Goal: Task Accomplishment & Management: Use online tool/utility

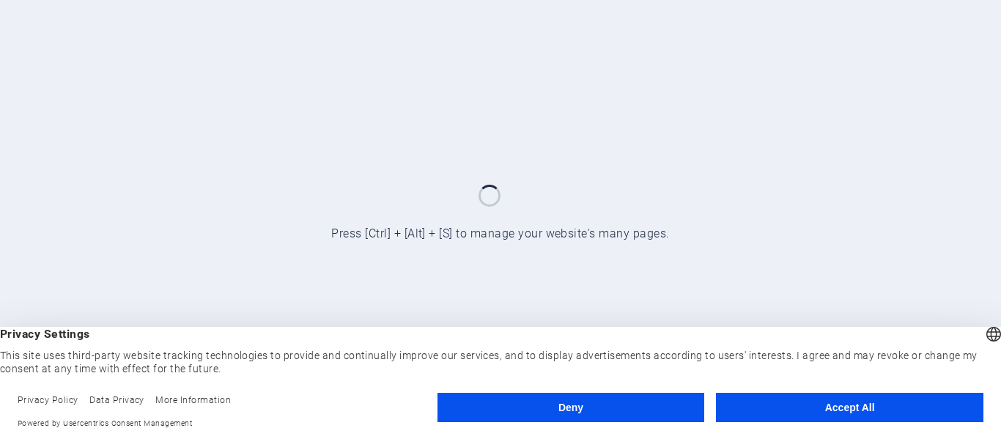
click at [808, 399] on button "Accept All" at bounding box center [849, 407] width 267 height 29
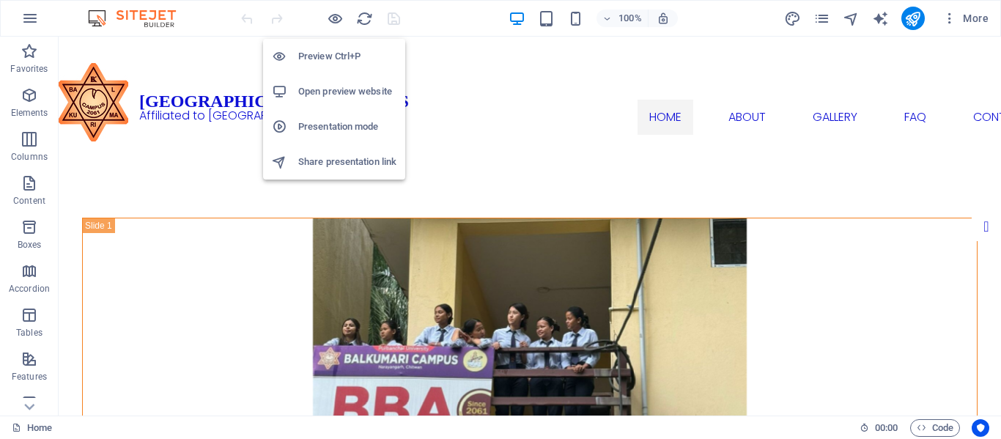
click at [363, 54] on h6 "Preview Ctrl+P" at bounding box center [347, 57] width 98 height 18
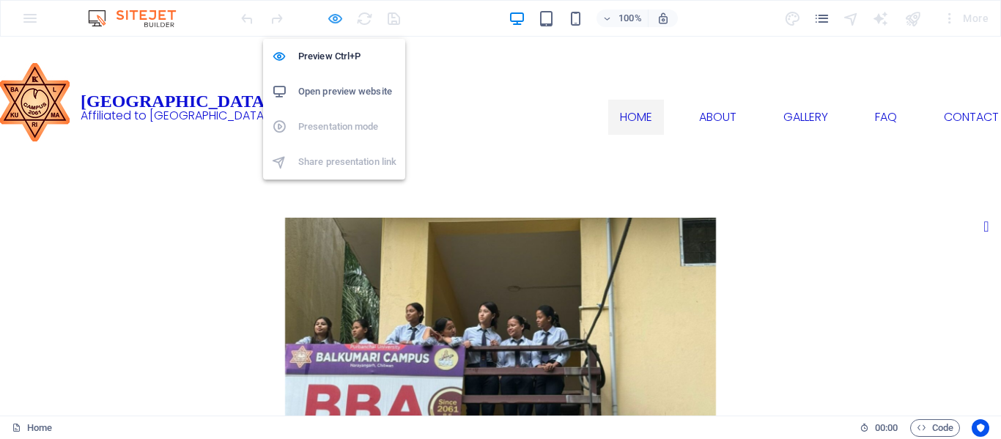
click at [334, 18] on icon "button" at bounding box center [335, 18] width 17 height 17
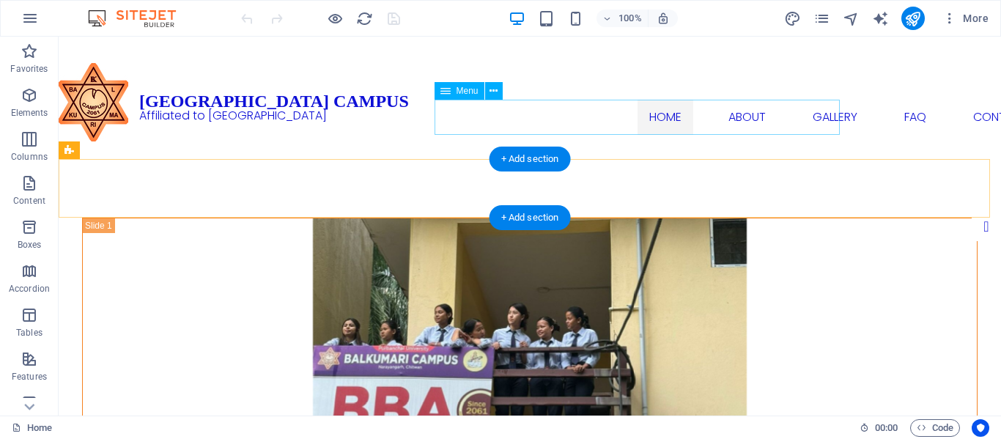
click at [544, 114] on nav "Home About Gallery FAQ Contact" at bounding box center [838, 117] width 797 height 35
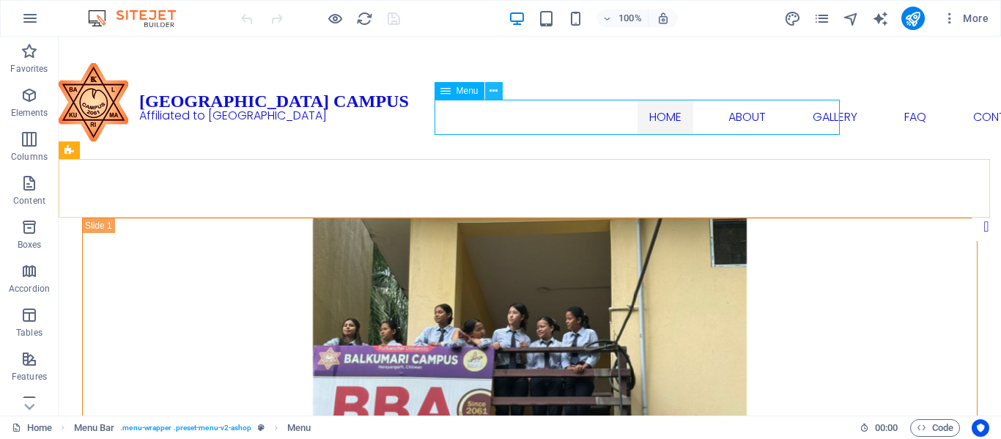
click at [500, 90] on button at bounding box center [494, 91] width 18 height 18
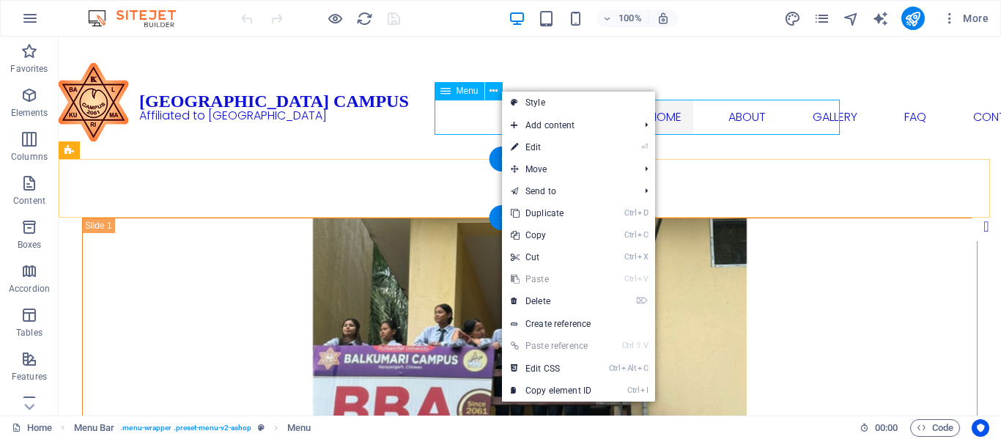
click at [470, 117] on nav "Home About Gallery FAQ Contact" at bounding box center [838, 117] width 797 height 35
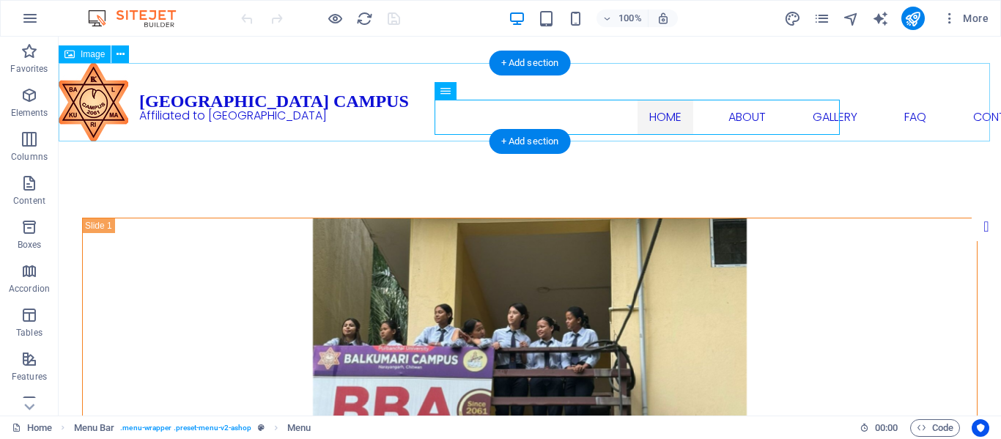
click at [952, 103] on figure at bounding box center [530, 102] width 942 height 78
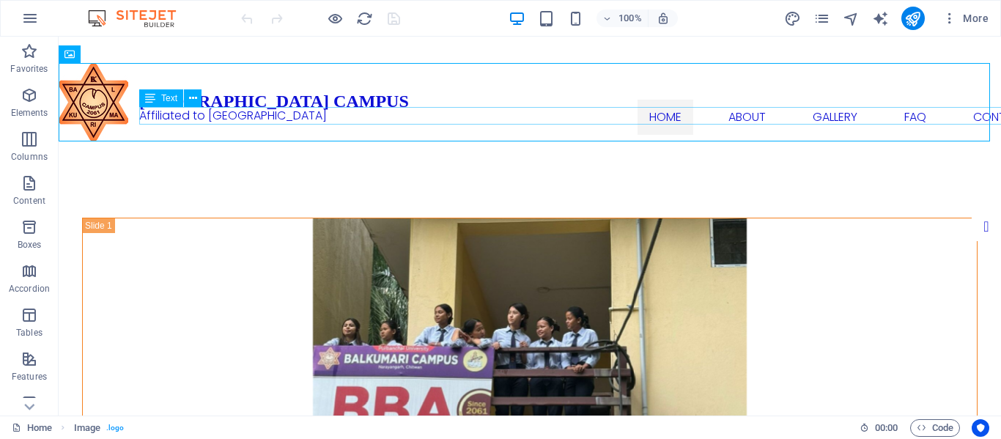
click at [856, 116] on div "Affiliated to [GEOGRAPHIC_DATA]" at bounding box center [610, 116] width 942 height 18
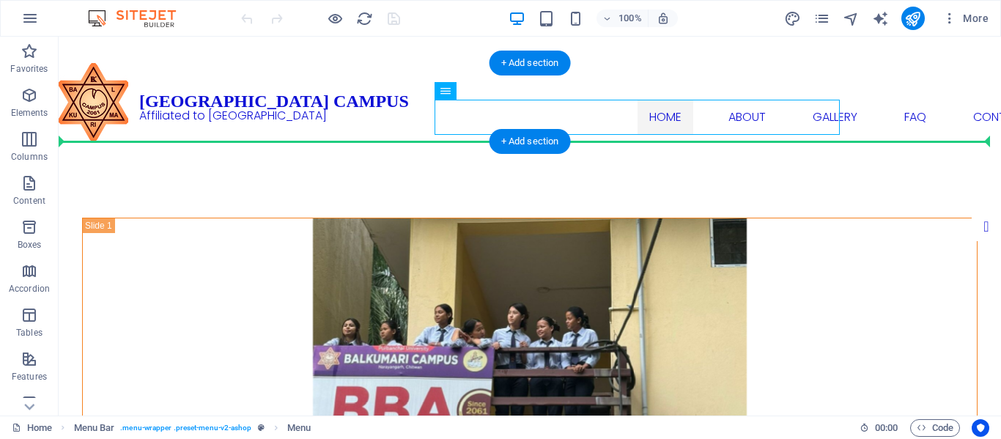
drag, startPoint x: 829, startPoint y: 116, endPoint x: 872, endPoint y: 126, distance: 44.3
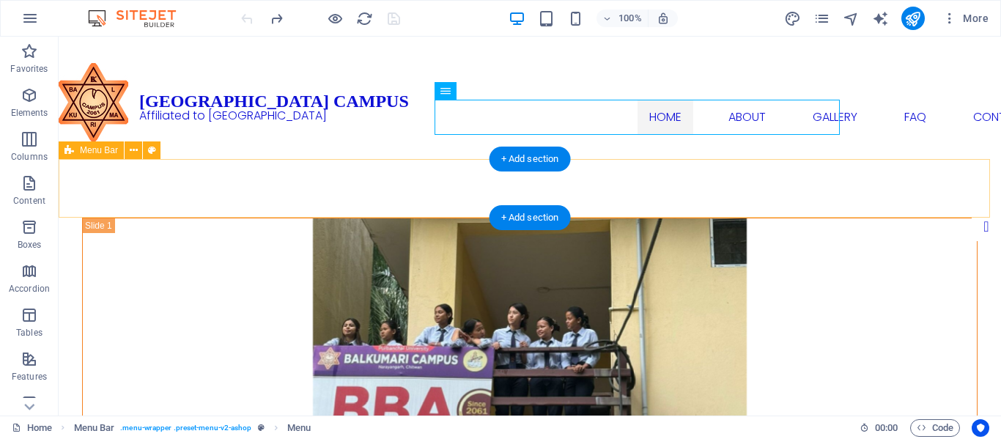
click at [380, 185] on div "Home About Gallery FAQ Contact" at bounding box center [530, 188] width 942 height 59
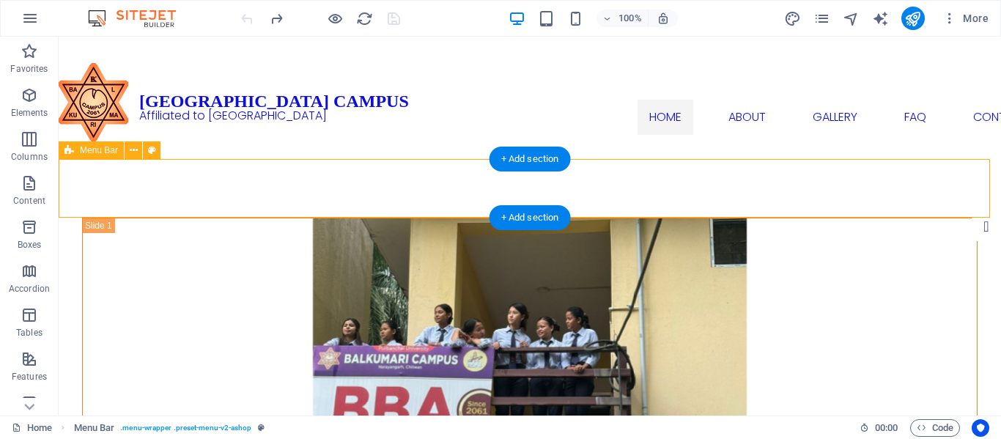
click at [314, 188] on div "Home About Gallery FAQ Contact" at bounding box center [530, 188] width 942 height 59
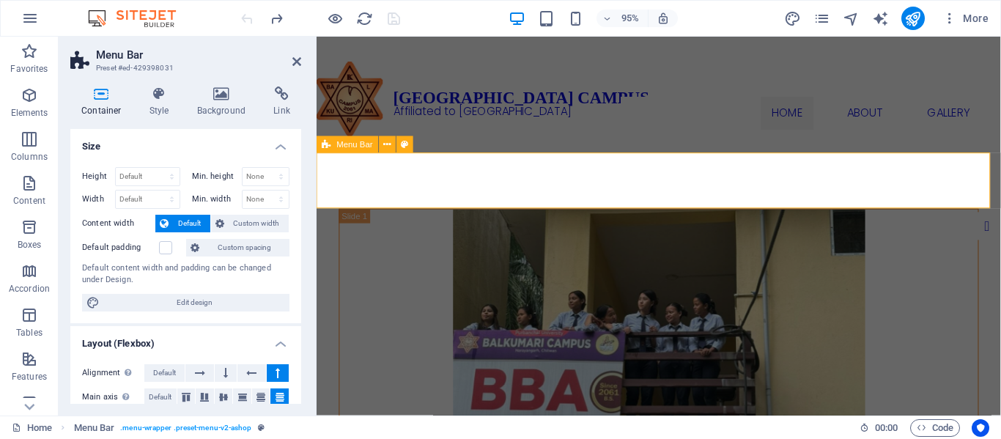
click at [474, 185] on div "Home About Gallery FAQ Contact" at bounding box center [676, 188] width 720 height 59
click at [470, 185] on div "Home About Gallery FAQ Contact" at bounding box center [676, 188] width 720 height 59
click at [229, 104] on h4 "Background" at bounding box center [224, 101] width 77 height 31
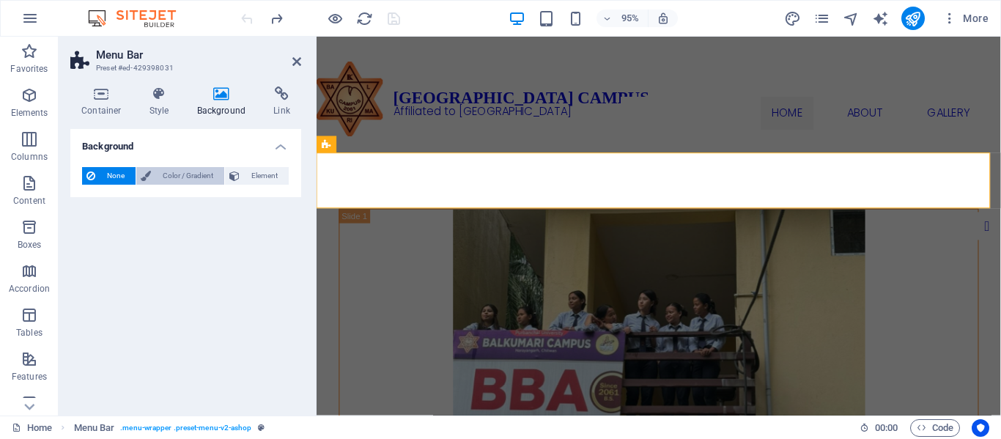
click at [190, 176] on span "Color / Gradient" at bounding box center [187, 176] width 64 height 18
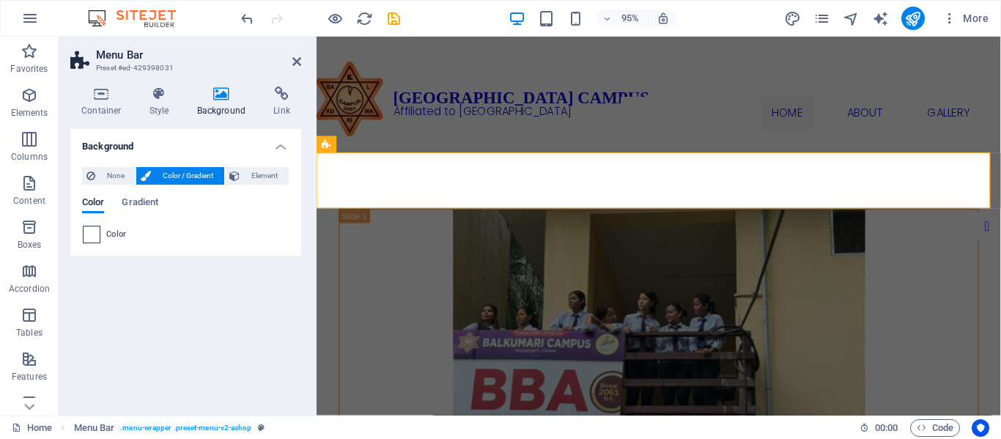
click at [89, 229] on span at bounding box center [92, 234] width 16 height 16
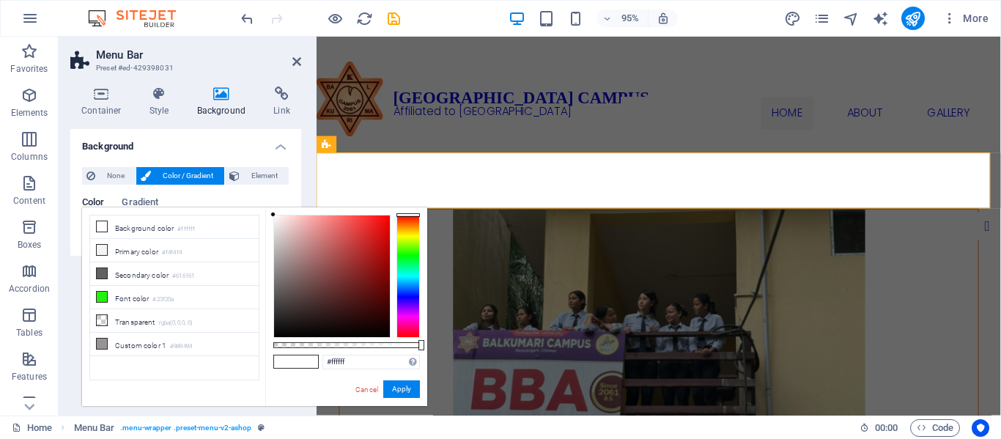
click at [411, 246] on div at bounding box center [407, 276] width 23 height 123
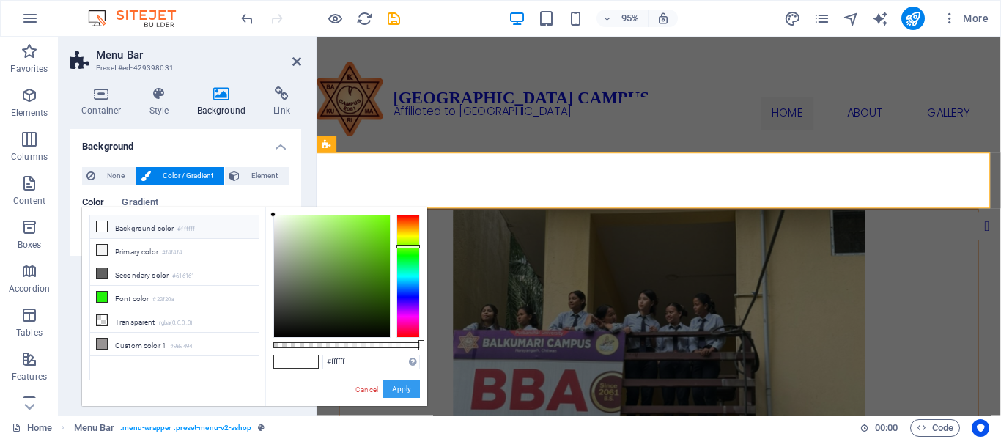
click at [411, 384] on button "Apply" at bounding box center [401, 389] width 37 height 18
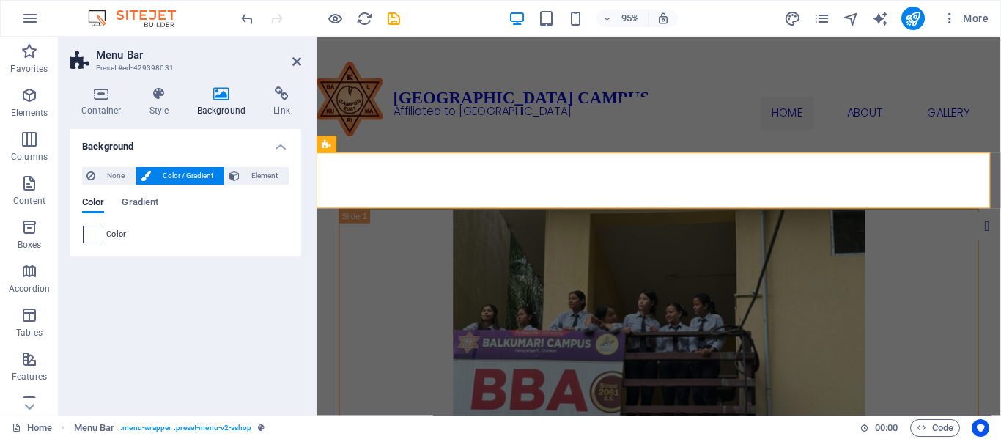
click at [94, 237] on span at bounding box center [92, 234] width 16 height 16
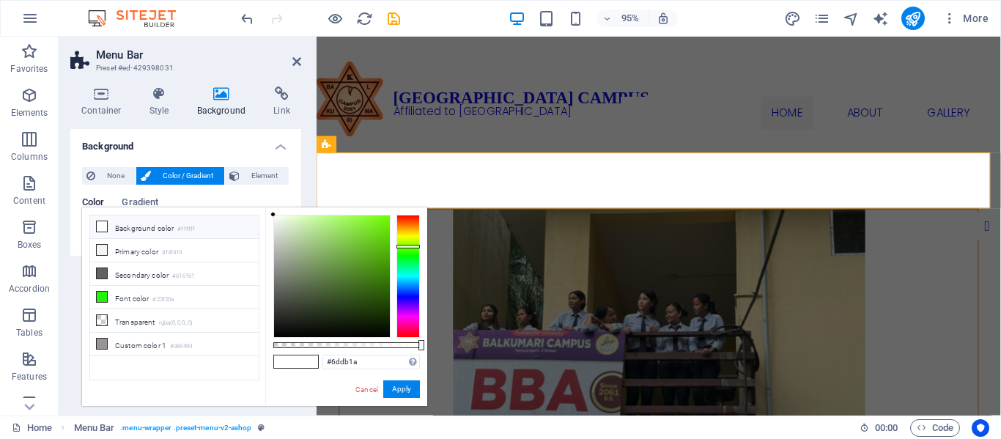
click at [375, 231] on div at bounding box center [332, 276] width 116 height 122
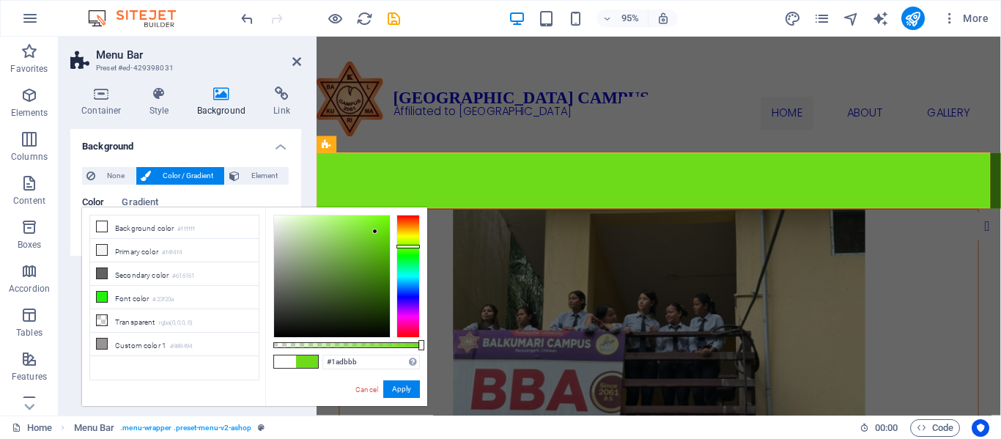
click at [412, 272] on div at bounding box center [407, 276] width 23 height 123
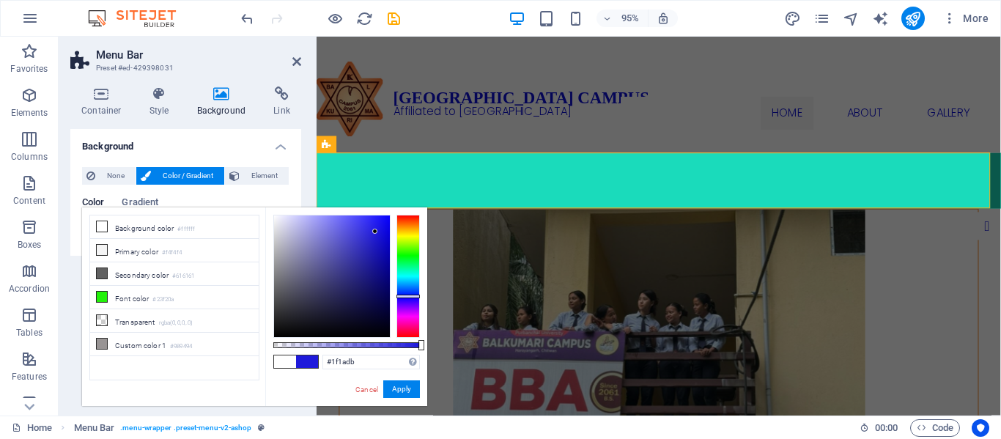
click at [416, 296] on div at bounding box center [407, 276] width 23 height 123
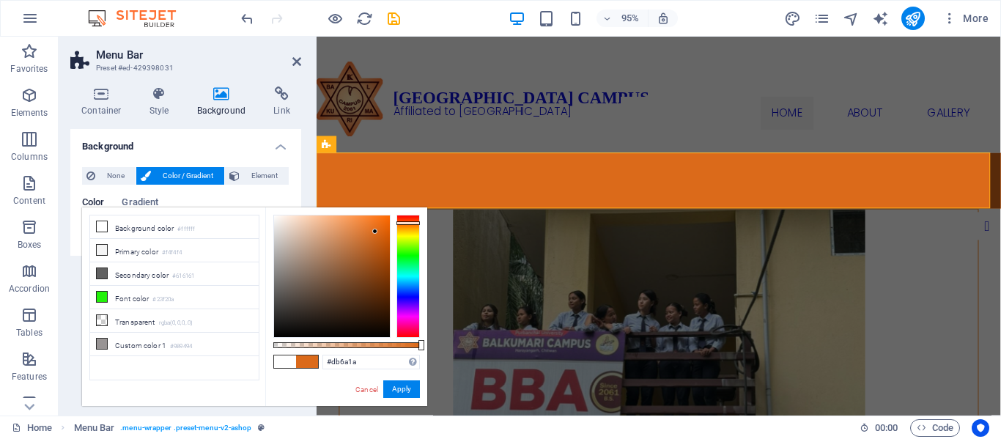
type input "#db631a"
drag, startPoint x: 410, startPoint y: 294, endPoint x: 415, endPoint y: 222, distance: 72.7
click at [415, 222] on div at bounding box center [407, 222] width 23 height 4
click at [266, 176] on span "Element" at bounding box center [264, 176] width 40 height 18
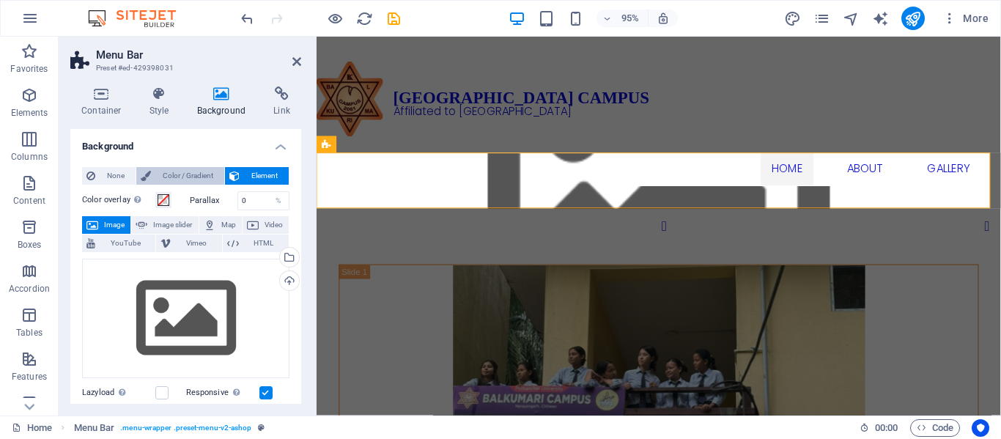
click at [204, 168] on span "Color / Gradient" at bounding box center [187, 176] width 64 height 18
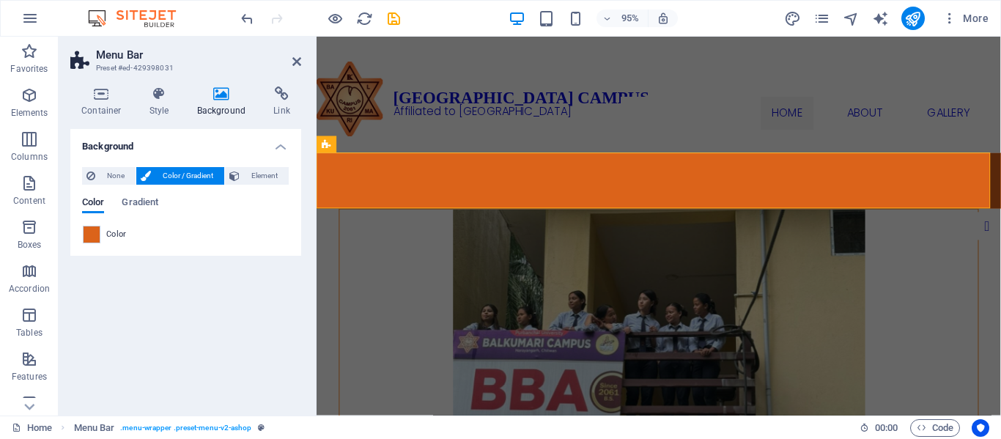
click at [938, 281] on figure at bounding box center [677, 336] width 672 height 236
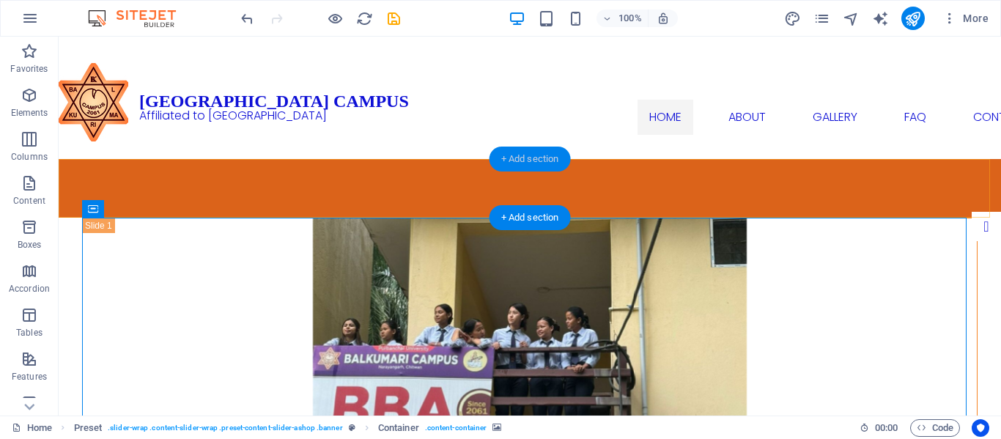
click at [528, 156] on div "+ Add section" at bounding box center [529, 159] width 81 height 25
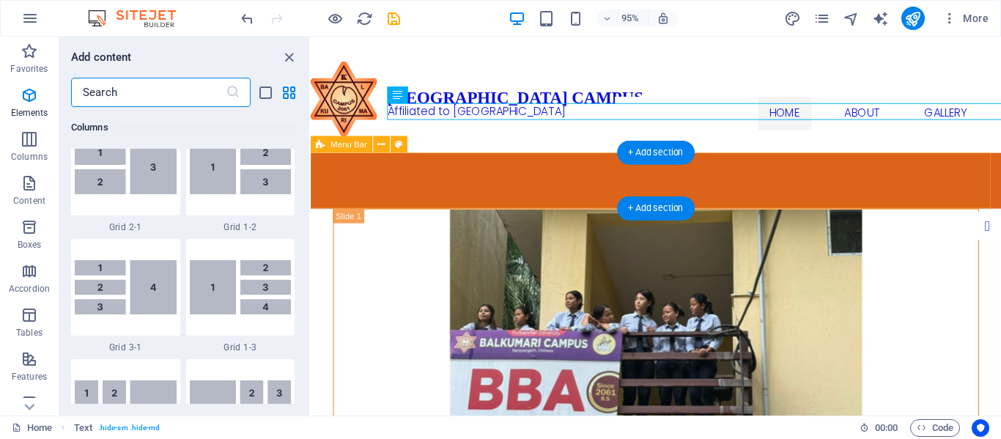
scroll to position [2563, 0]
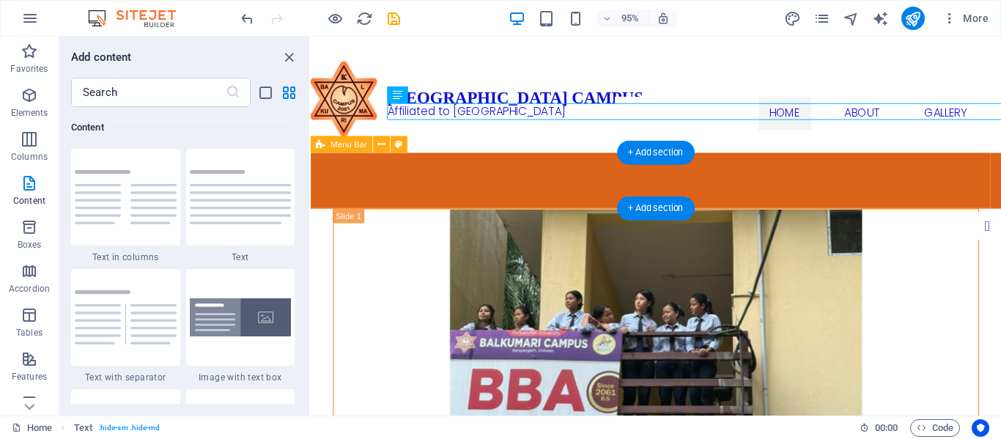
click at [420, 189] on div "Home About Gallery FAQ Contact" at bounding box center [674, 188] width 727 height 59
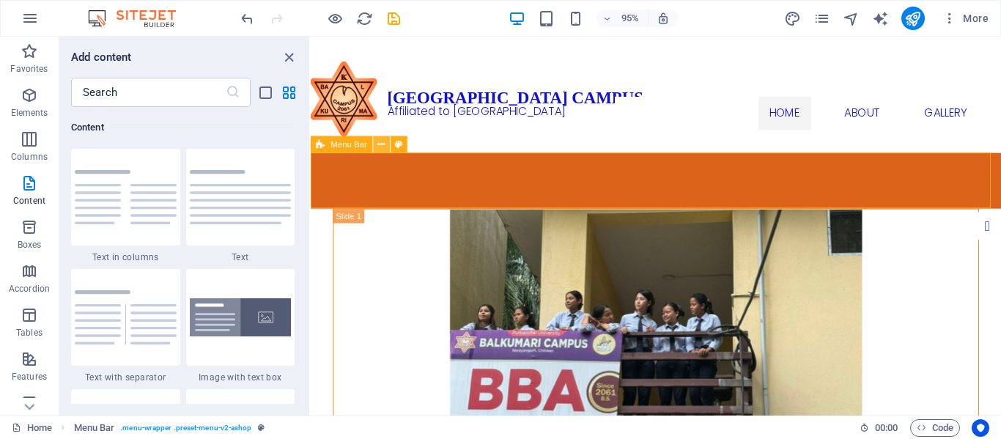
click at [384, 147] on icon at bounding box center [381, 144] width 7 height 15
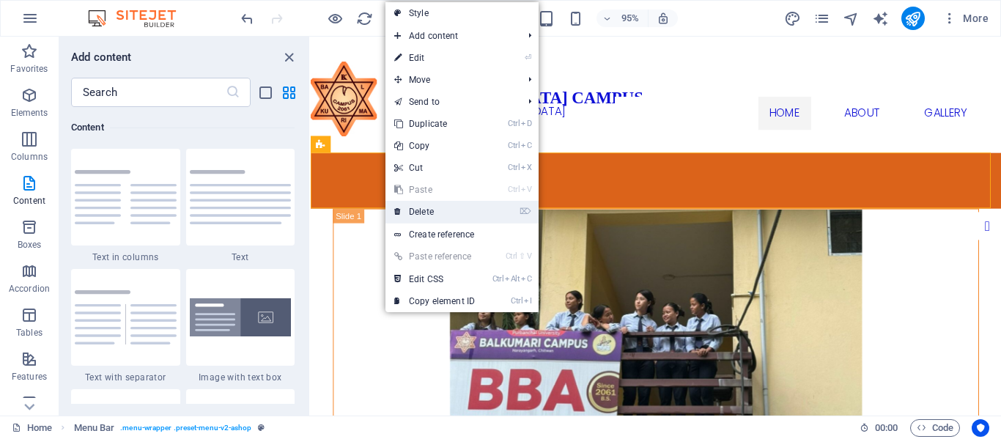
click at [486, 208] on li "⌦ Delete" at bounding box center [461, 212] width 153 height 23
click at [450, 216] on link "⌦ Delete" at bounding box center [434, 212] width 98 height 22
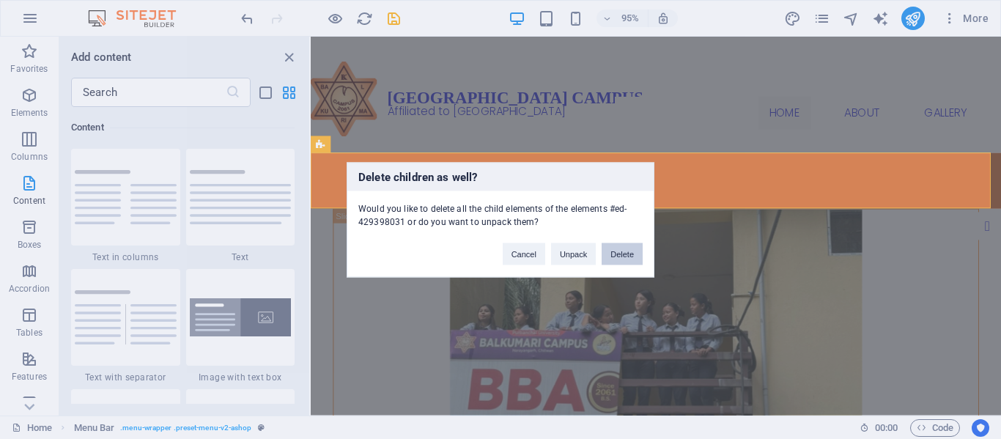
click at [629, 250] on button "Delete" at bounding box center [621, 253] width 41 height 22
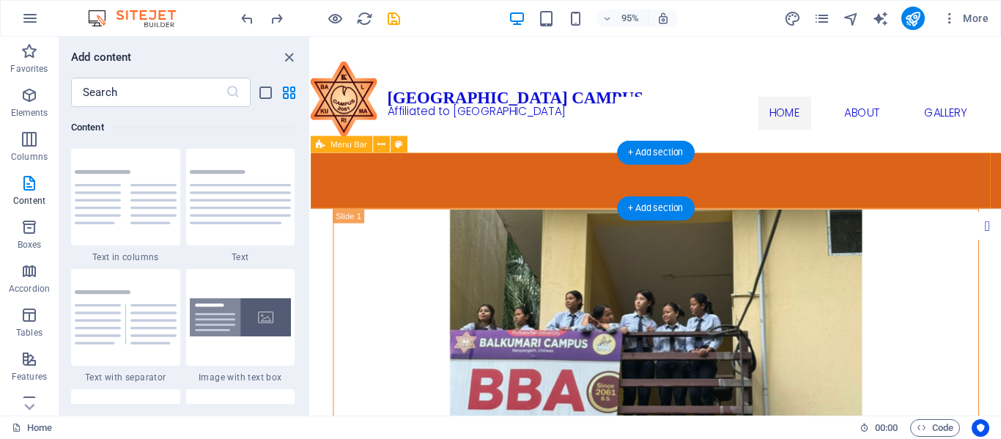
click at [577, 180] on div "Home About Gallery FAQ Contact" at bounding box center [674, 188] width 727 height 59
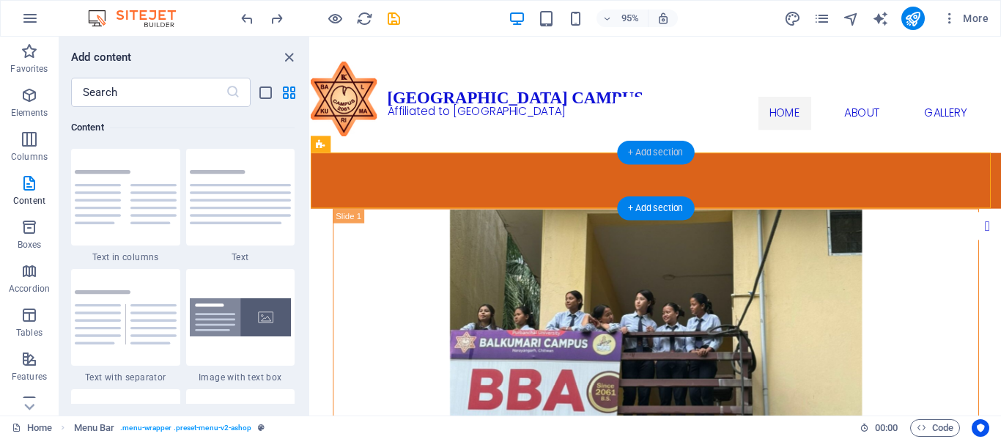
click at [670, 153] on div "+ Add section" at bounding box center [655, 152] width 77 height 23
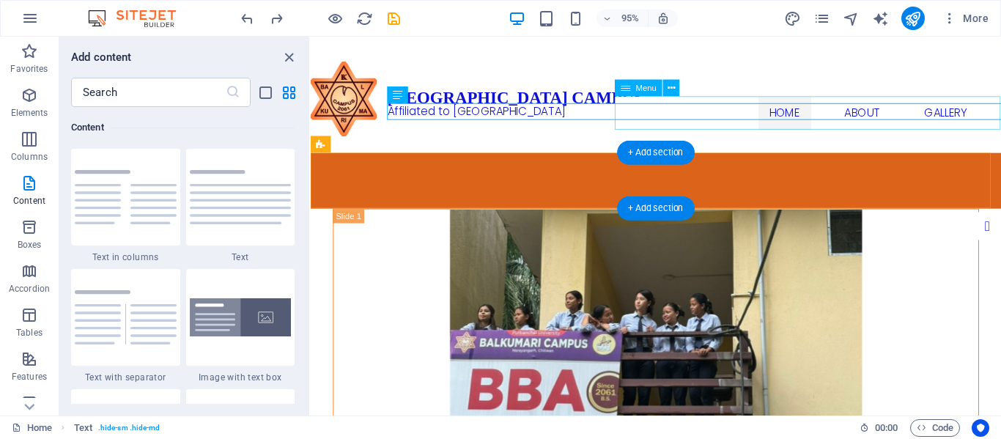
click at [715, 133] on nav "Home About Gallery FAQ Contact" at bounding box center [982, 117] width 703 height 35
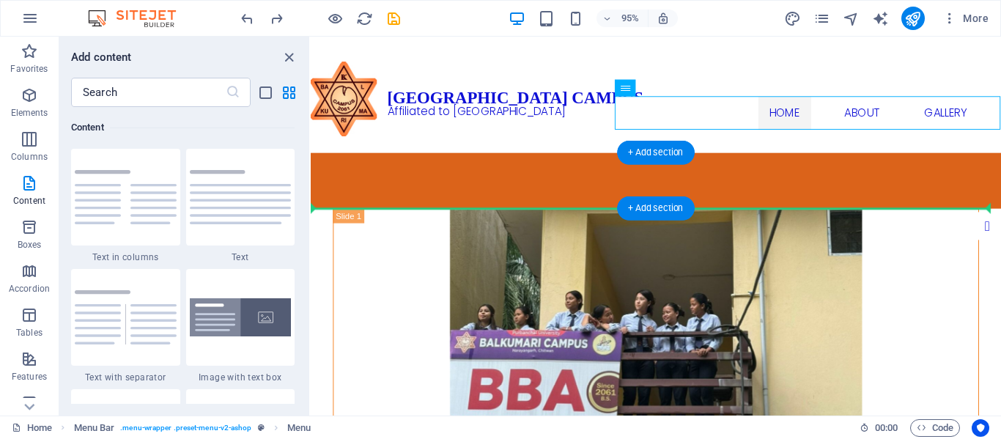
drag, startPoint x: 716, startPoint y: 122, endPoint x: 525, endPoint y: 210, distance: 210.4
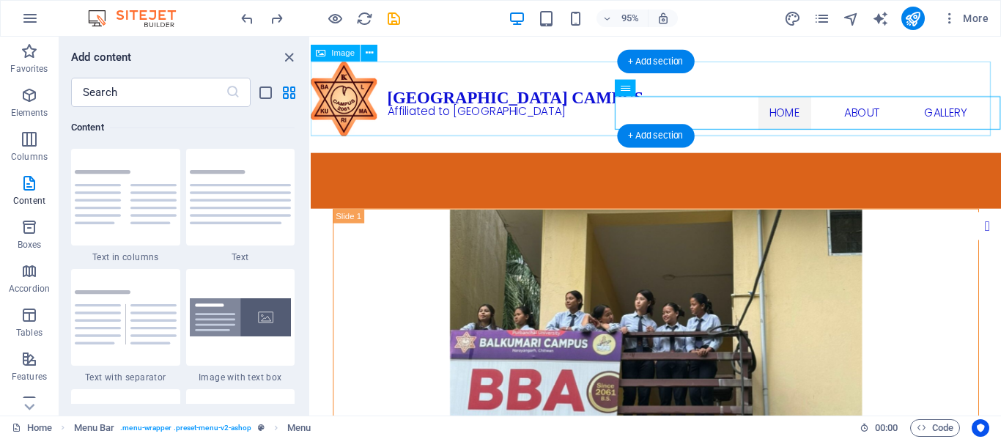
click at [551, 138] on figure at bounding box center [674, 102] width 727 height 78
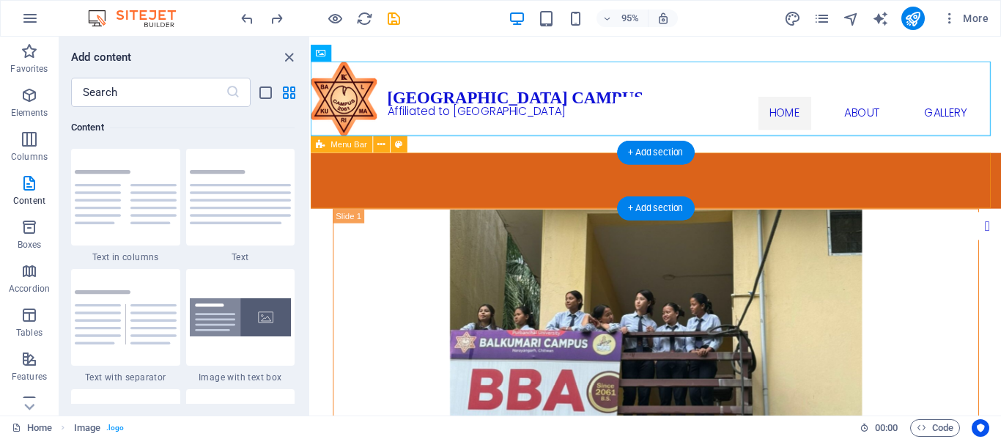
click at [497, 168] on div "Home About Gallery FAQ Contact" at bounding box center [674, 188] width 727 height 59
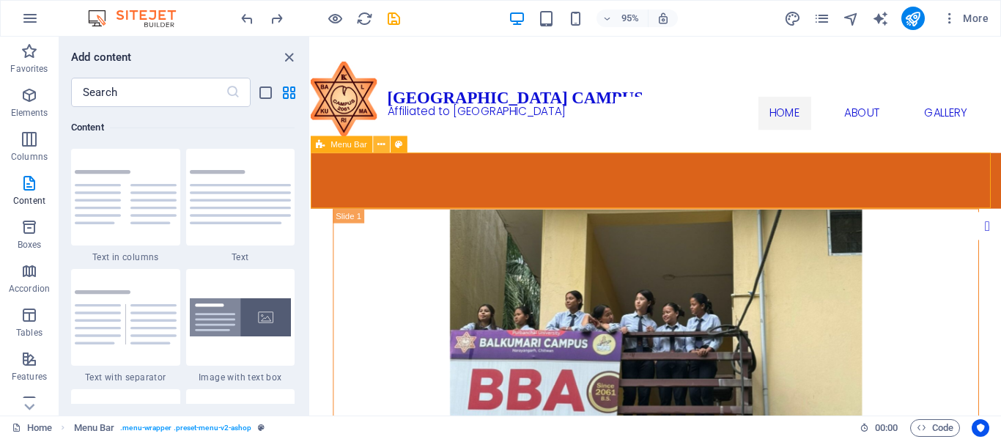
click at [388, 142] on button at bounding box center [382, 144] width 17 height 17
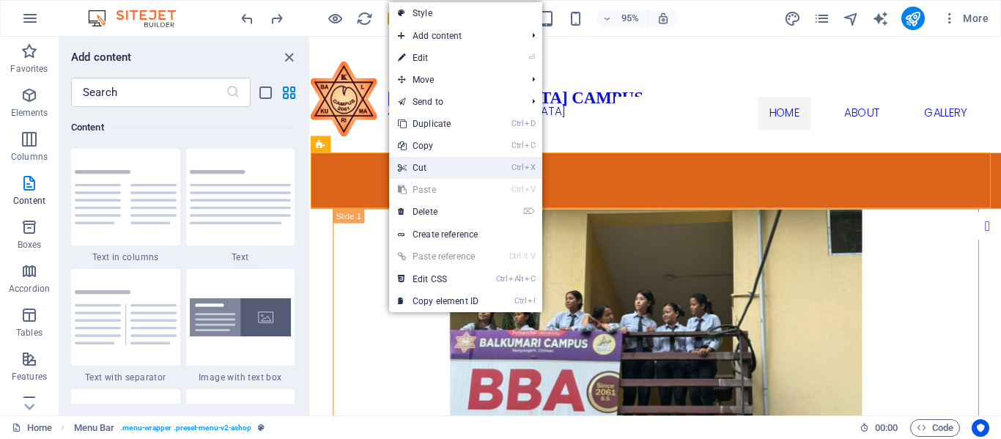
click at [464, 166] on link "Ctrl X Cut" at bounding box center [438, 168] width 98 height 22
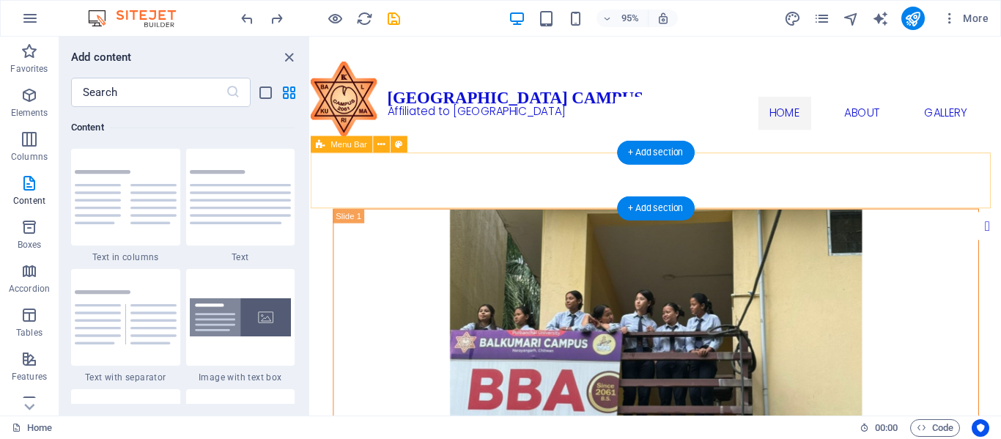
click at [462, 185] on div "Home About Gallery FAQ Contact" at bounding box center [674, 188] width 727 height 59
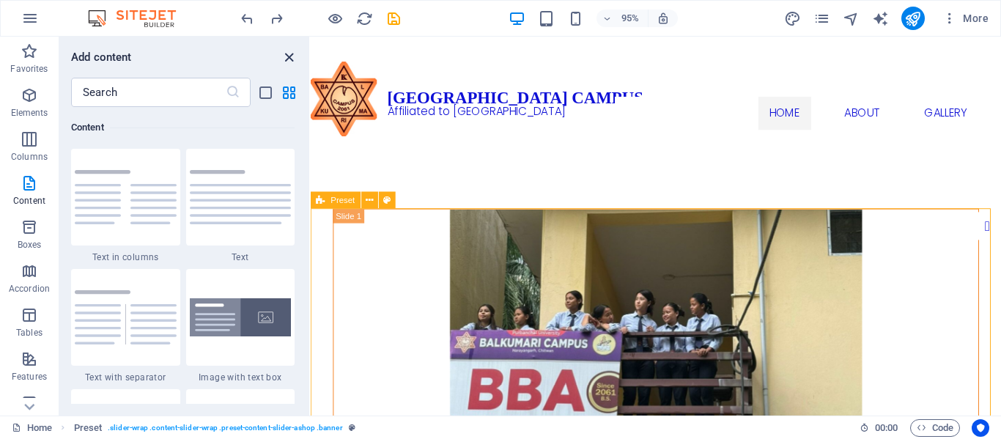
click at [291, 55] on icon "close panel" at bounding box center [289, 57] width 17 height 17
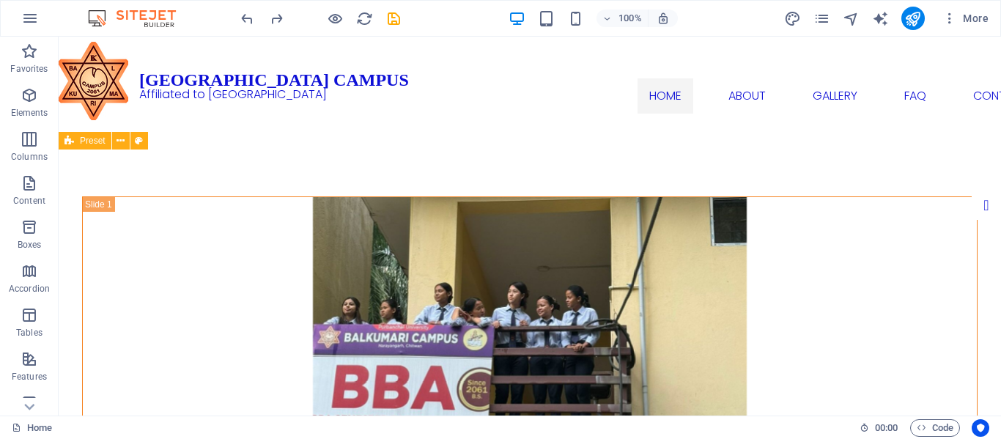
scroll to position [0, 0]
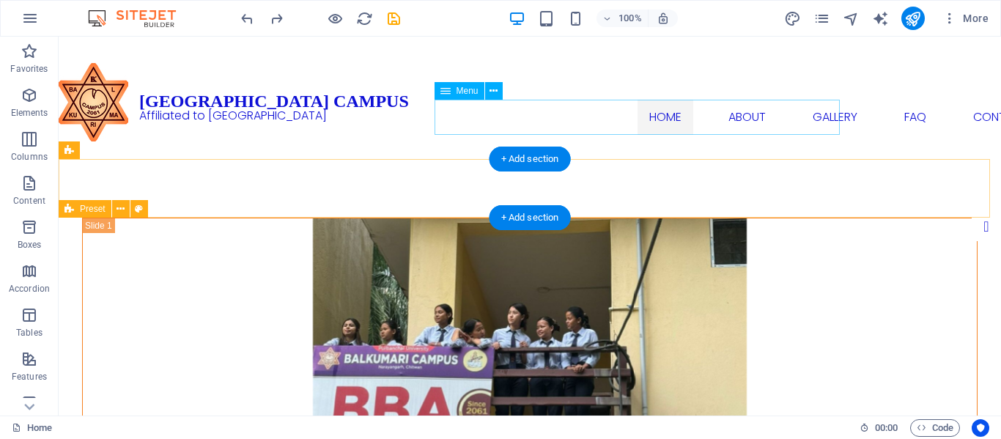
click at [793, 116] on nav "Home About Gallery FAQ Contact" at bounding box center [838, 117] width 797 height 35
click at [560, 119] on nav "Home About Gallery FAQ Contact" at bounding box center [838, 117] width 797 height 35
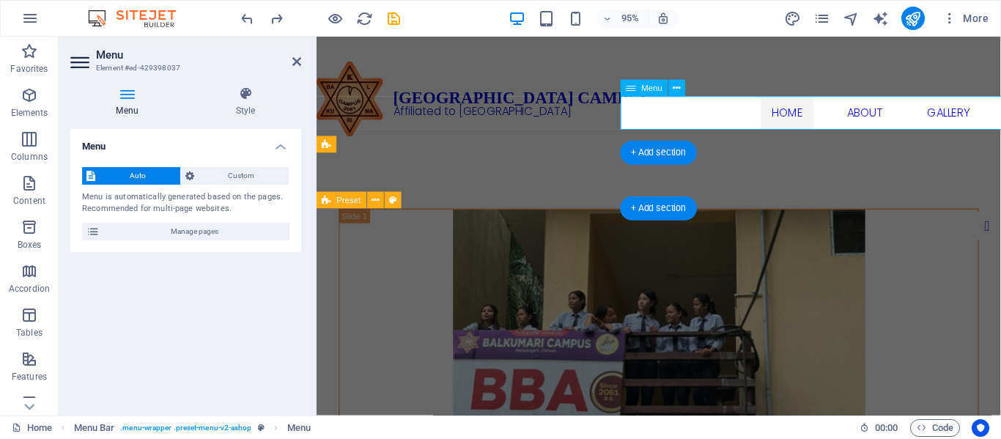
click at [672, 119] on nav "Home About Gallery FAQ Contact" at bounding box center [985, 117] width 697 height 35
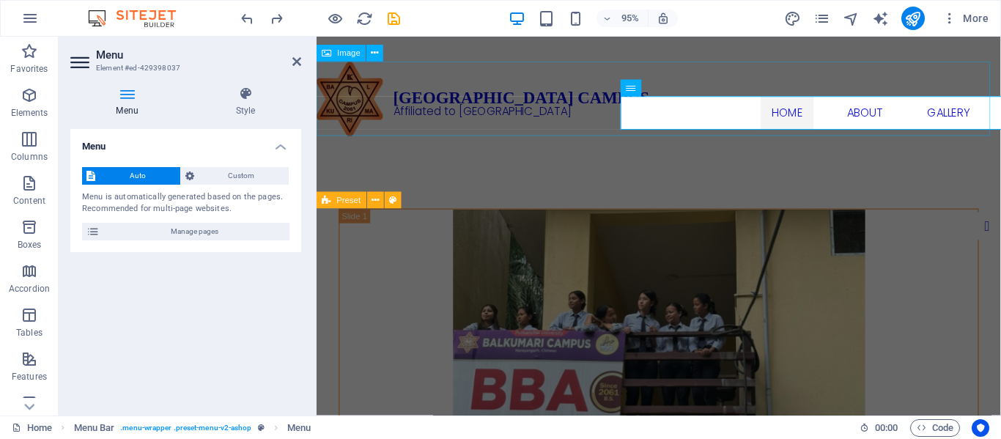
click at [862, 73] on figure at bounding box center [676, 102] width 720 height 78
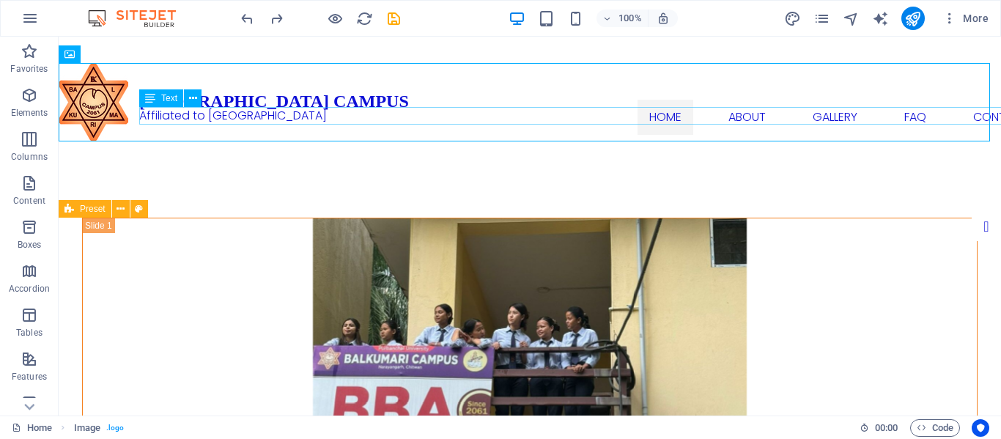
click at [867, 118] on div "Affiliated to [GEOGRAPHIC_DATA]" at bounding box center [610, 116] width 942 height 18
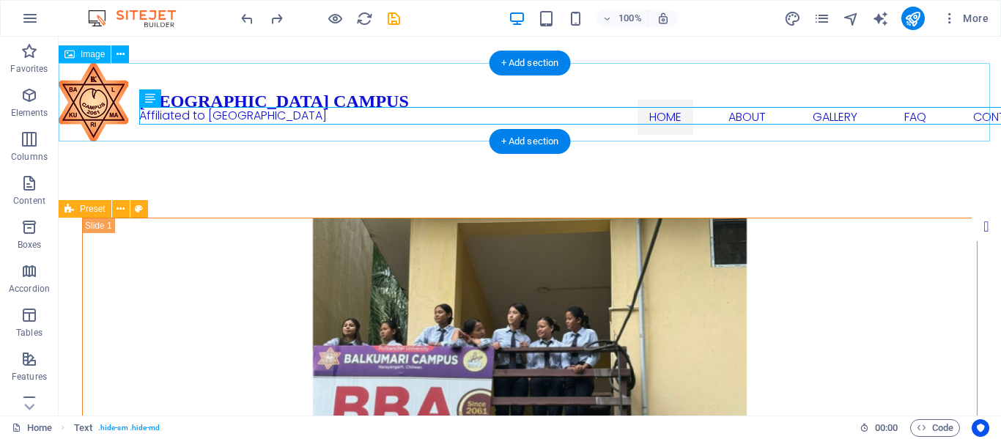
click at [612, 68] on figure at bounding box center [530, 102] width 942 height 78
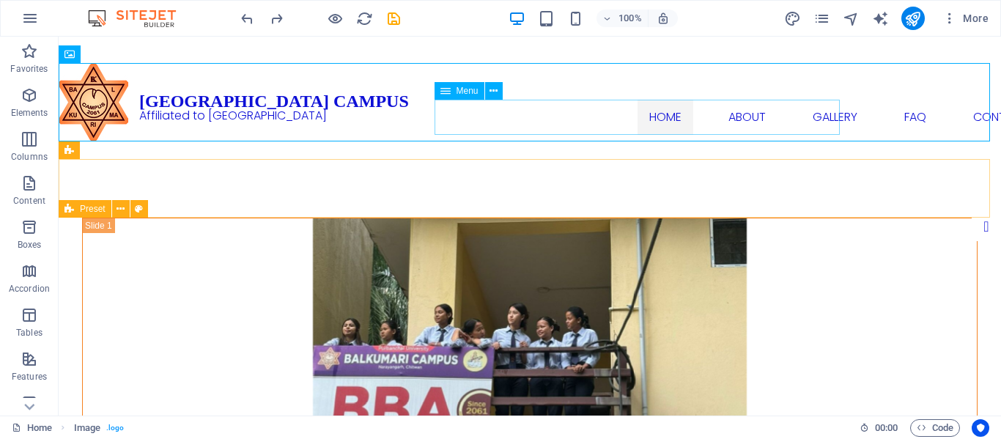
click at [472, 92] on span "Menu" at bounding box center [467, 90] width 22 height 9
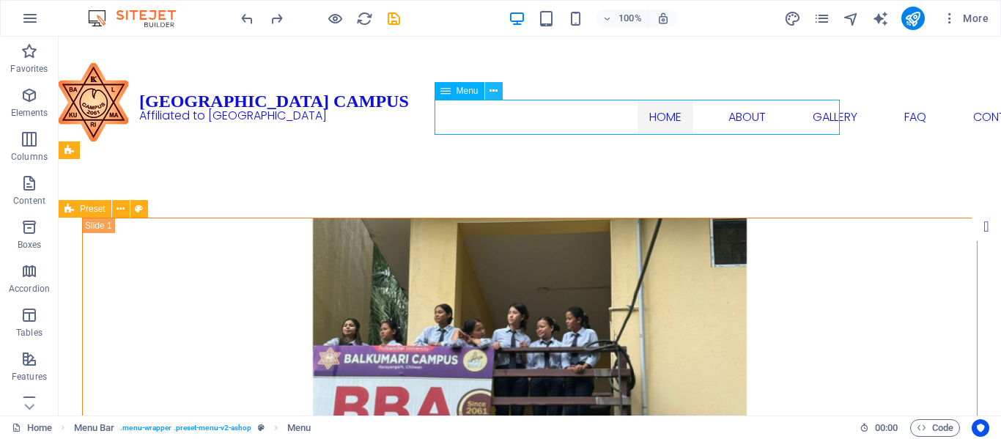
click at [496, 89] on icon at bounding box center [493, 91] width 8 height 15
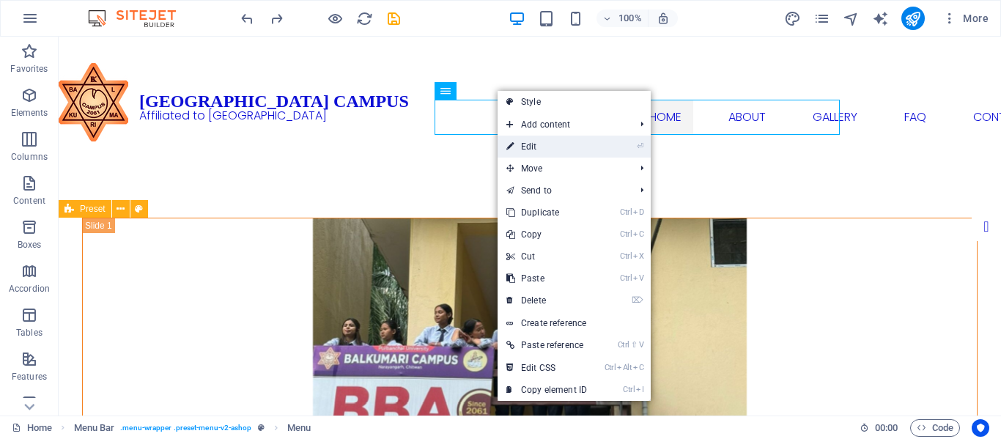
click at [558, 148] on link "⏎ Edit" at bounding box center [546, 147] width 98 height 22
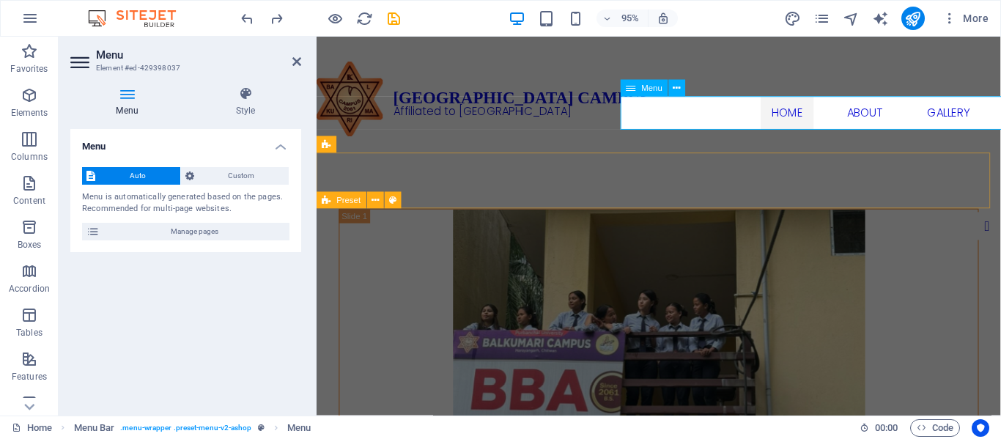
click at [716, 114] on nav "Home About Gallery FAQ Contact" at bounding box center [985, 117] width 697 height 35
click at [680, 89] on icon at bounding box center [676, 88] width 7 height 15
click at [242, 283] on div "Menu Auto Custom Menu is automatically generated based on the pages. Recommende…" at bounding box center [185, 266] width 231 height 275
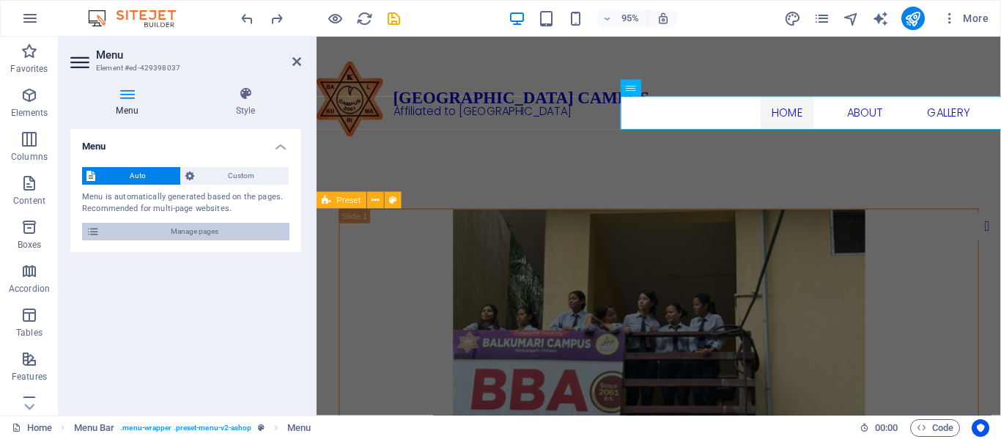
click at [208, 231] on span "Manage pages" at bounding box center [194, 232] width 181 height 18
click at [99, 223] on icon at bounding box center [92, 232] width 13 height 18
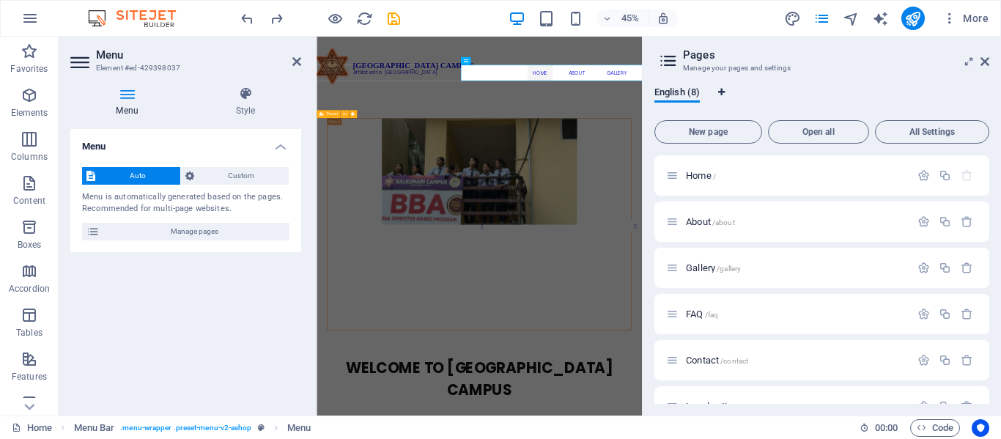
click at [723, 88] on icon "Language Tabs" at bounding box center [721, 92] width 7 height 9
select select "41"
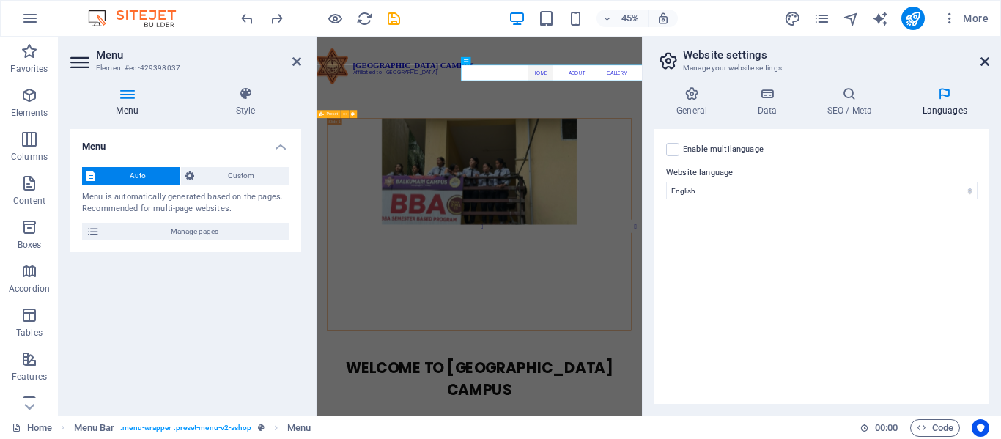
click at [980, 62] on icon at bounding box center [984, 62] width 9 height 12
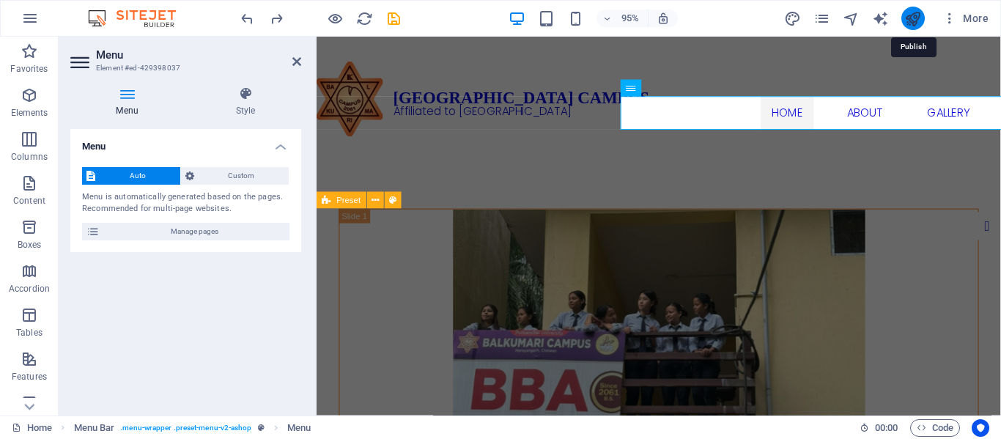
click at [910, 23] on icon "publish" at bounding box center [912, 18] width 17 height 17
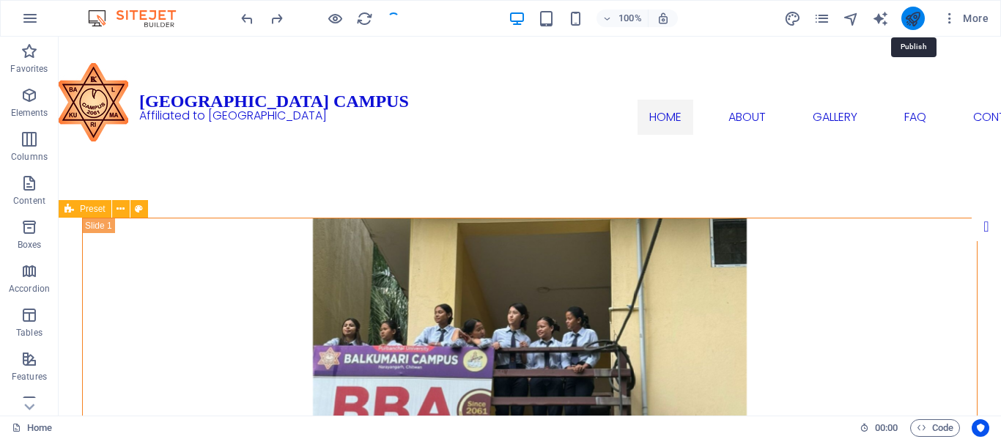
click at [910, 22] on icon "publish" at bounding box center [912, 18] width 17 height 17
click at [913, 15] on icon "publish" at bounding box center [912, 18] width 17 height 17
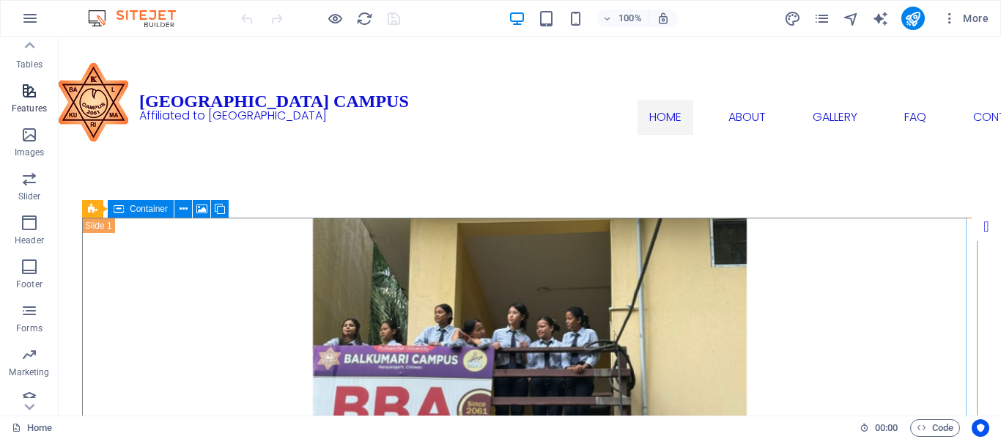
scroll to position [281, 0]
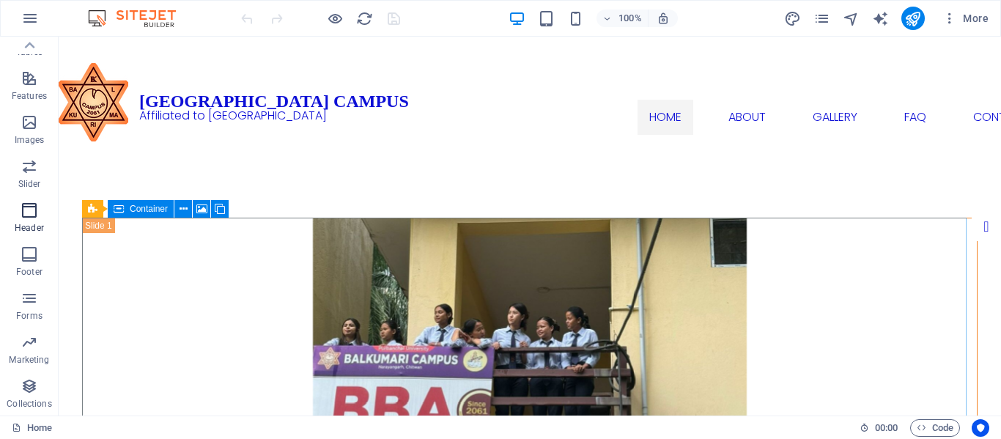
click at [34, 230] on p "Header" at bounding box center [29, 228] width 29 height 12
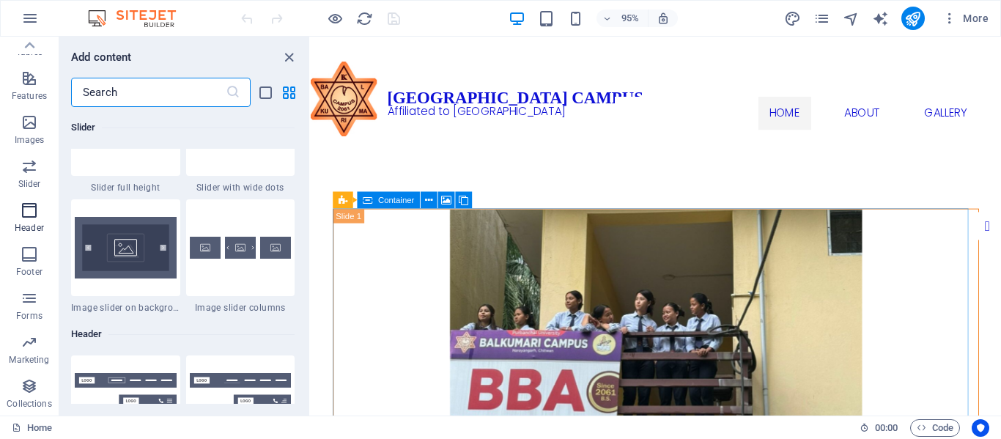
scroll to position [8821, 0]
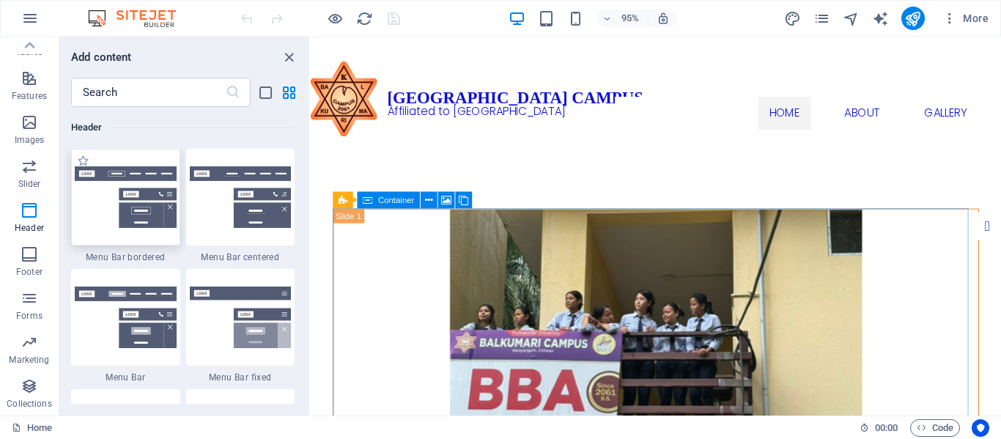
click at [161, 220] on img at bounding box center [126, 197] width 102 height 62
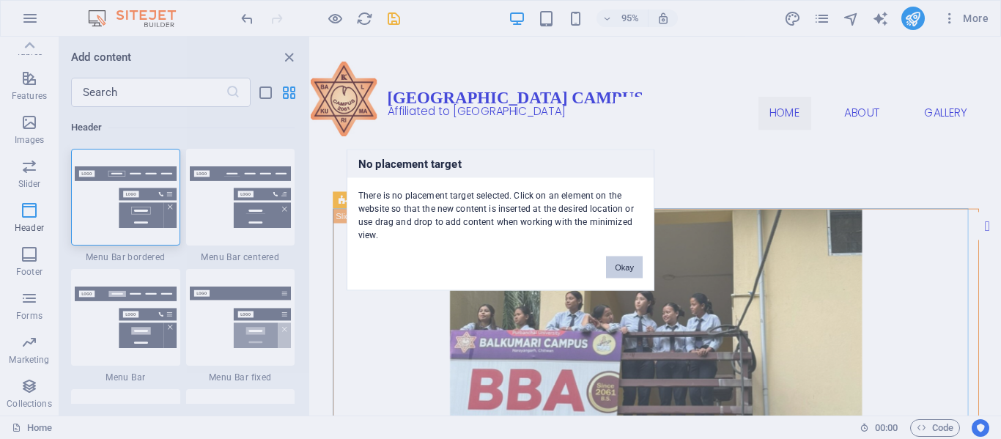
click at [626, 264] on button "Okay" at bounding box center [624, 267] width 37 height 22
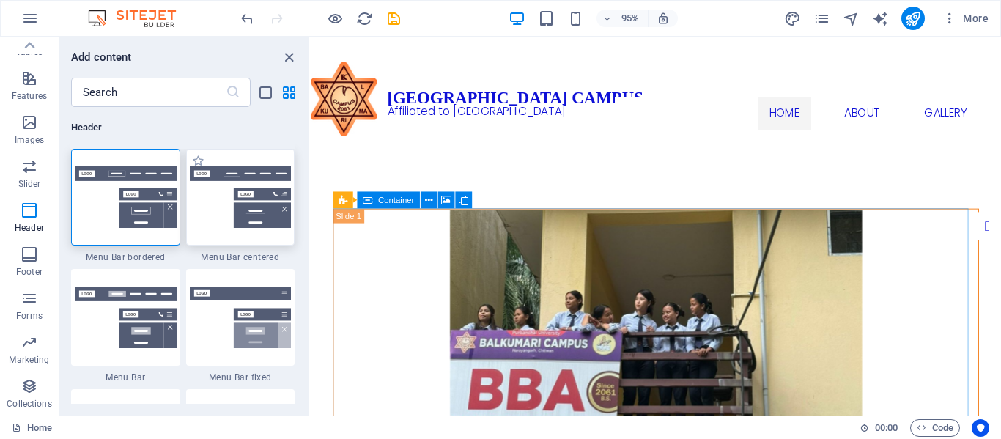
click at [263, 201] on img at bounding box center [241, 197] width 102 height 62
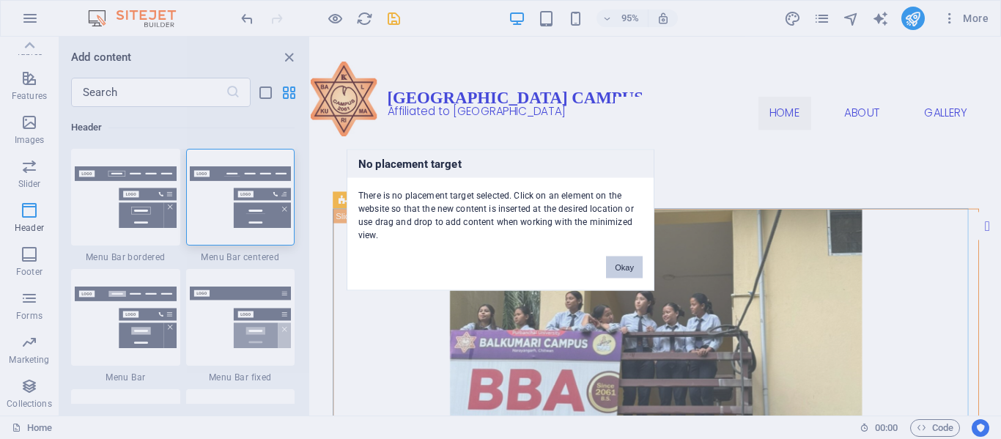
click at [619, 267] on button "Okay" at bounding box center [624, 267] width 37 height 22
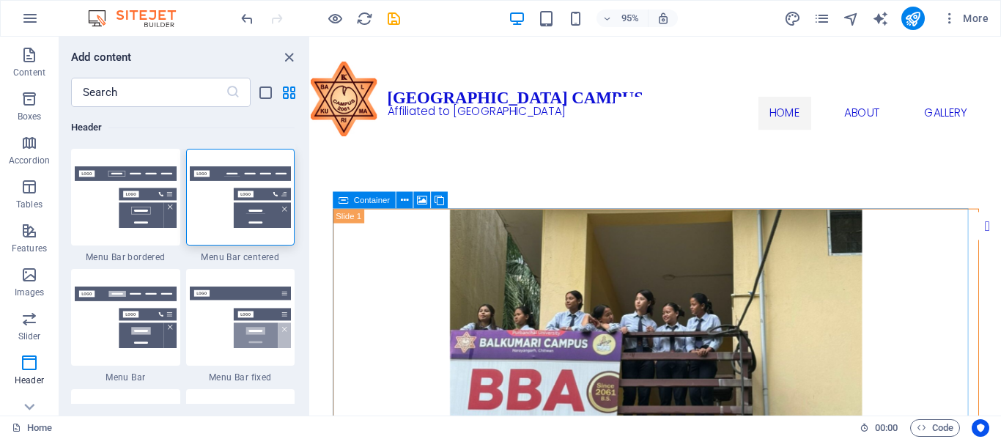
scroll to position [147, 0]
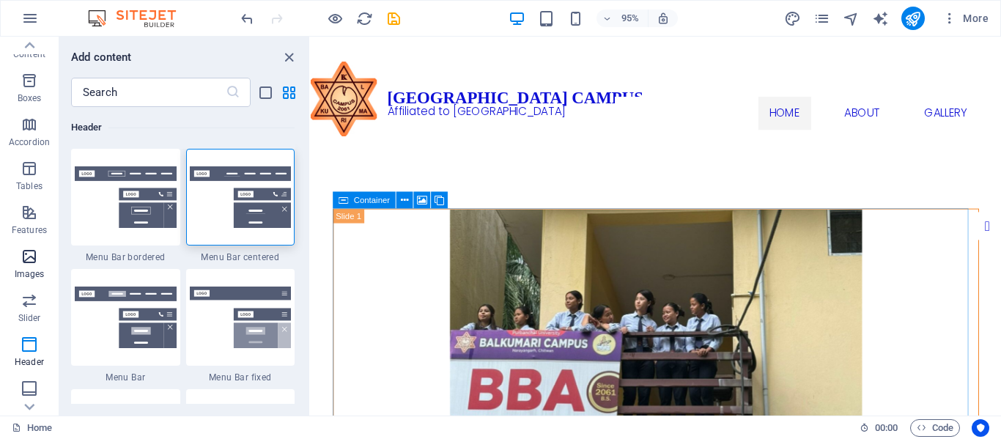
click at [40, 261] on span "Images" at bounding box center [29, 265] width 59 height 35
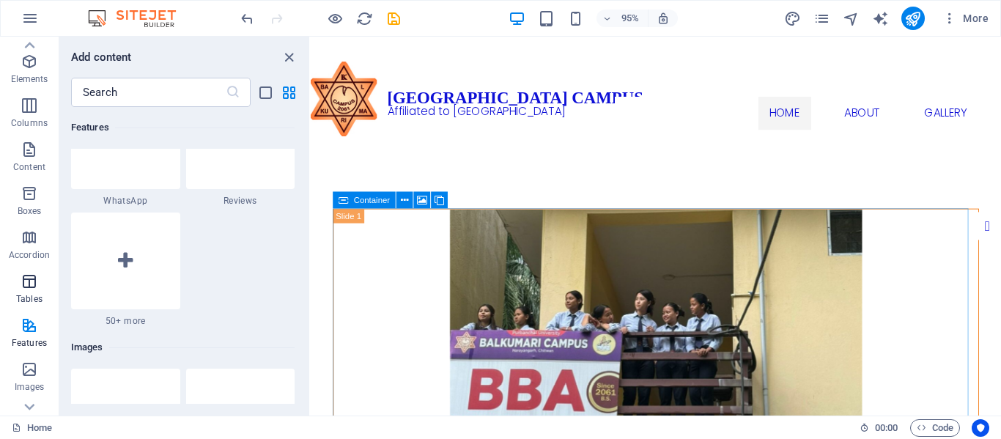
scroll to position [0, 0]
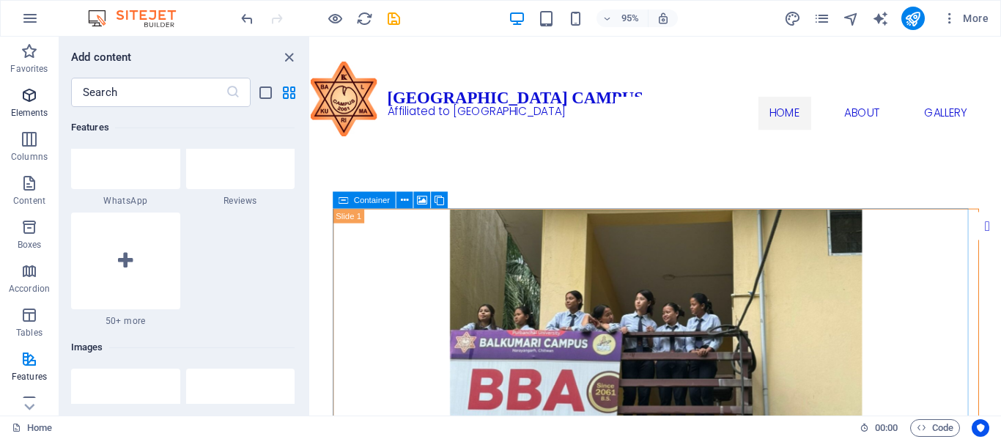
click at [29, 102] on icon "button" at bounding box center [30, 95] width 18 height 18
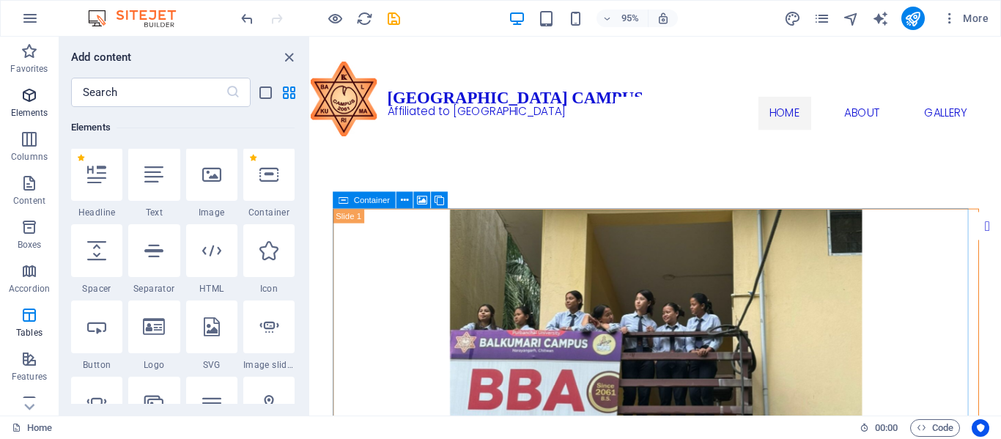
scroll to position [156, 0]
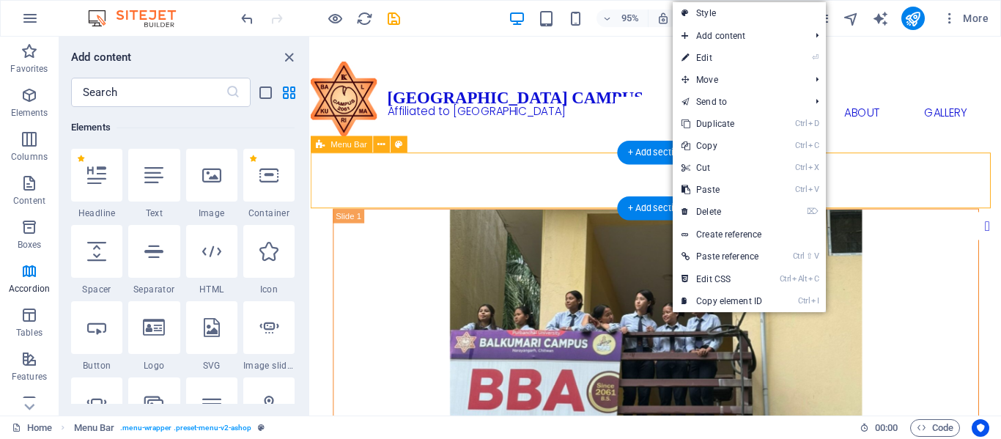
click at [518, 179] on div "Home About Gallery FAQ Contact" at bounding box center [674, 188] width 727 height 59
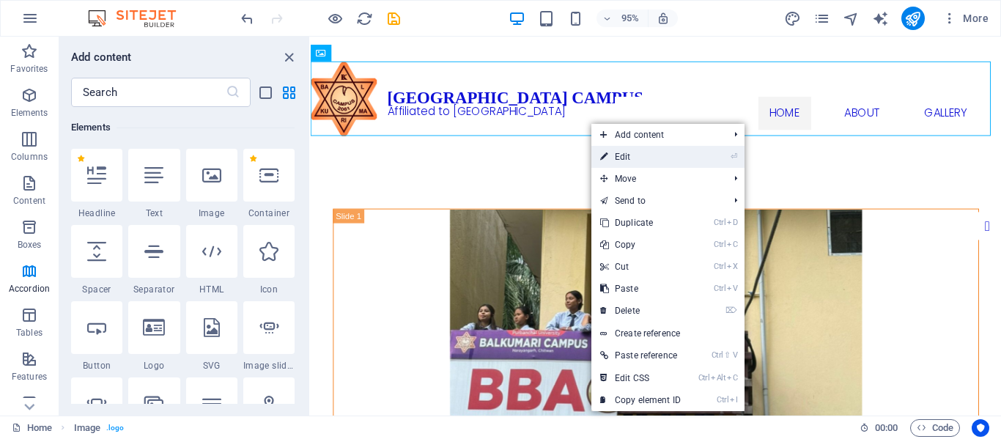
click at [656, 156] on link "⏎ Edit" at bounding box center [640, 157] width 98 height 22
select select "px"
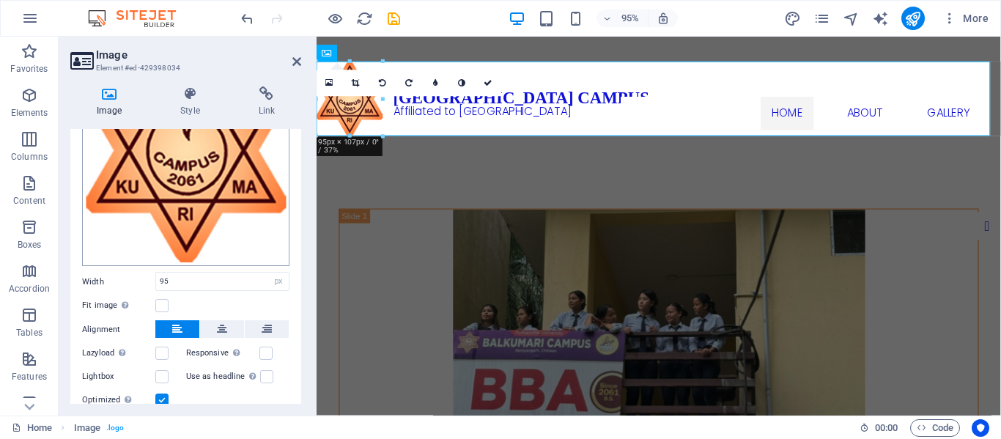
scroll to position [223, 0]
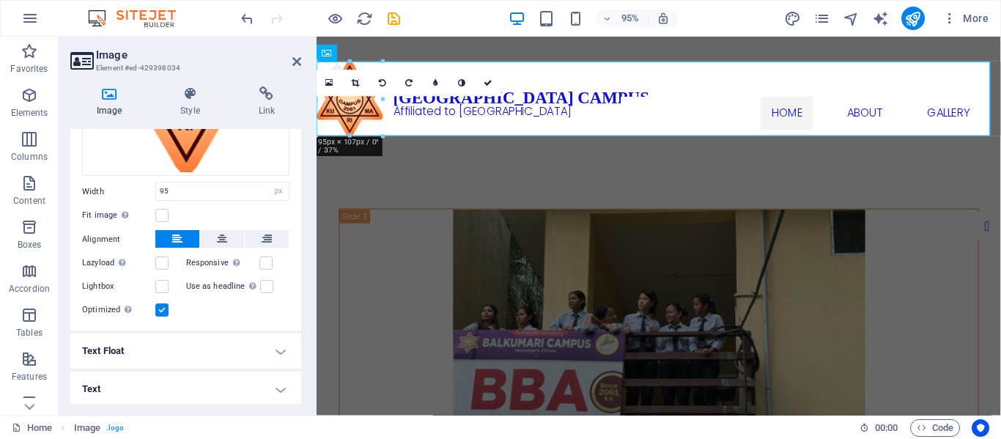
click at [260, 378] on h4 "Text" at bounding box center [185, 388] width 231 height 35
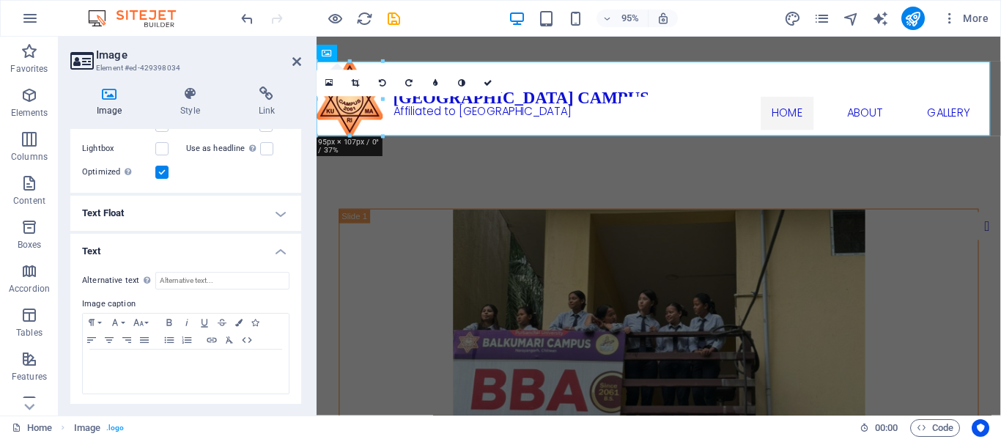
scroll to position [287, 0]
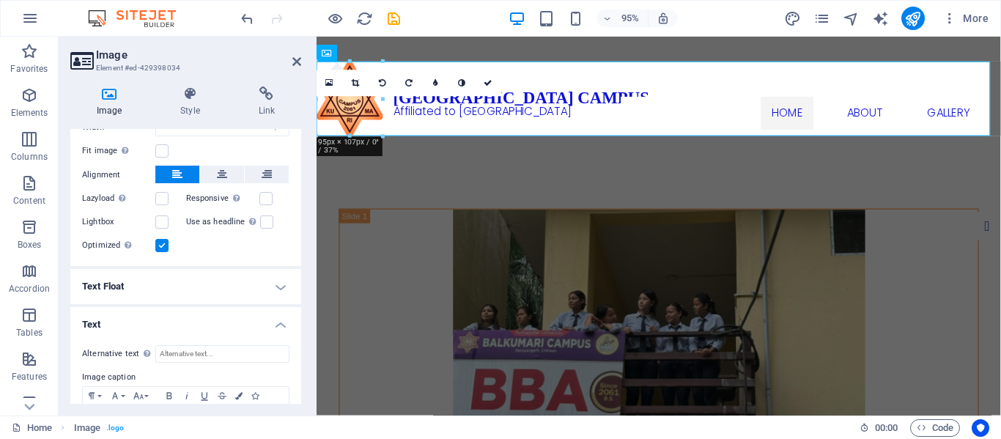
click at [222, 287] on h4 "Text Float" at bounding box center [185, 286] width 231 height 35
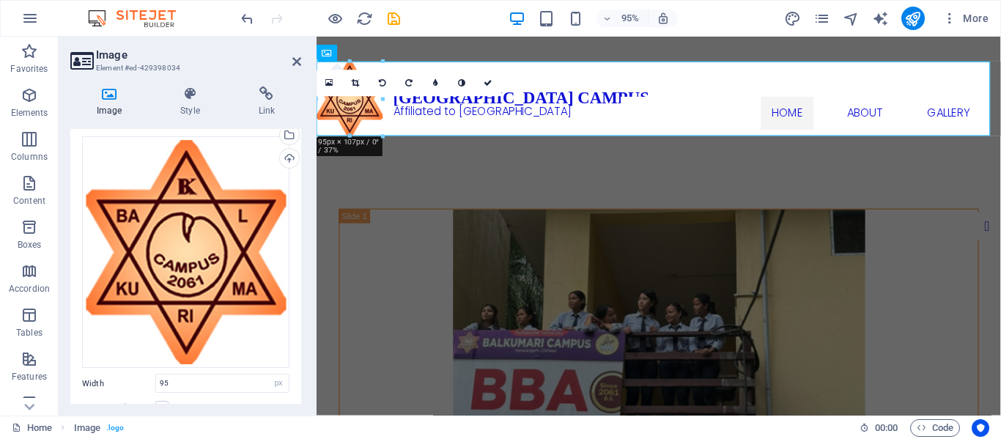
scroll to position [0, 0]
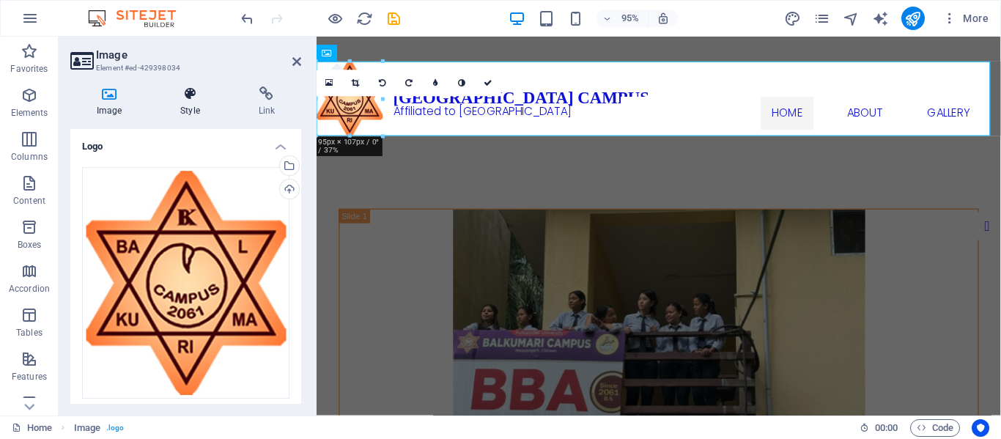
click at [199, 104] on h4 "Style" at bounding box center [193, 101] width 78 height 31
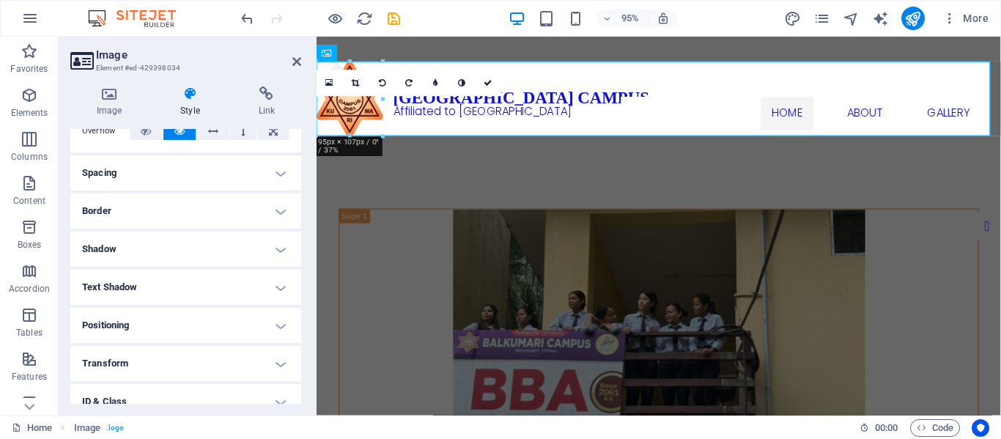
scroll to position [188, 0]
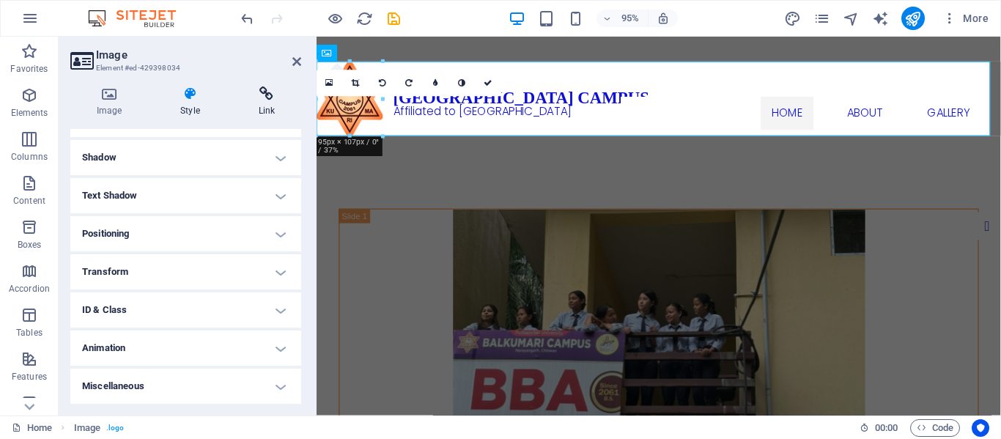
click at [266, 97] on icon at bounding box center [266, 93] width 69 height 15
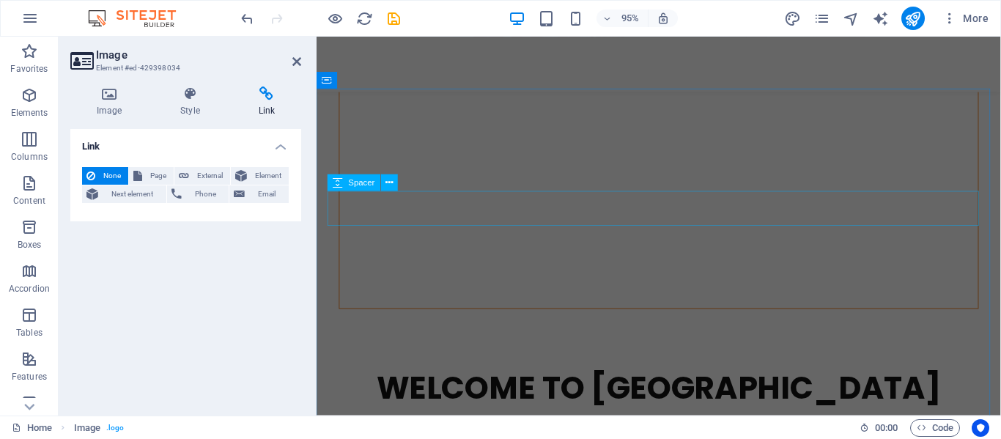
scroll to position [0, 0]
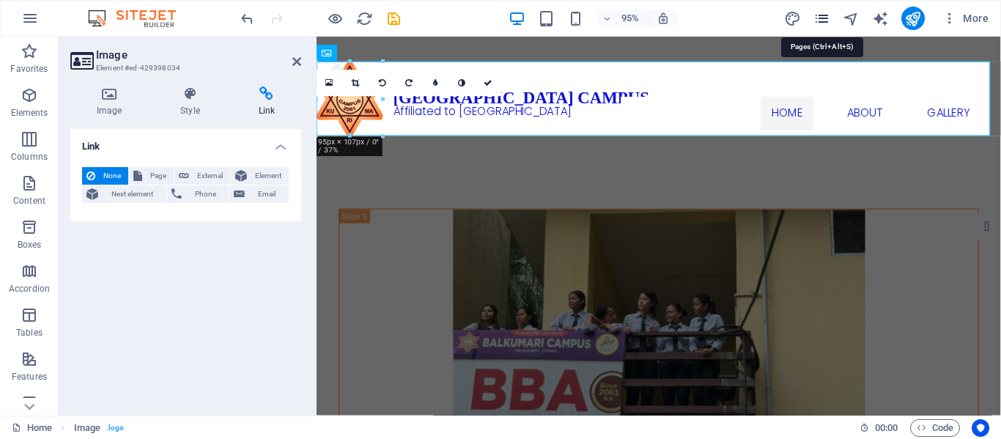
click at [818, 21] on icon "pages" at bounding box center [821, 18] width 17 height 17
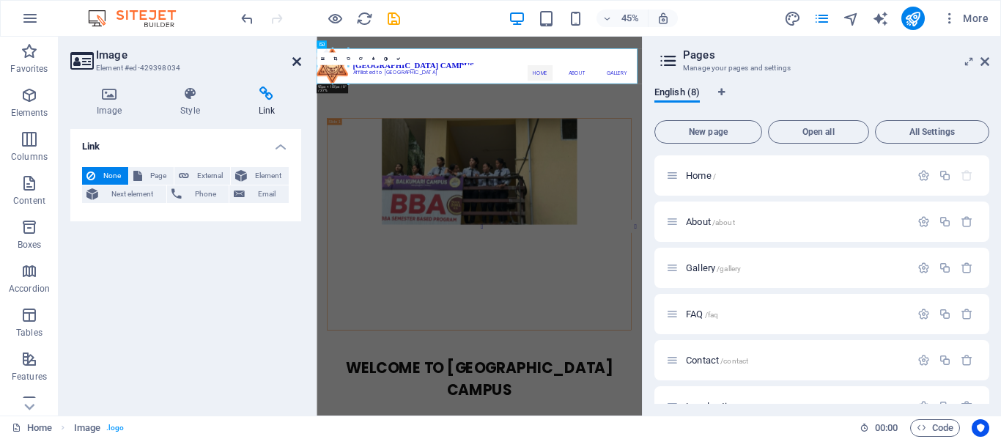
click at [292, 60] on icon at bounding box center [296, 62] width 9 height 12
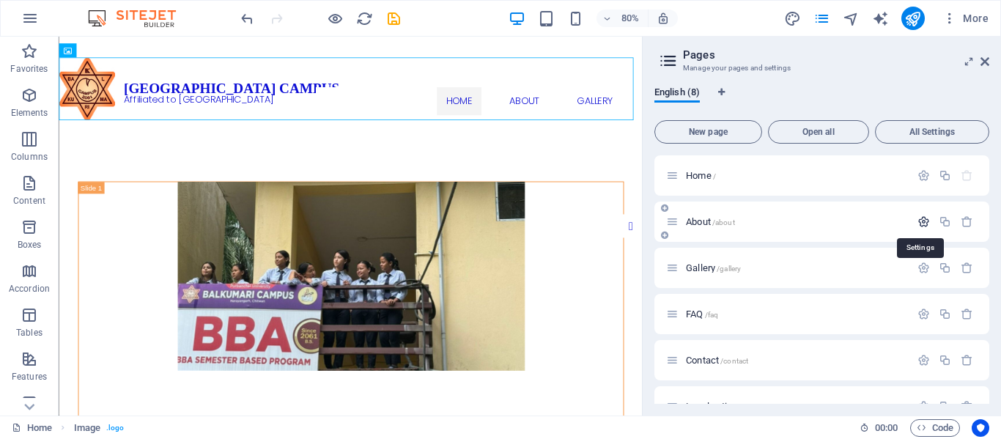
click at [921, 219] on icon "button" at bounding box center [923, 221] width 12 height 12
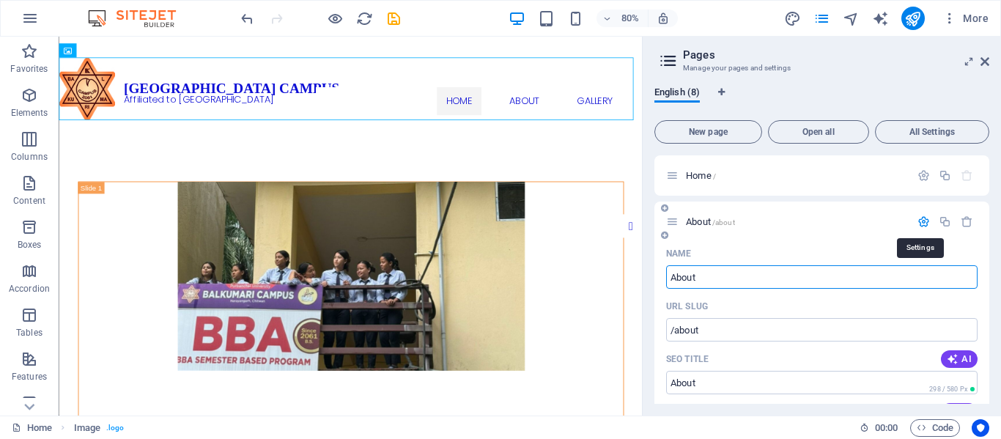
click at [921, 219] on icon "button" at bounding box center [923, 221] width 12 height 12
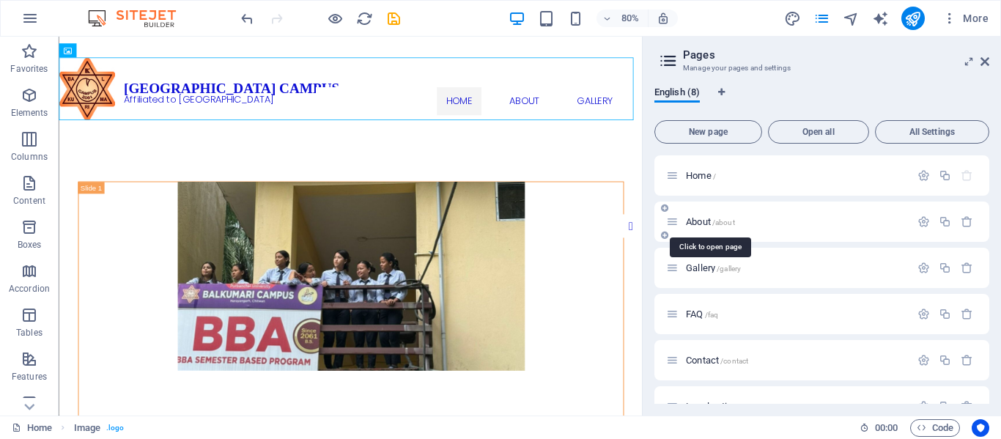
click at [717, 219] on span "/about" at bounding box center [723, 222] width 23 height 8
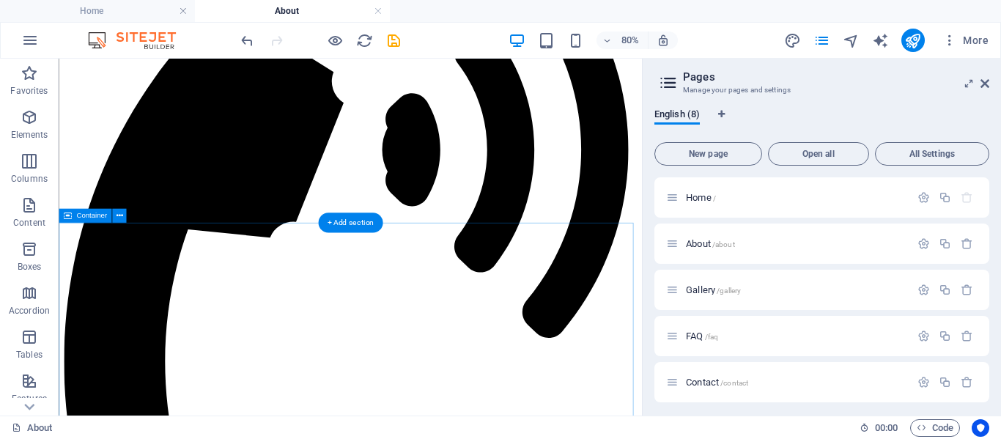
scroll to position [293, 0]
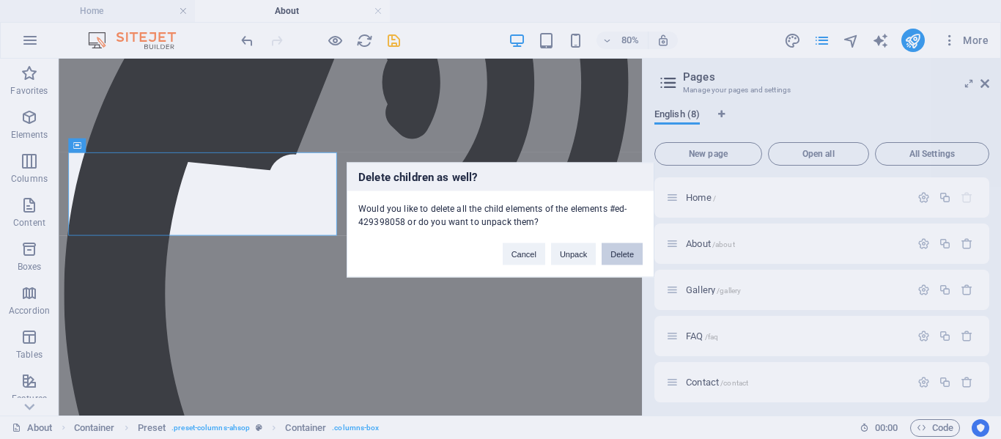
click at [609, 249] on button "Delete" at bounding box center [621, 253] width 41 height 22
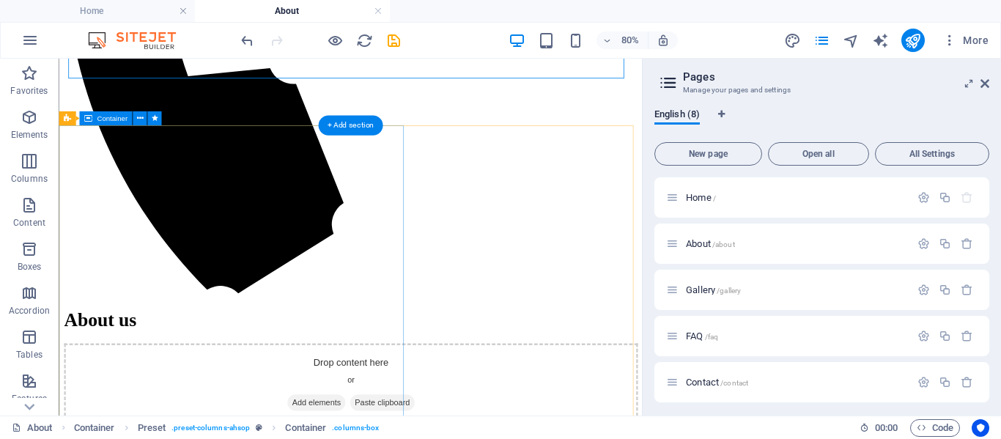
scroll to position [733, 0]
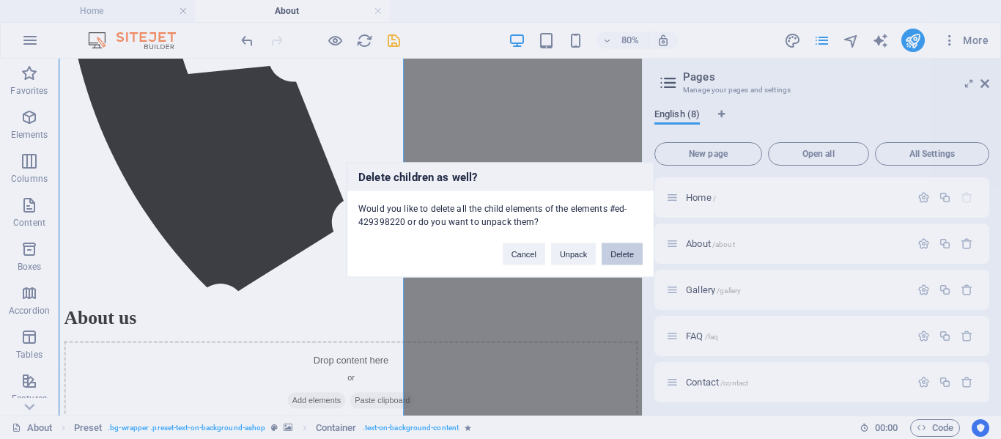
click at [625, 256] on button "Delete" at bounding box center [621, 253] width 41 height 22
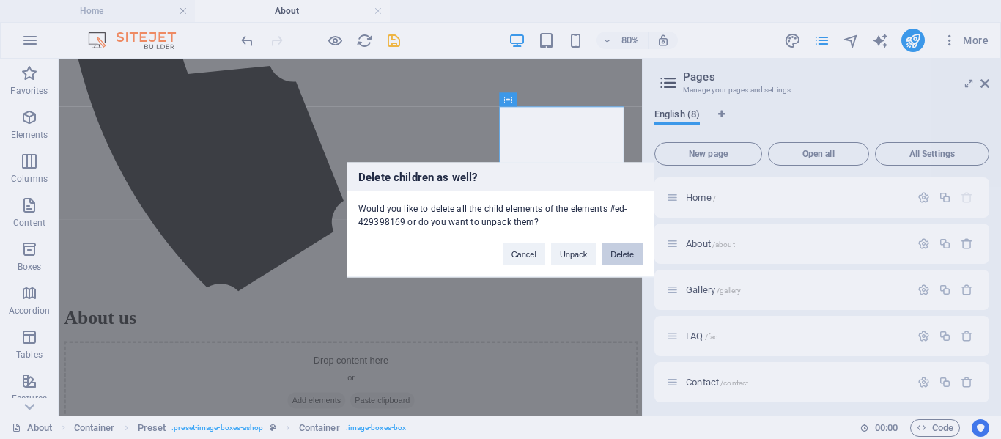
click at [611, 248] on button "Delete" at bounding box center [621, 253] width 41 height 22
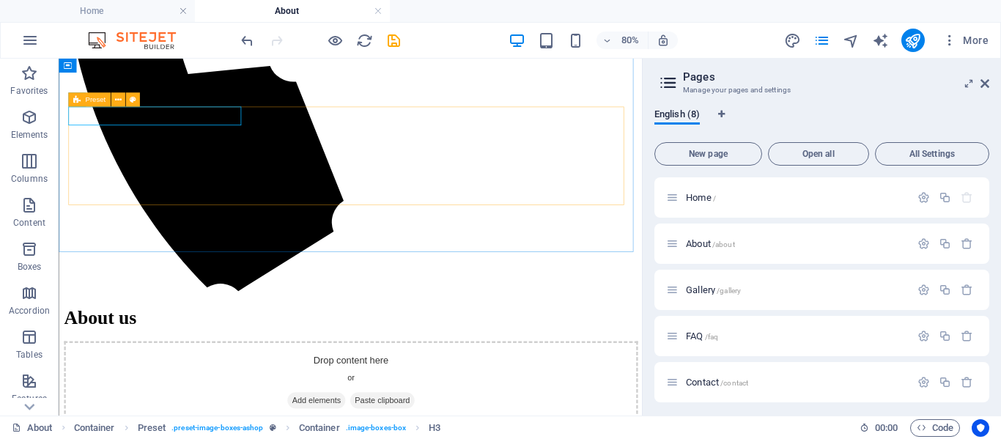
click at [78, 98] on icon at bounding box center [76, 100] width 7 height 14
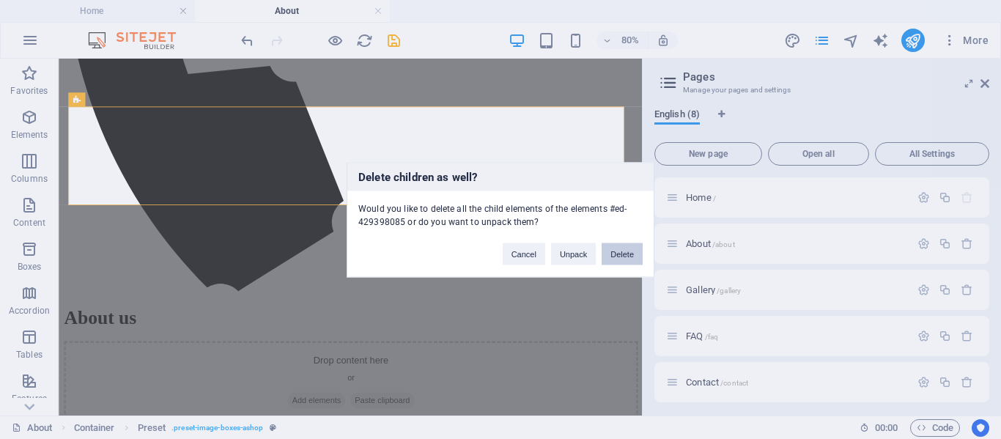
click at [620, 248] on button "Delete" at bounding box center [621, 253] width 41 height 22
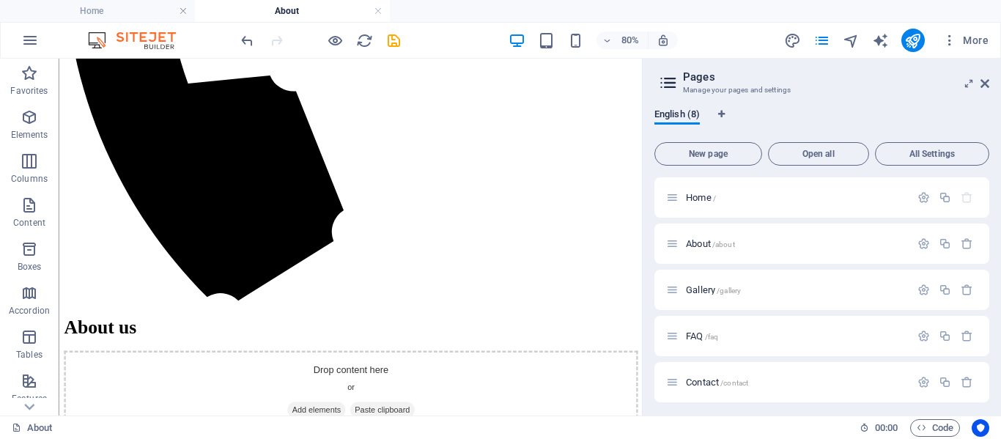
scroll to position [143, 0]
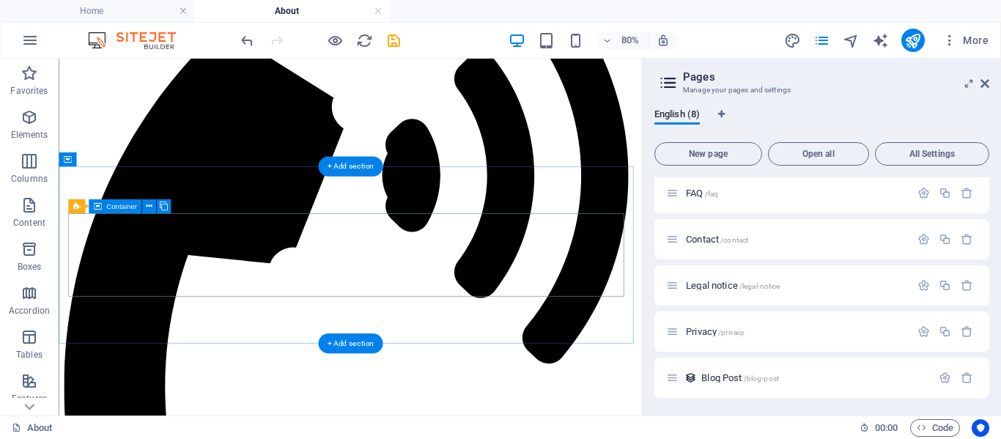
scroll to position [0, 0]
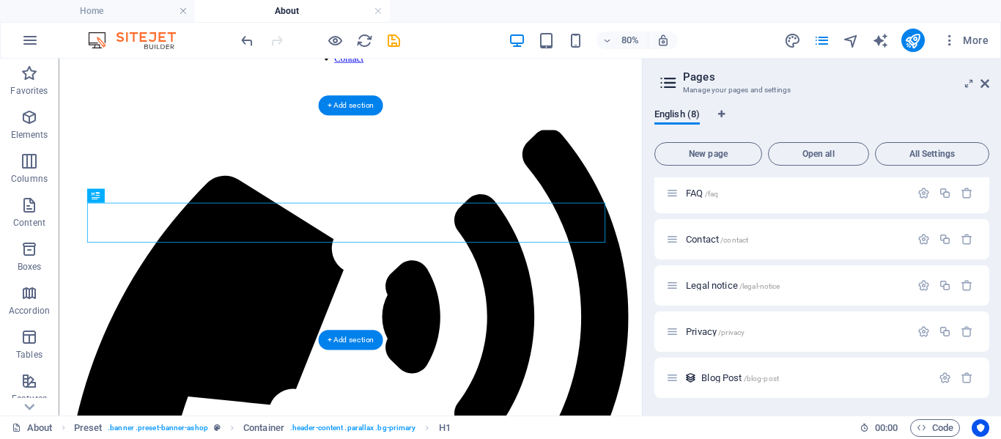
drag, startPoint x: 364, startPoint y: 254, endPoint x: 364, endPoint y: 147, distance: 107.0
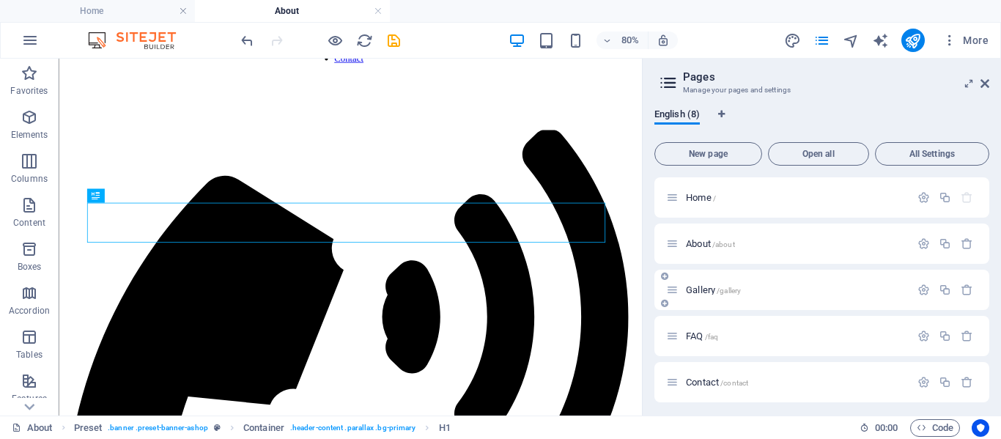
click at [703, 291] on span "Gallery /gallery" at bounding box center [713, 289] width 55 height 11
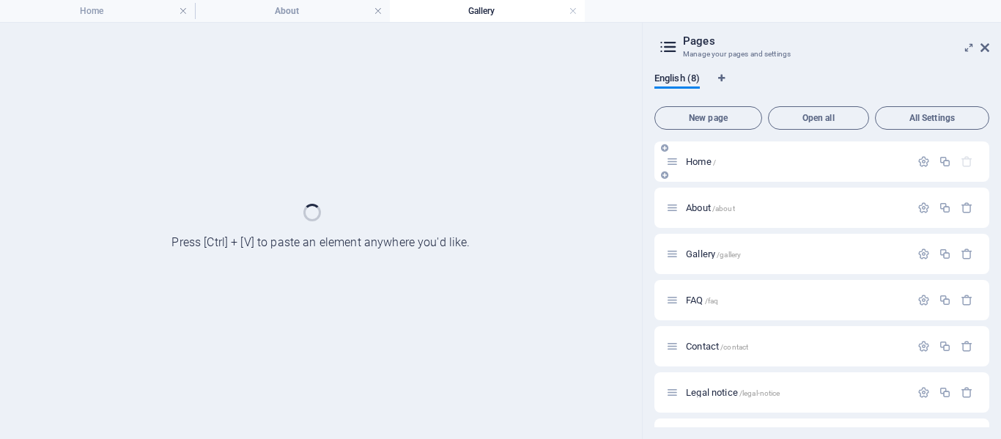
click at [701, 204] on div "Home / About /about Gallery /gallery FAQ /faq Contact /contact Legal notice /le…" at bounding box center [821, 322] width 335 height 363
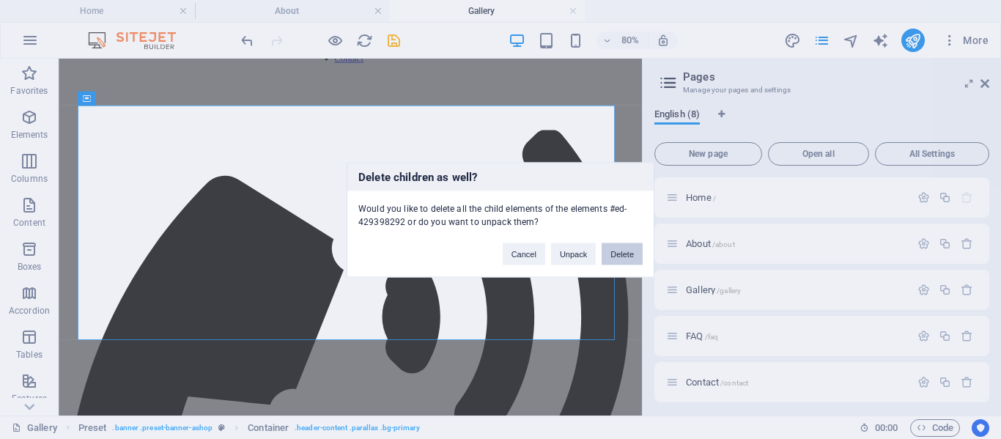
click at [625, 256] on button "Delete" at bounding box center [621, 253] width 41 height 22
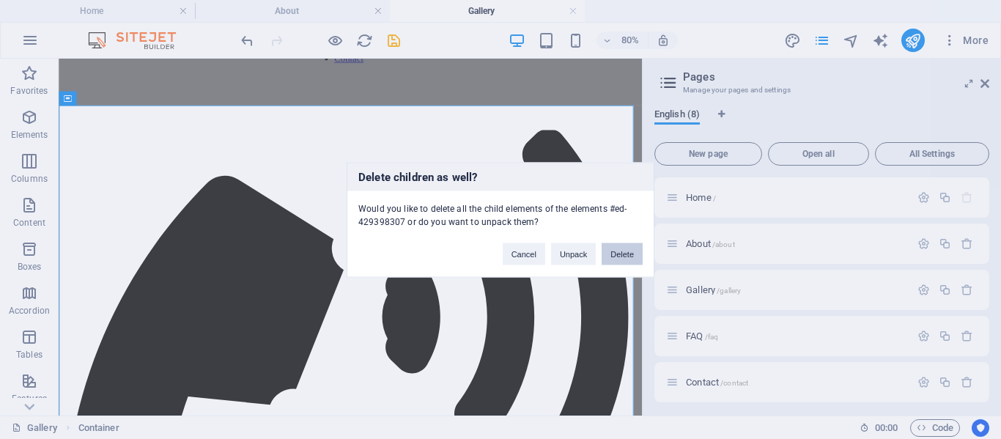
click at [631, 251] on button "Delete" at bounding box center [621, 253] width 41 height 22
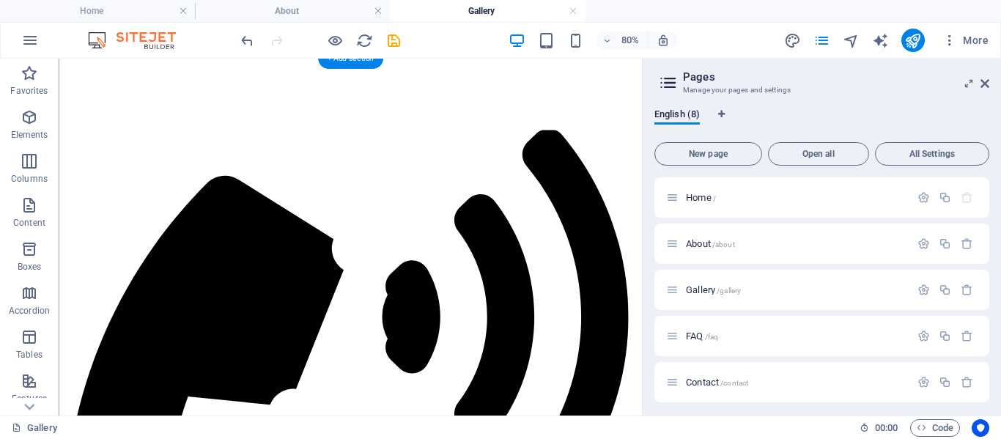
click at [408, 36] on div "80% More" at bounding box center [616, 40] width 756 height 23
click at [391, 48] on icon "save" at bounding box center [393, 40] width 17 height 17
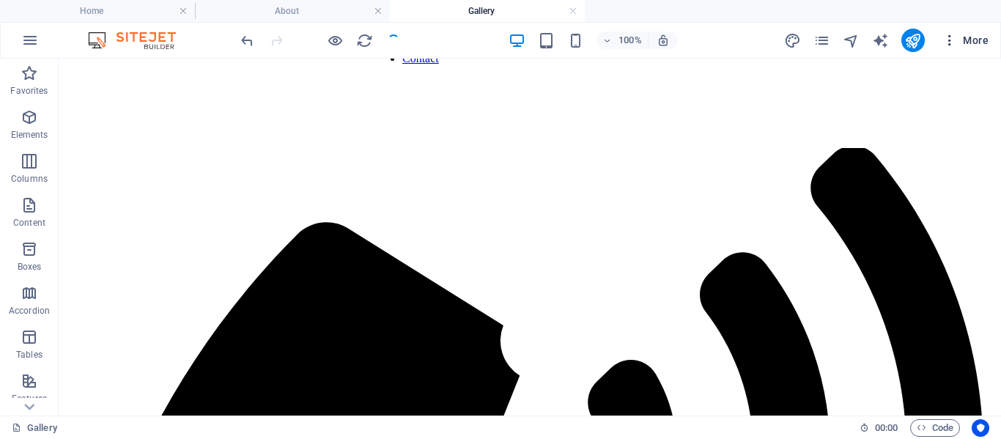
click at [945, 48] on button "More" at bounding box center [965, 40] width 58 height 23
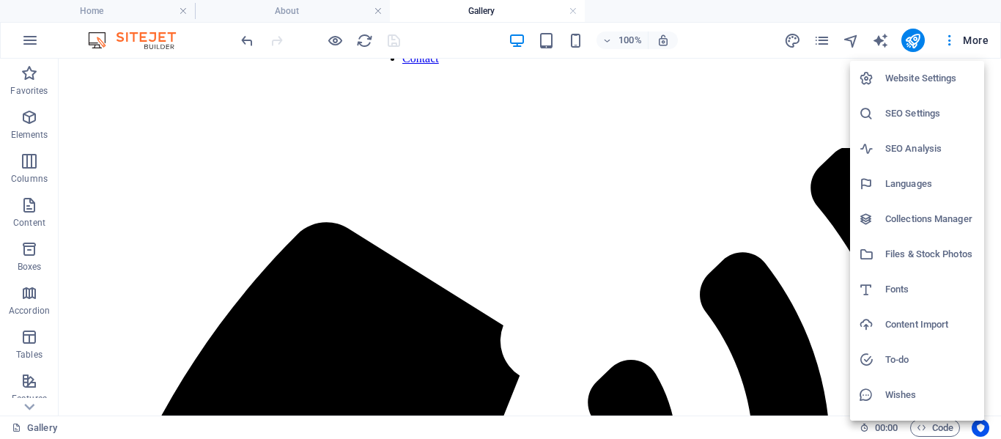
click at [926, 117] on h6 "SEO Settings" at bounding box center [930, 114] width 90 height 18
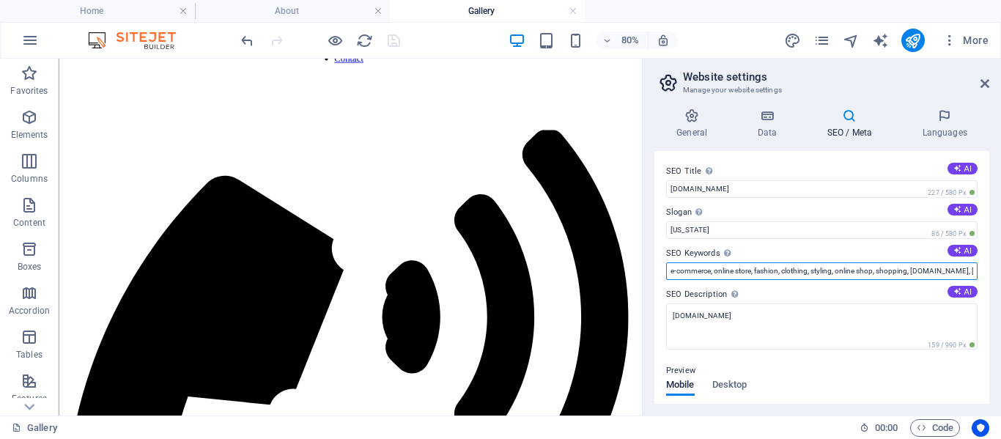
drag, startPoint x: 969, startPoint y: 327, endPoint x: 727, endPoint y: 309, distance: 243.1
click at [671, 273] on input "e-commerce, online store, fashion, clothing, styling, online shop, shopping, [D…" at bounding box center [821, 271] width 311 height 18
type input "BBA College, Chitwan, balkumari, e-commerce, online store, fashion, clothing, s…"
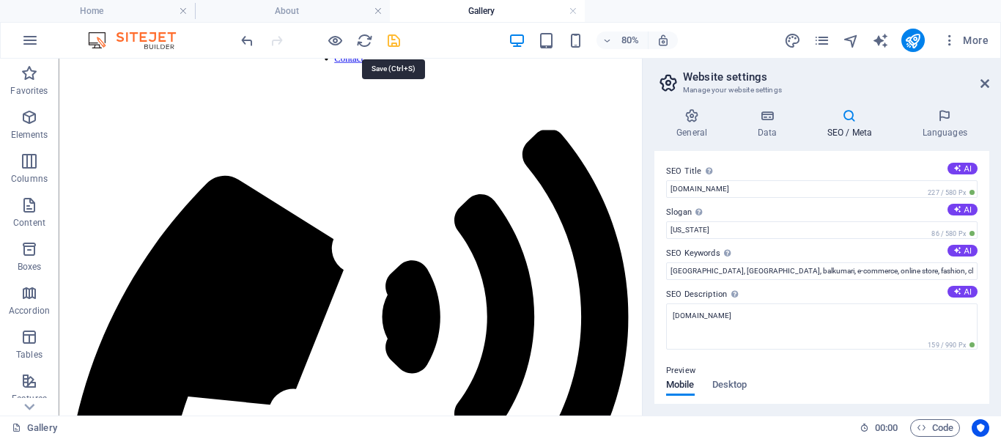
click at [393, 45] on icon "save" at bounding box center [393, 40] width 17 height 17
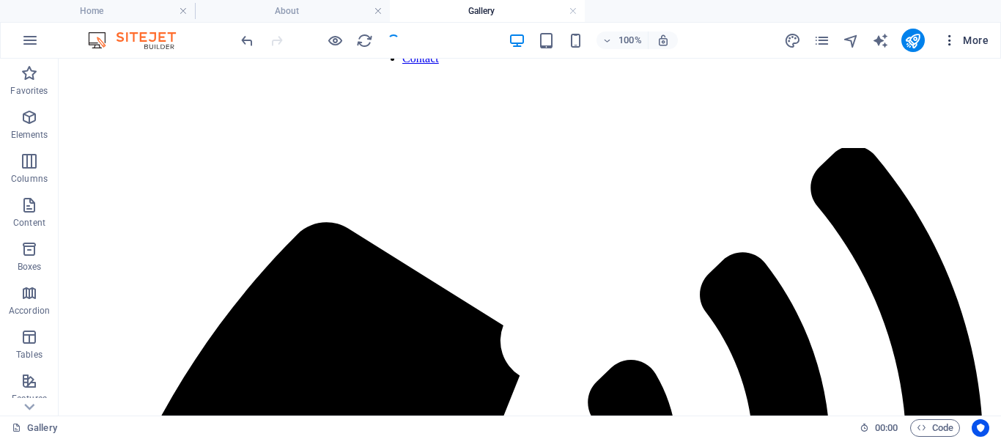
click at [950, 42] on icon "button" at bounding box center [949, 40] width 15 height 15
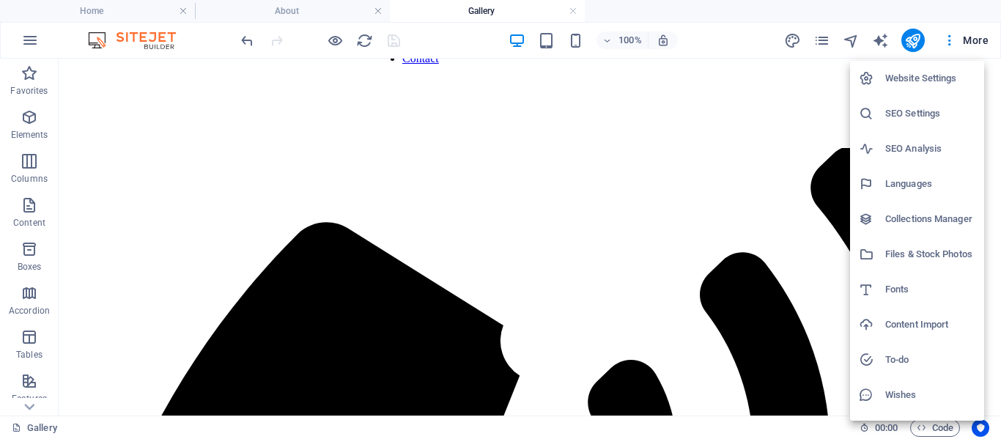
click at [318, 11] on div at bounding box center [500, 219] width 1001 height 439
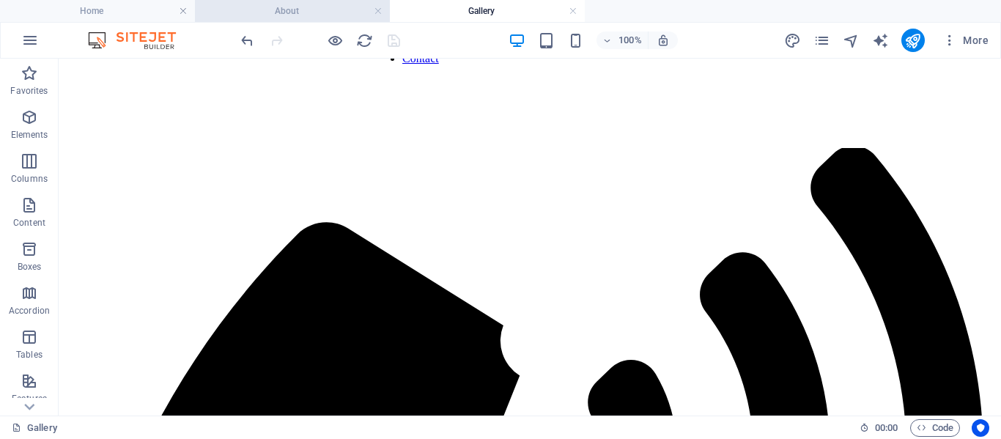
click at [298, 11] on h4 "About" at bounding box center [292, 11] width 195 height 16
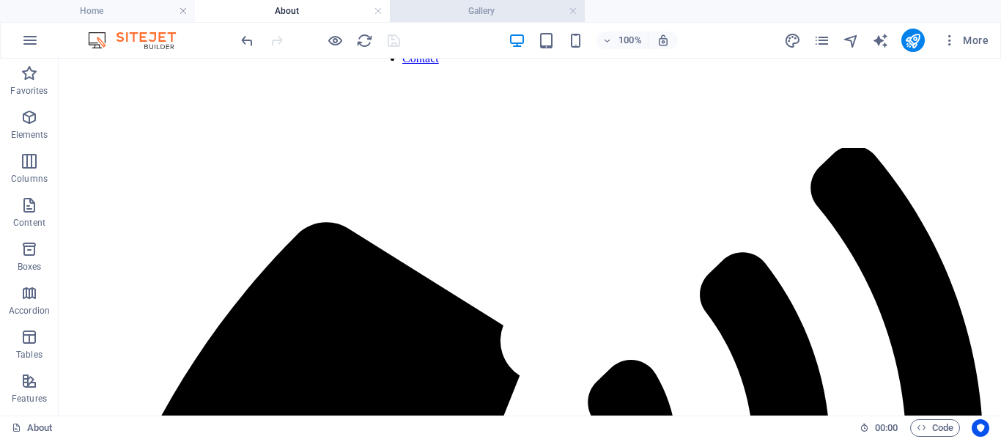
click at [443, 5] on h4 "Gallery" at bounding box center [487, 11] width 195 height 16
click at [568, 7] on h4 "Gallery" at bounding box center [487, 11] width 195 height 16
click at [574, 11] on link at bounding box center [572, 11] width 9 height 14
click at [379, 15] on link at bounding box center [378, 11] width 9 height 14
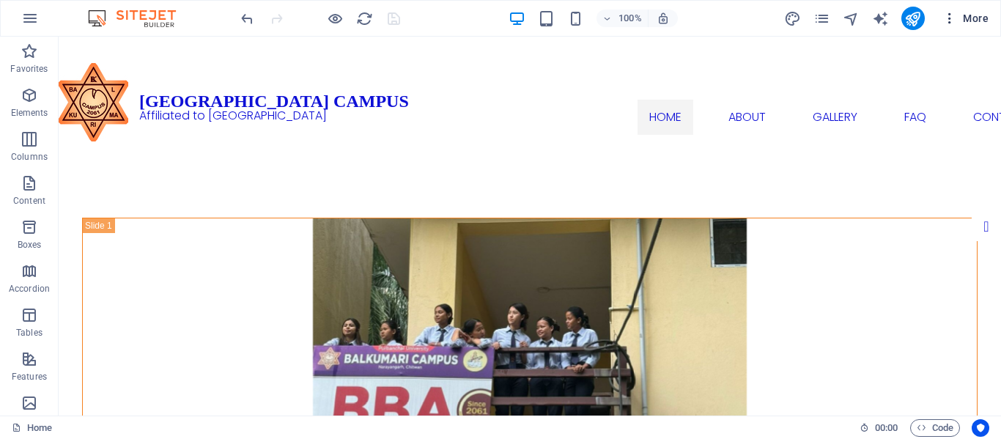
click at [944, 22] on icon "button" at bounding box center [949, 18] width 15 height 15
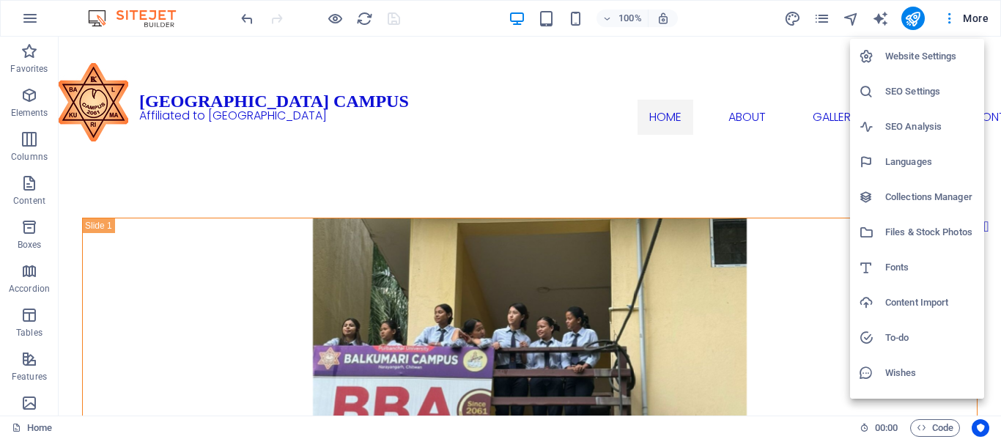
click at [823, 16] on div at bounding box center [500, 219] width 1001 height 439
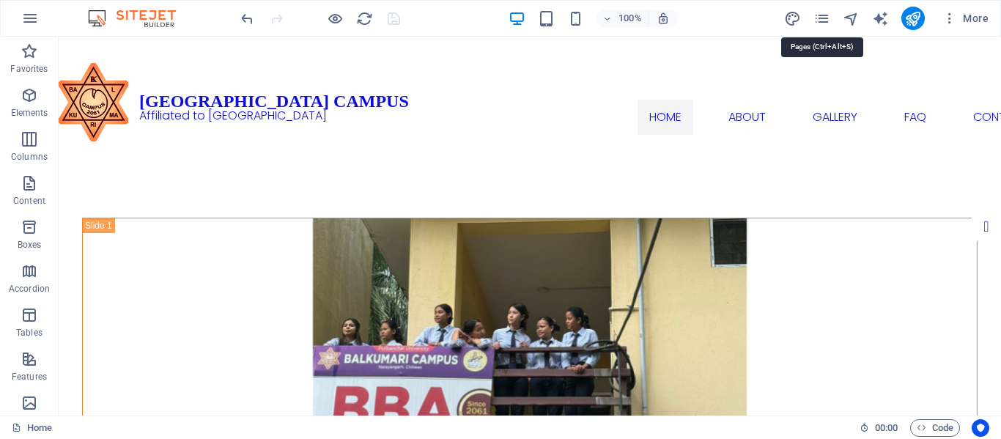
click at [823, 16] on icon "pages" at bounding box center [821, 18] width 17 height 17
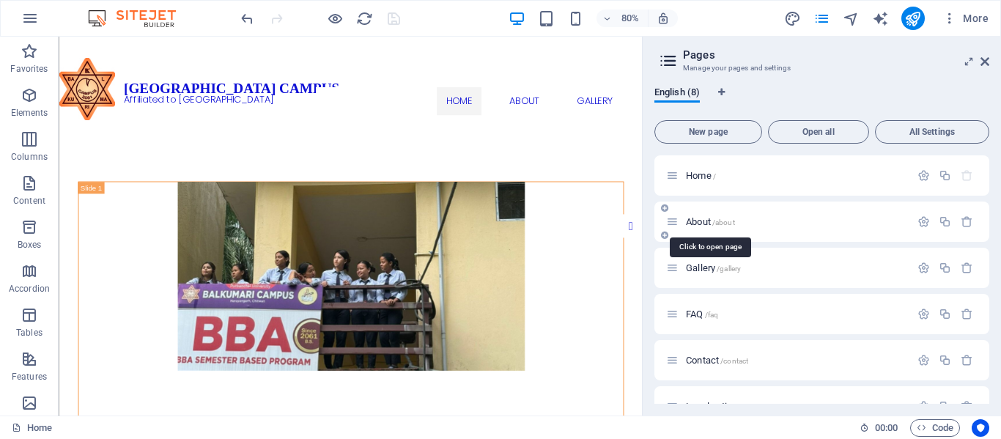
click at [707, 218] on span "About /about" at bounding box center [710, 221] width 49 height 11
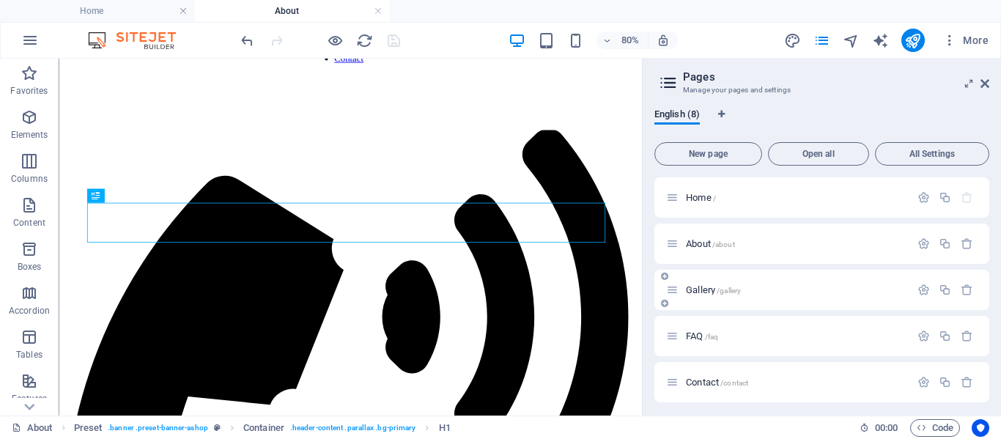
click at [707, 283] on div "Gallery /gallery" at bounding box center [788, 289] width 244 height 17
click at [707, 284] on div "Gallery /gallery" at bounding box center [788, 289] width 244 height 17
click at [702, 289] on span "Gallery /gallery" at bounding box center [713, 289] width 55 height 11
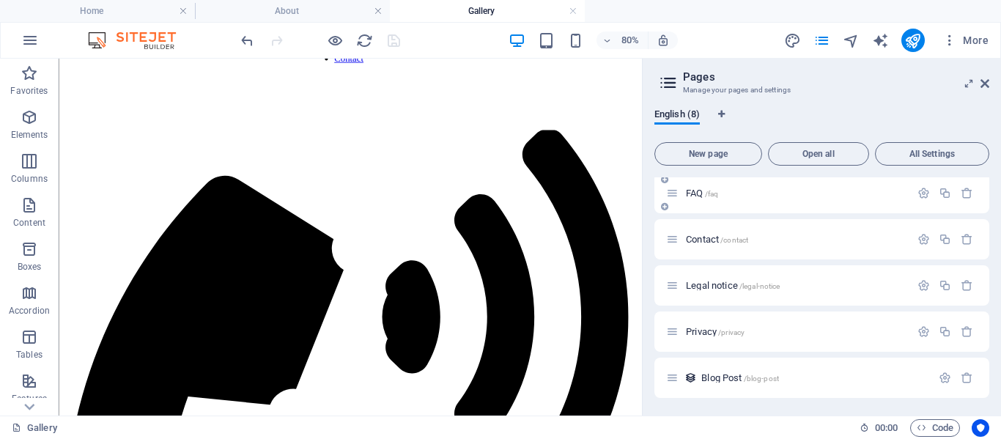
click at [695, 190] on span "FAQ /faq" at bounding box center [702, 193] width 32 height 11
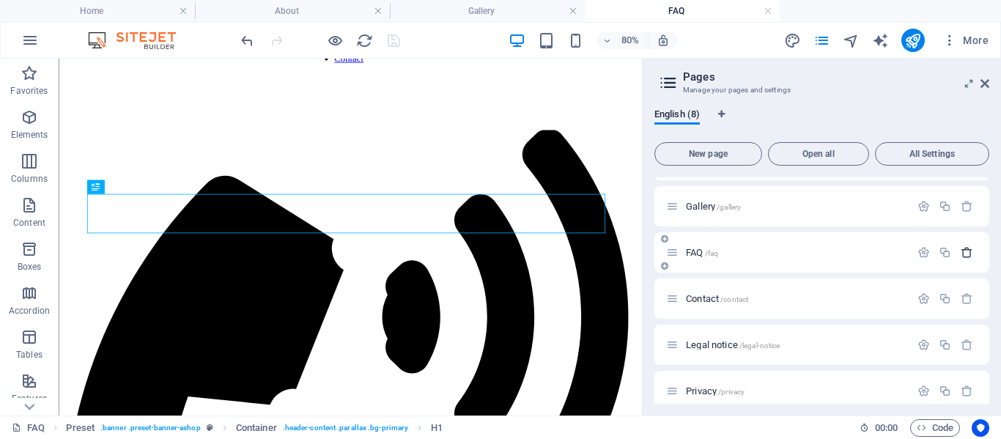
click at [963, 253] on icon "button" at bounding box center [966, 252] width 12 height 12
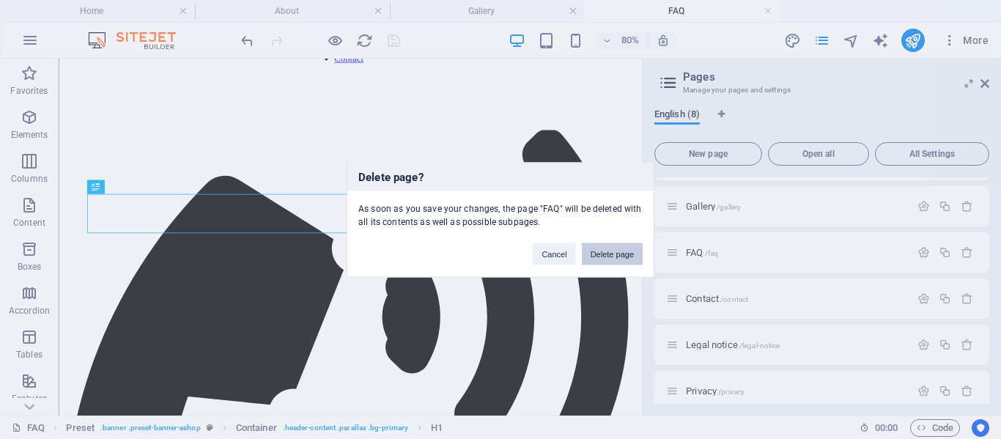
drag, startPoint x: 604, startPoint y: 251, endPoint x: 545, endPoint y: 192, distance: 82.9
click at [604, 251] on button "Delete page" at bounding box center [612, 253] width 61 height 22
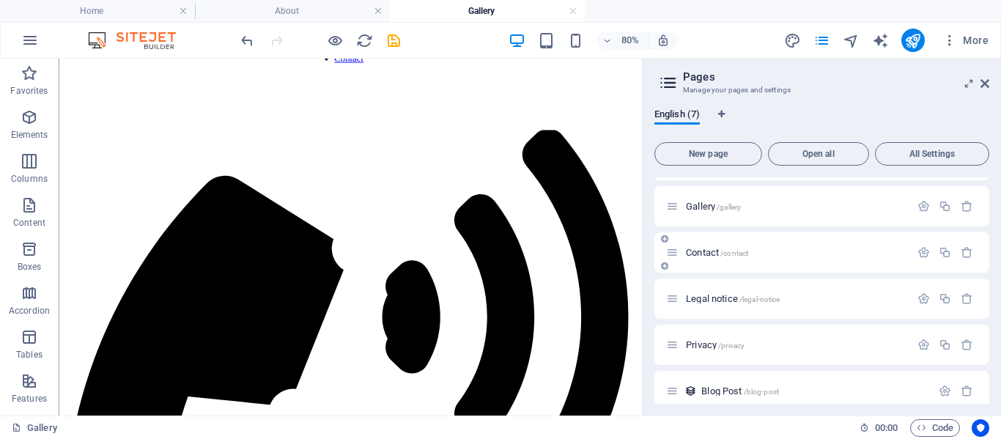
click at [731, 249] on span "/contact" at bounding box center [734, 253] width 28 height 8
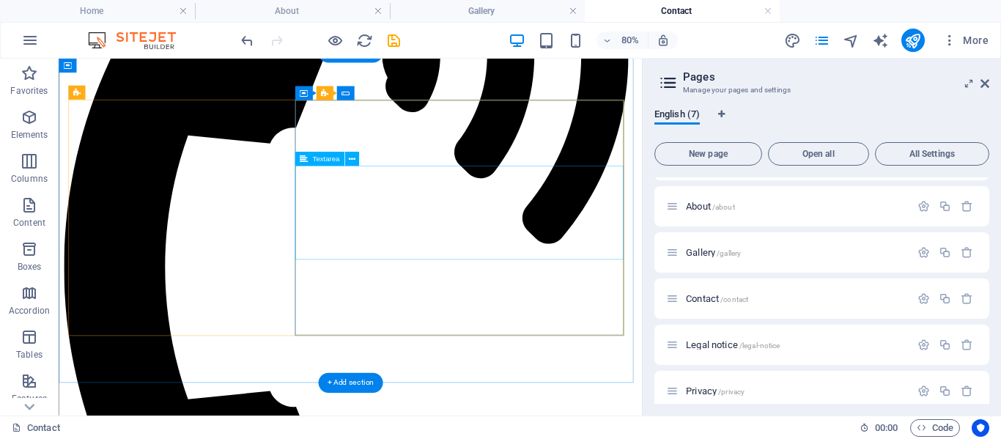
scroll to position [293, 0]
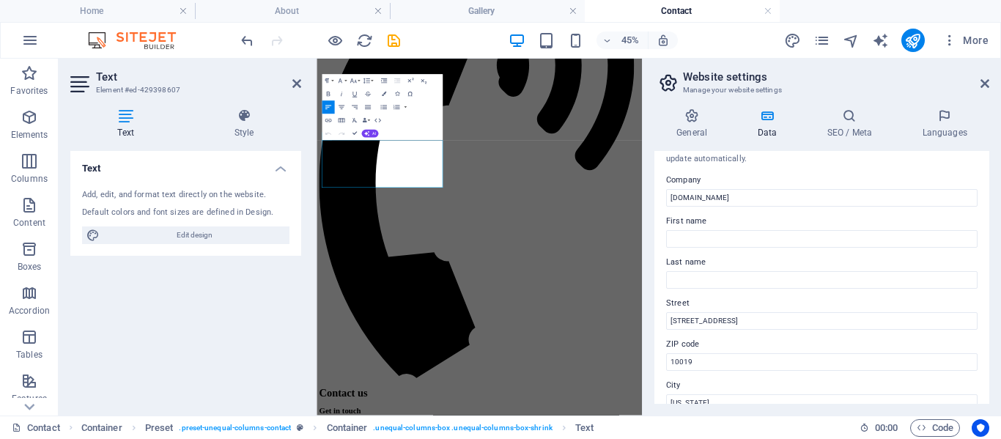
scroll to position [0, 0]
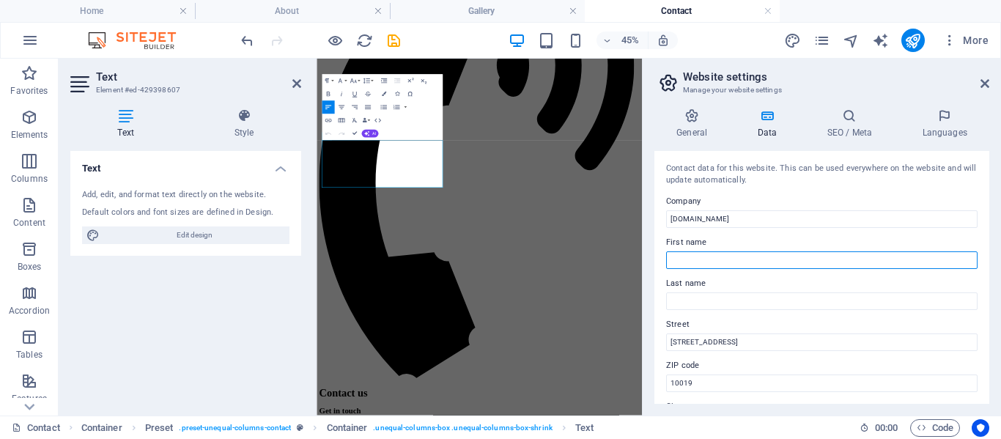
click at [749, 259] on input "First name" at bounding box center [821, 260] width 311 height 18
type input "Balkumari"
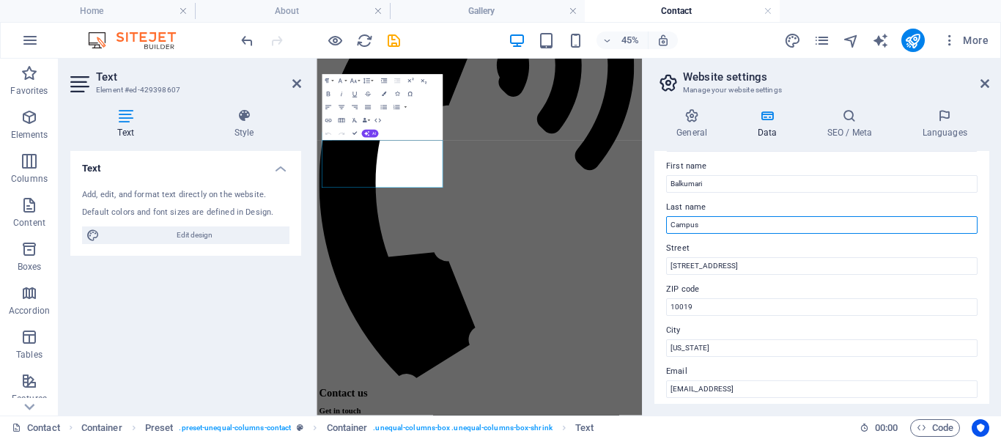
scroll to position [147, 0]
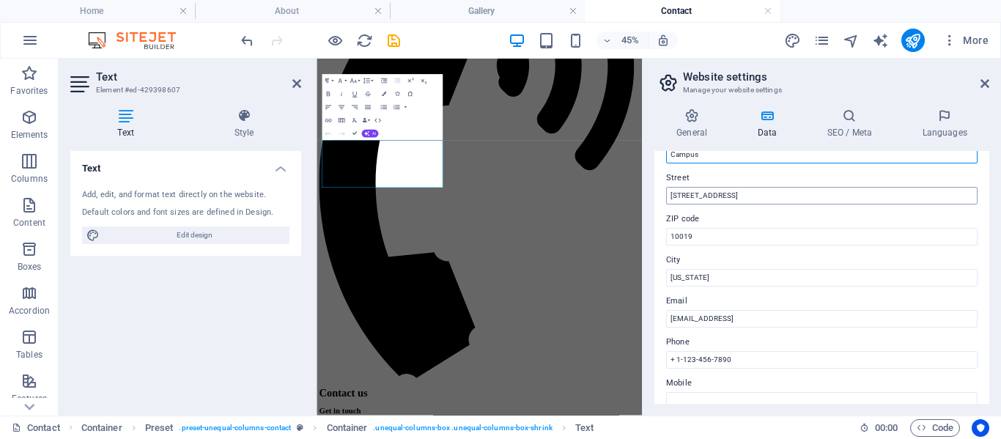
type input "Campus"
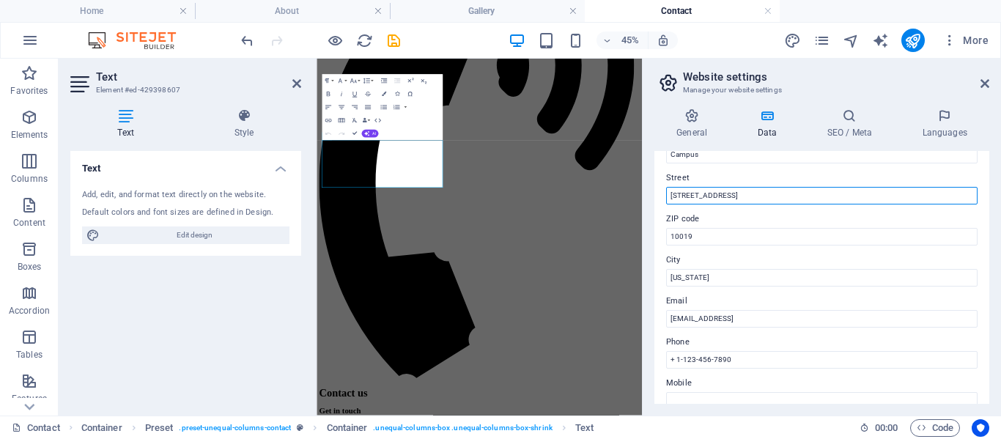
drag, startPoint x: 1059, startPoint y: 253, endPoint x: 1024, endPoint y: 335, distance: 88.3
drag, startPoint x: 736, startPoint y: 196, endPoint x: 660, endPoint y: 166, distance: 81.9
click at [660, 167] on div "Contact data for this website. This can be used everywhere on the website and w…" at bounding box center [821, 277] width 335 height 253
type input "Narayangarh"
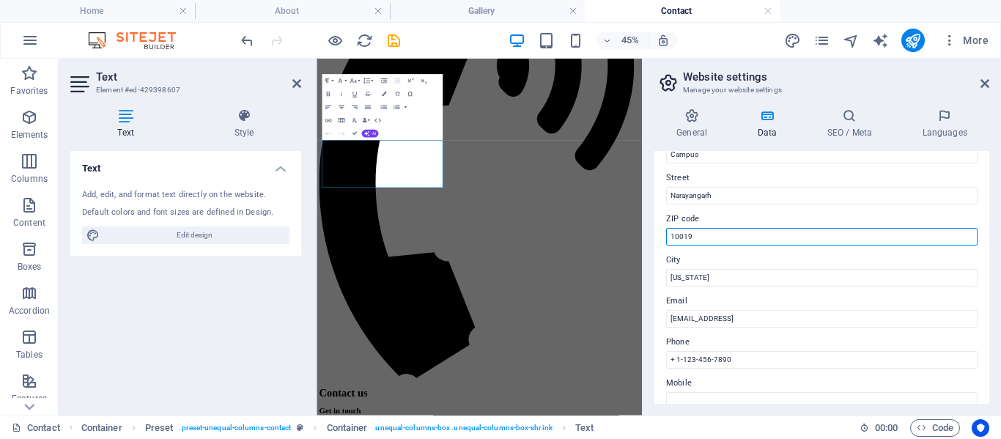
drag, startPoint x: 722, startPoint y: 240, endPoint x: 663, endPoint y: 228, distance: 60.6
click at [662, 229] on div "Contact data for this website. This can be used everywhere on the website and w…" at bounding box center [821, 277] width 335 height 253
type input "00977"
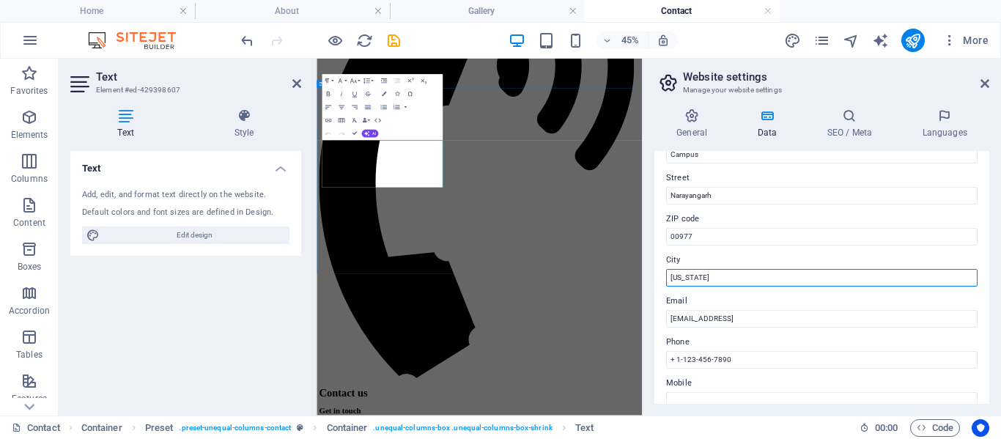
drag, startPoint x: 1074, startPoint y: 337, endPoint x: 998, endPoint y: 533, distance: 210.3
type input "Nepal"
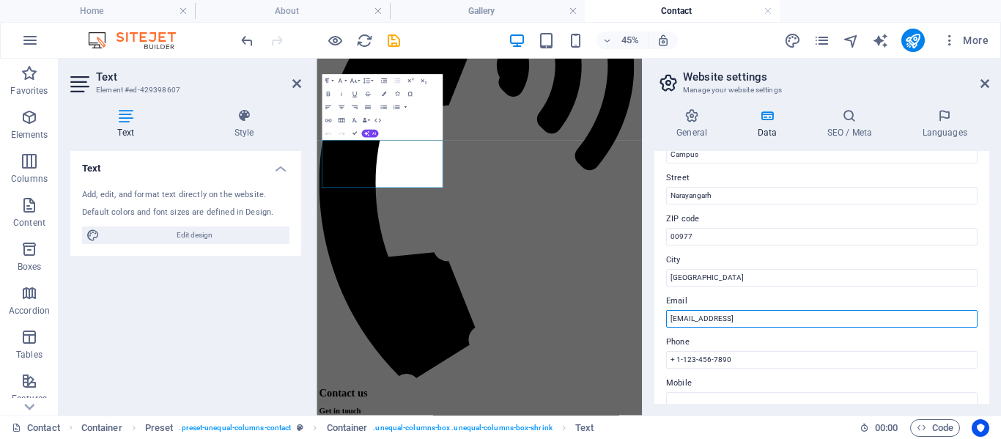
drag, startPoint x: 849, startPoint y: 319, endPoint x: 649, endPoint y: 307, distance: 200.3
click at [649, 307] on div "General Data SEO / Meta Languages Website name balkumaricampus.edu.np Logo Drag…" at bounding box center [821, 256] width 358 height 319
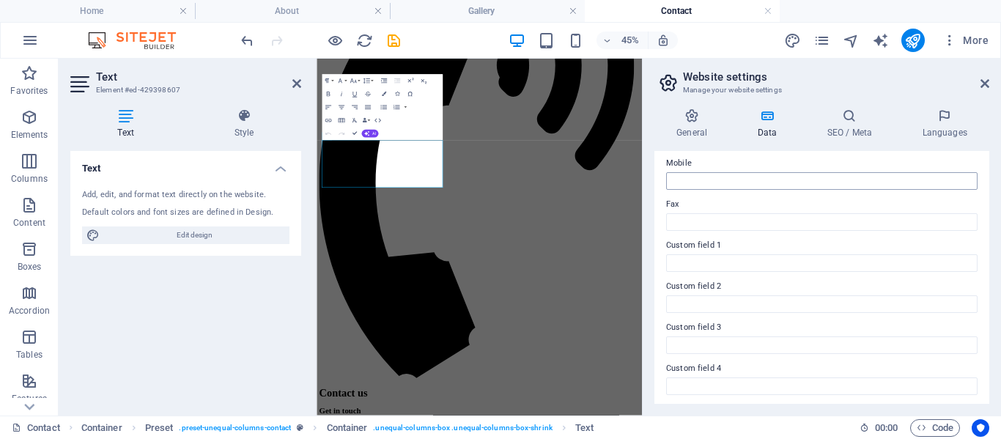
scroll to position [293, 0]
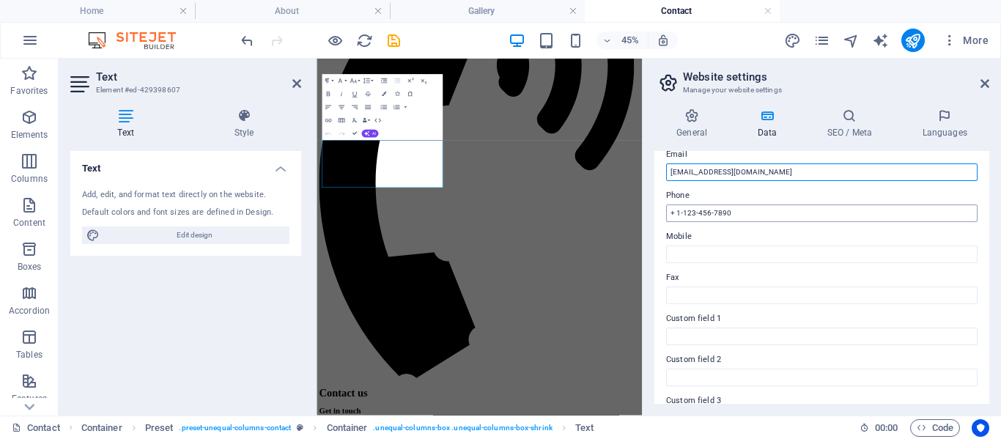
type input "info@balkumaricampus.edu.np"
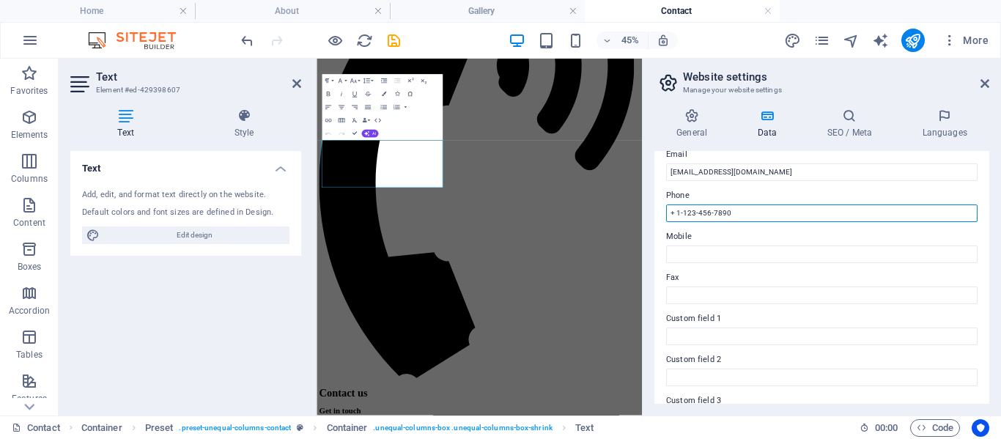
click at [753, 215] on input "+ 1-123-456-7890" at bounding box center [821, 213] width 311 height 18
type input "+ 977-56590880"
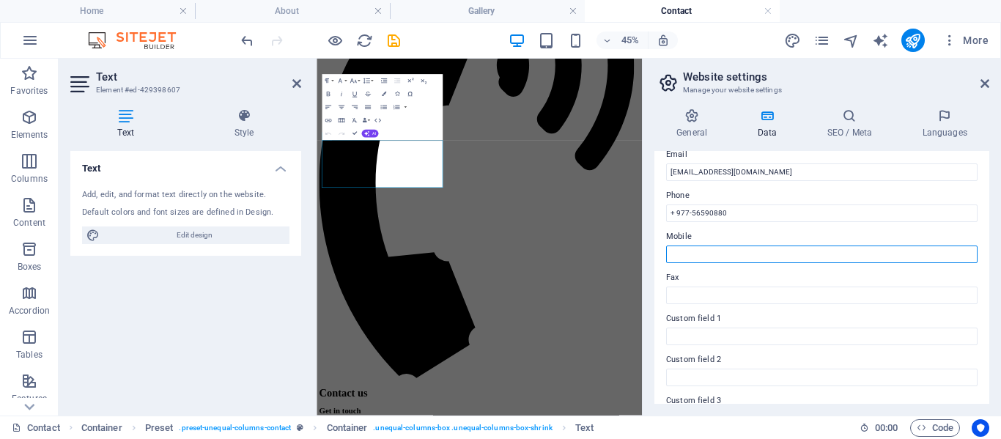
click at [741, 250] on input "Mobile" at bounding box center [821, 254] width 311 height 18
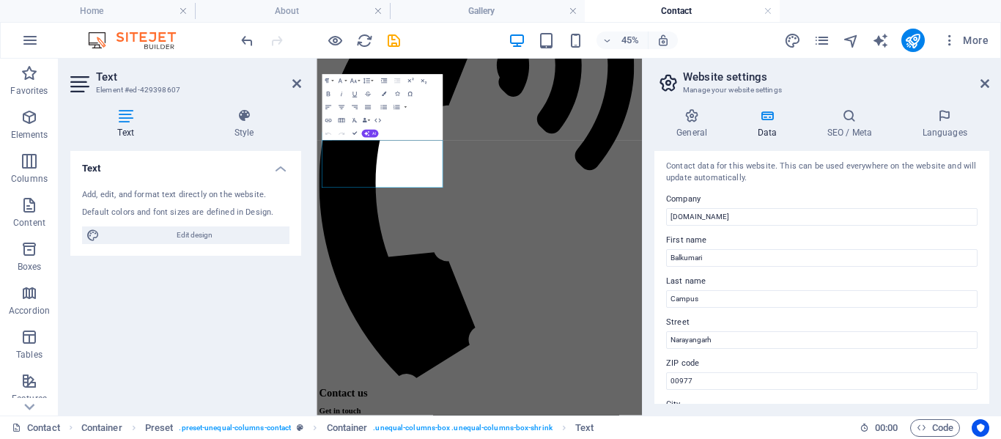
scroll to position [0, 0]
type input "+9779845045198"
click at [393, 43] on icon "save" at bounding box center [393, 40] width 17 height 17
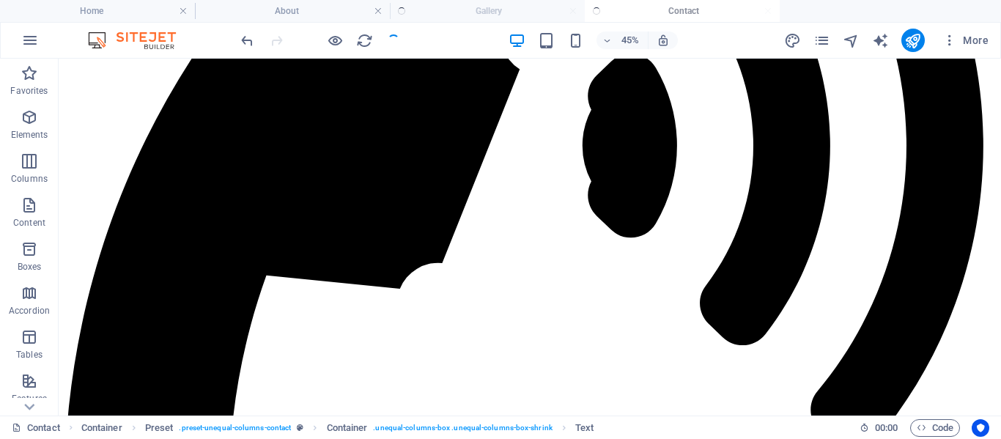
checkbox input "false"
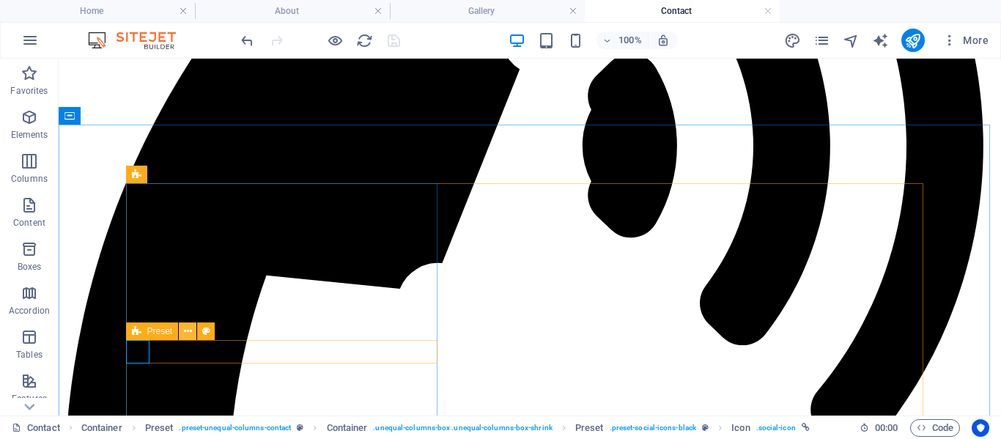
click at [191, 333] on icon at bounding box center [188, 331] width 8 height 15
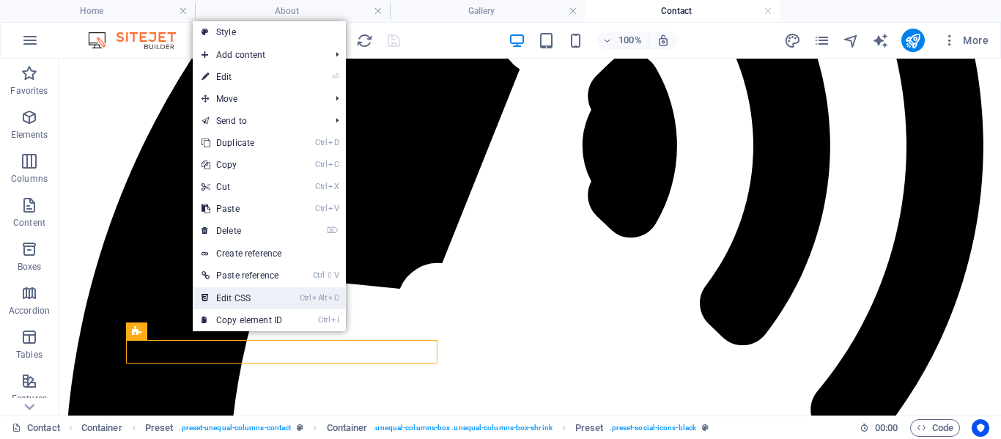
click at [294, 296] on li "Ctrl Alt C Edit CSS" at bounding box center [269, 298] width 153 height 22
click at [270, 296] on link "Ctrl Alt C Edit CSS" at bounding box center [242, 298] width 98 height 22
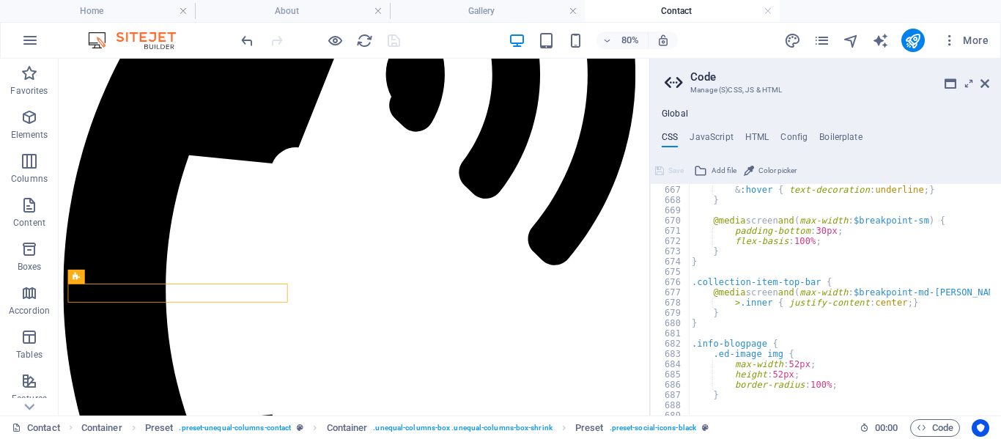
scroll to position [1962, 0]
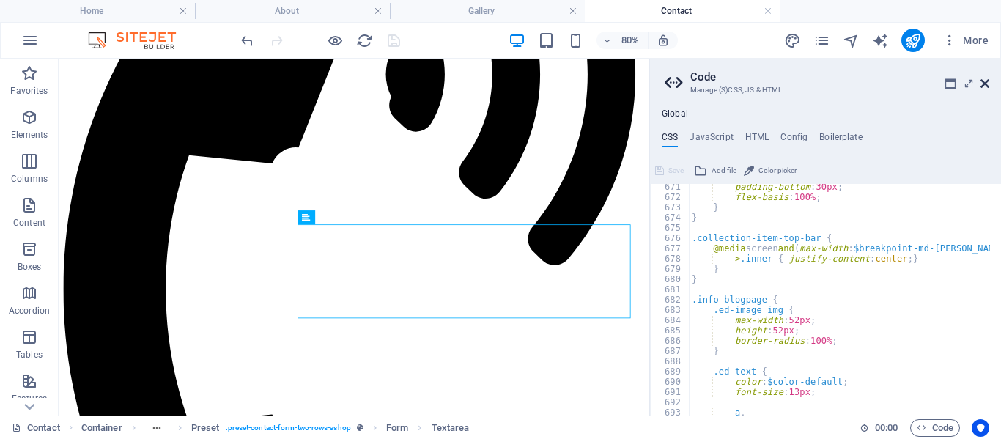
click at [987, 86] on icon at bounding box center [984, 84] width 9 height 12
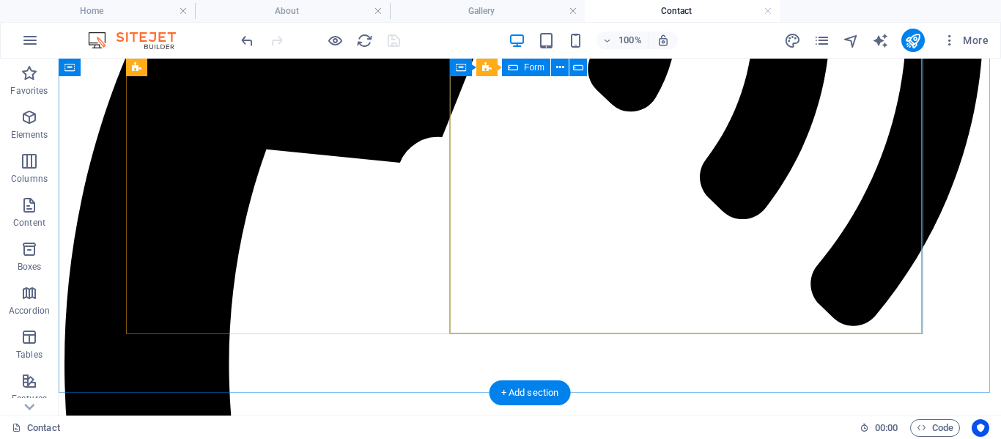
scroll to position [199, 0]
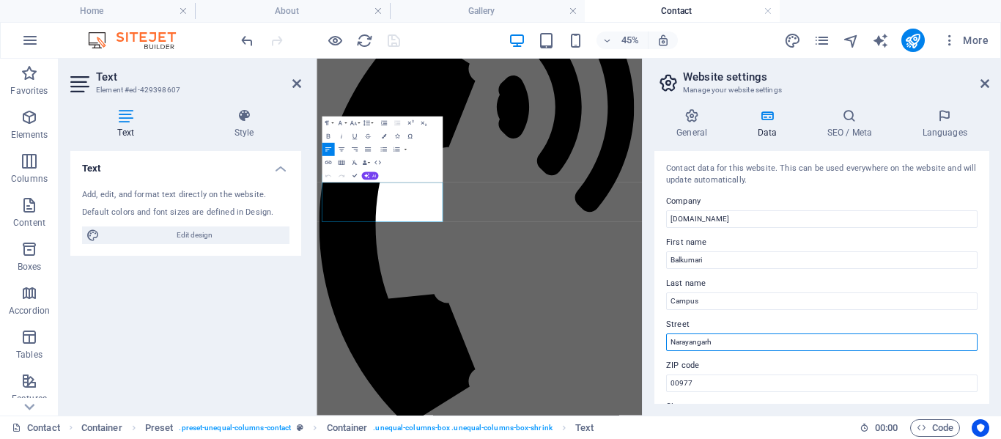
click at [671, 340] on input "Narayangarh" at bounding box center [821, 342] width 311 height 18
type input "Bharatpur-2, Narayangarh"
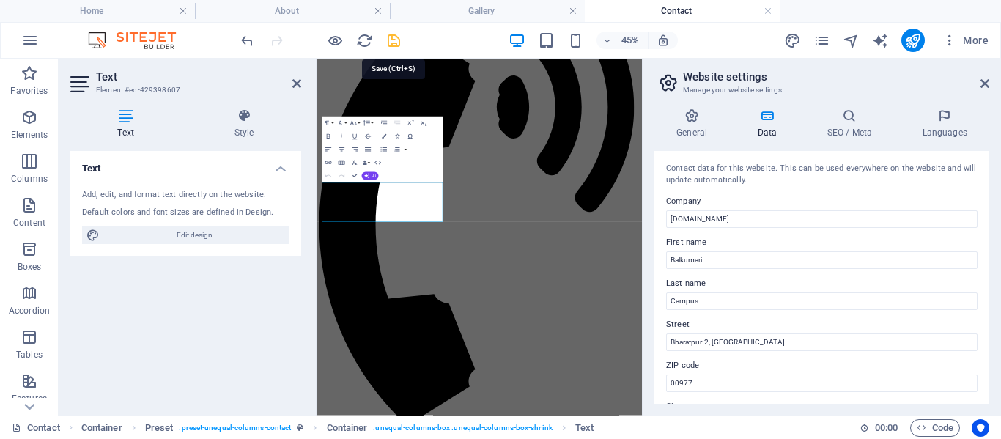
click at [396, 40] on icon "save" at bounding box center [393, 40] width 17 height 17
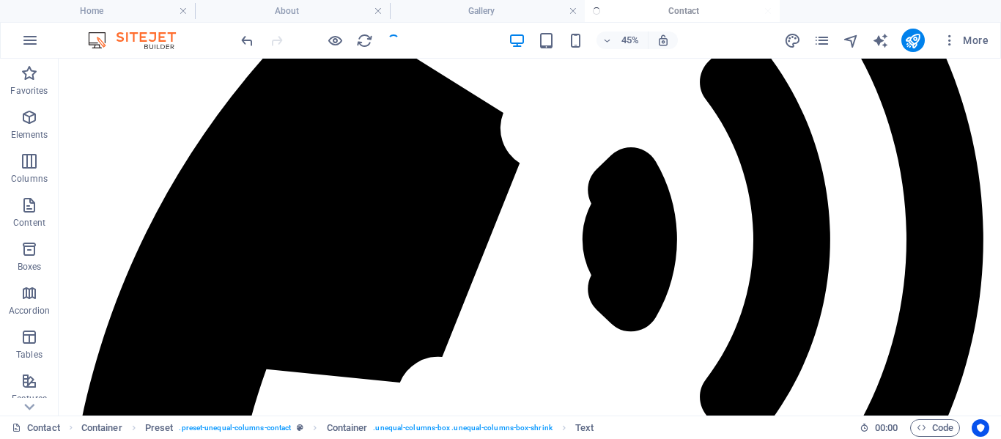
checkbox input "false"
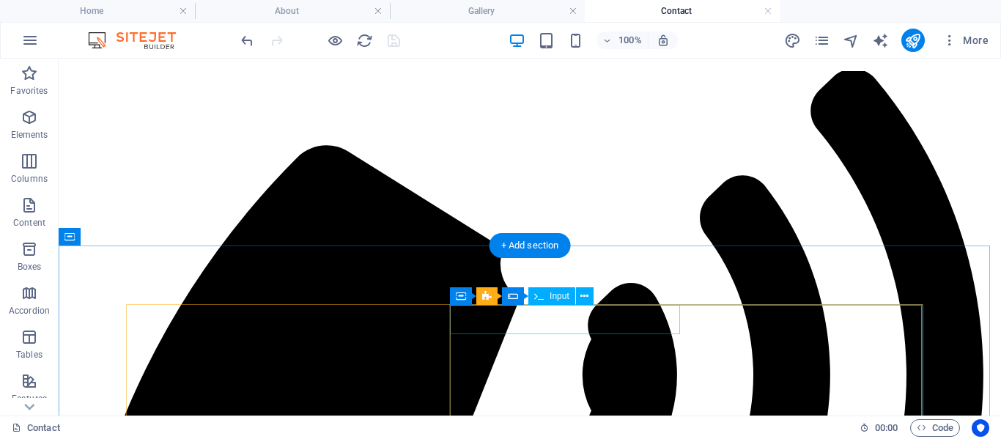
scroll to position [0, 0]
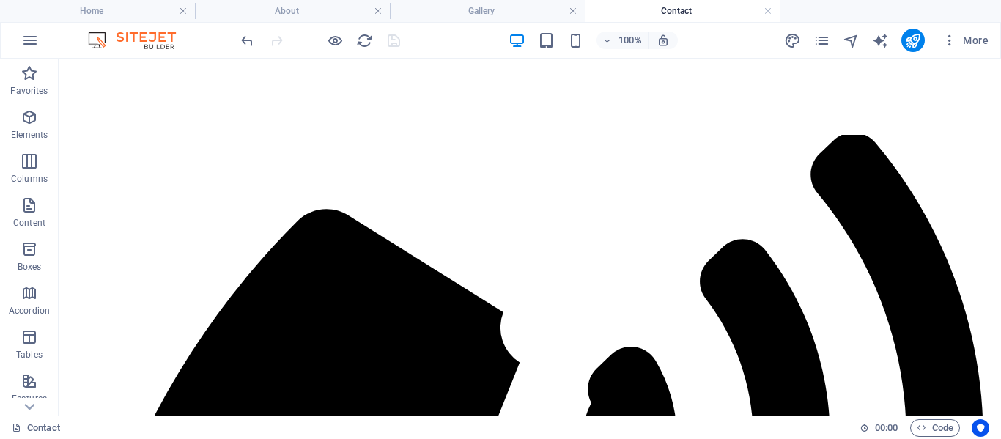
click at [766, 12] on link at bounding box center [767, 11] width 9 height 14
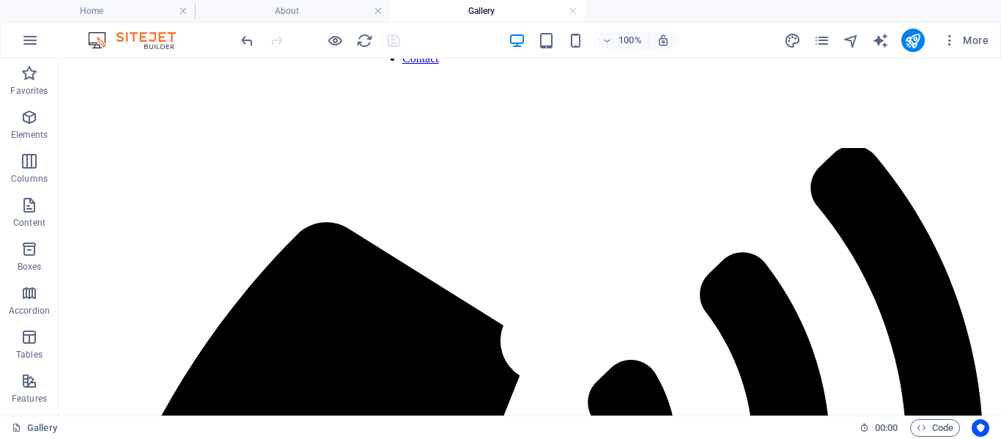
click at [445, 14] on h4 "Gallery" at bounding box center [487, 11] width 195 height 16
click at [272, 13] on h4 "About" at bounding box center [292, 11] width 195 height 16
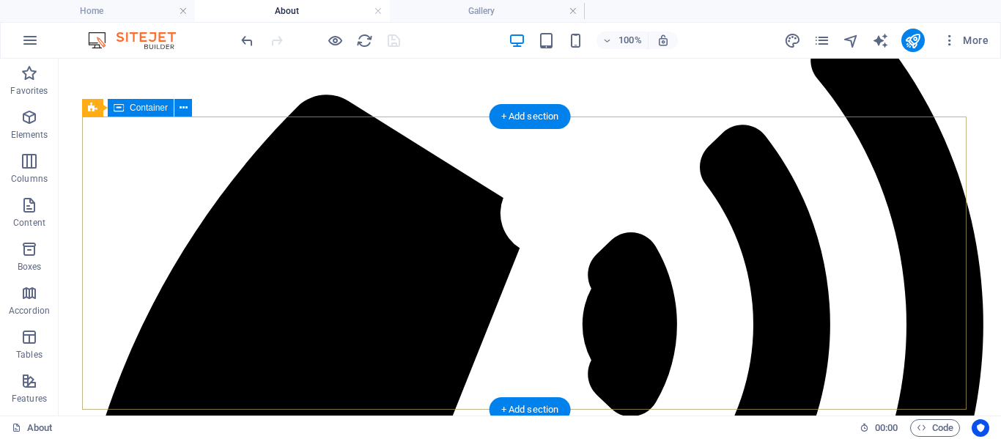
scroll to position [293, 0]
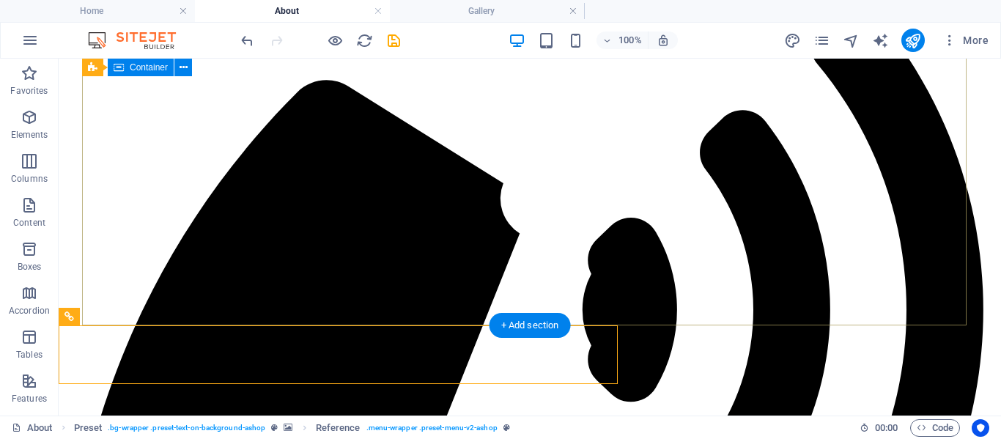
scroll to position [220, 0]
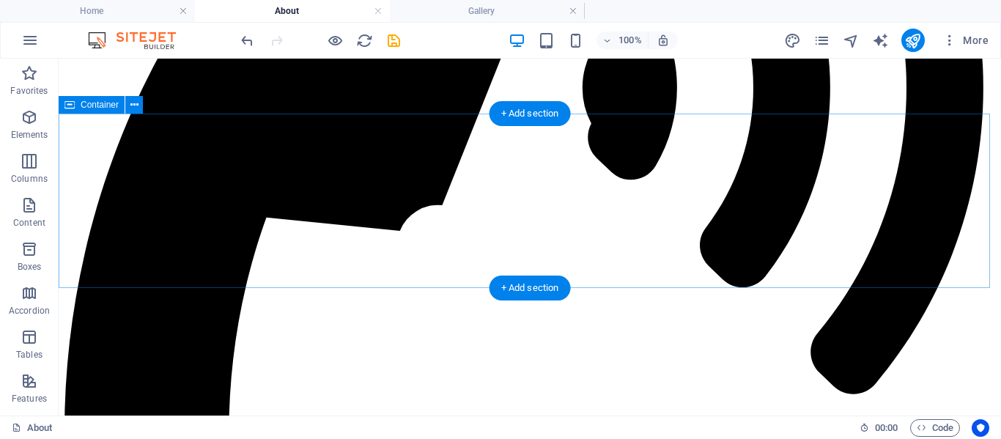
scroll to position [366, 0]
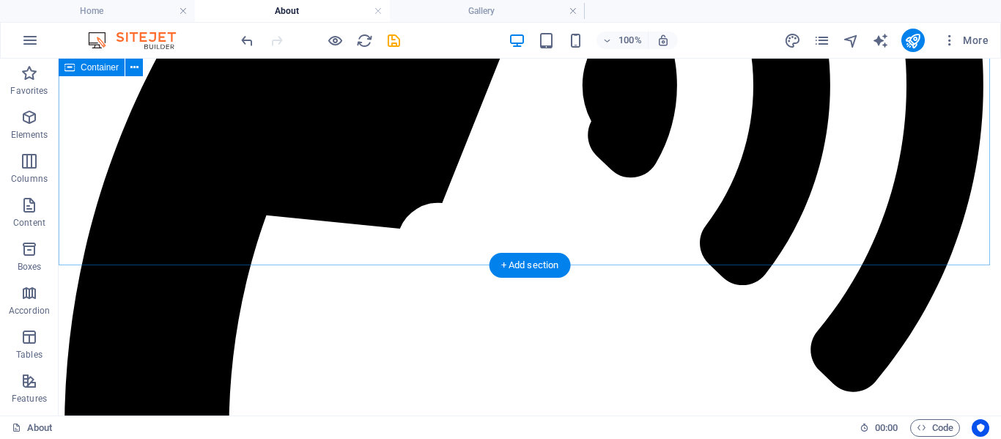
scroll to position [220, 0]
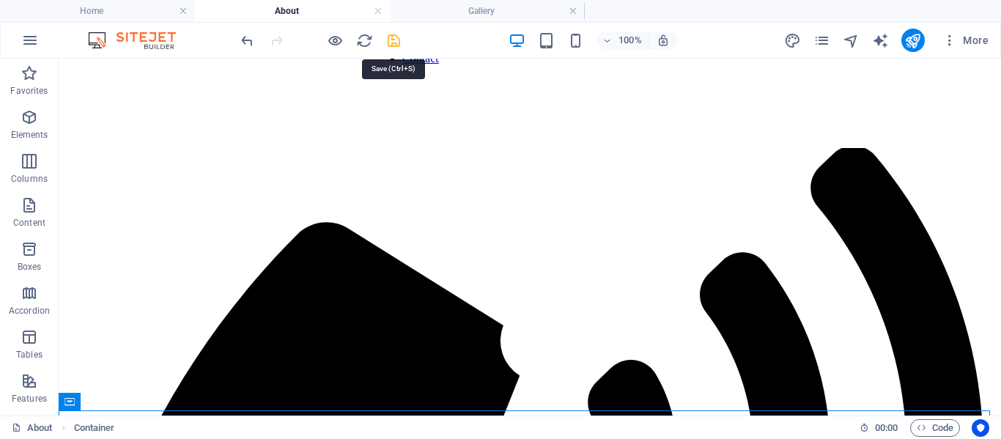
click at [388, 47] on icon "save" at bounding box center [393, 40] width 17 height 17
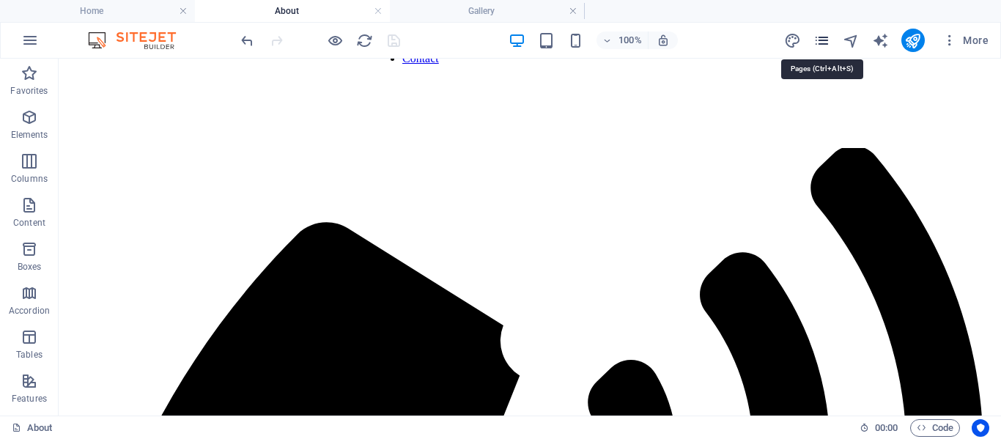
click at [823, 46] on icon "pages" at bounding box center [821, 40] width 17 height 17
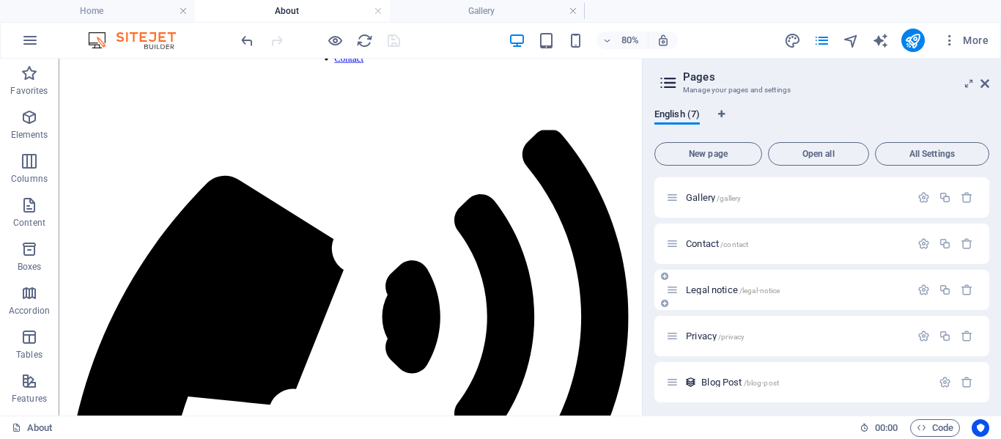
scroll to position [97, 0]
click at [966, 289] on icon "button" at bounding box center [966, 285] width 12 height 12
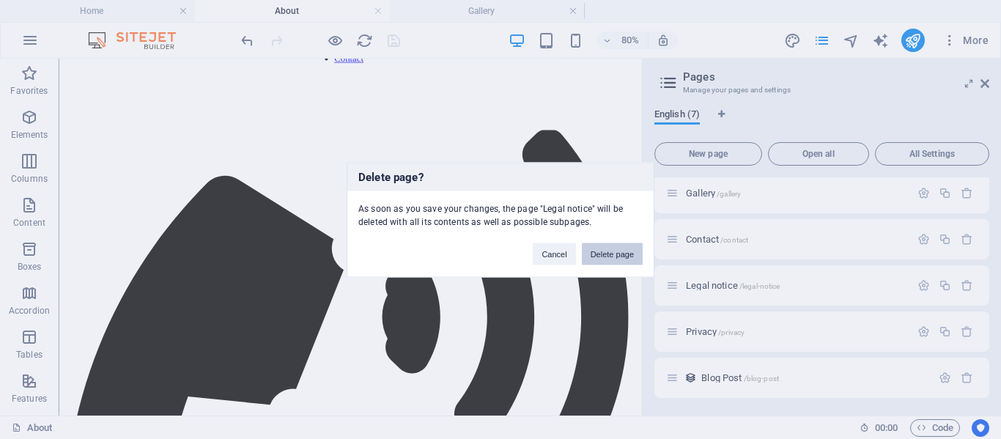
click at [617, 253] on button "Delete page" at bounding box center [612, 253] width 61 height 22
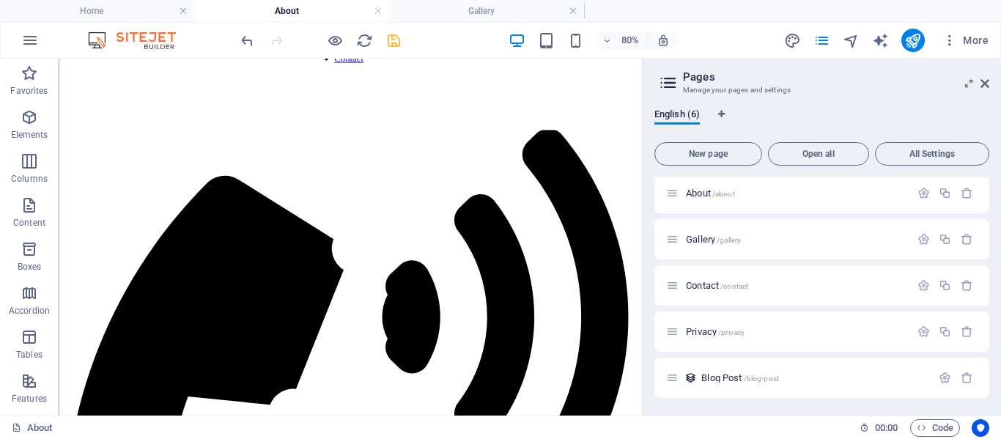
scroll to position [51, 0]
click at [967, 329] on icon "button" at bounding box center [966, 331] width 12 height 12
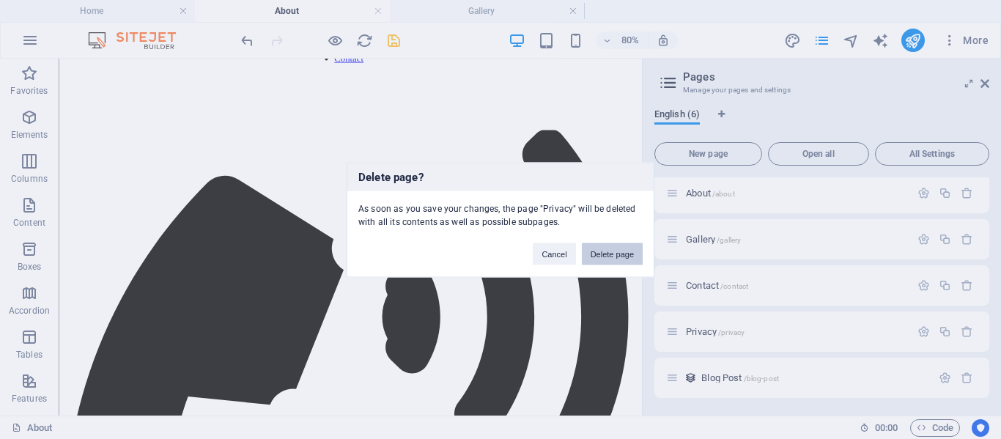
click at [626, 249] on button "Delete page" at bounding box center [612, 253] width 61 height 22
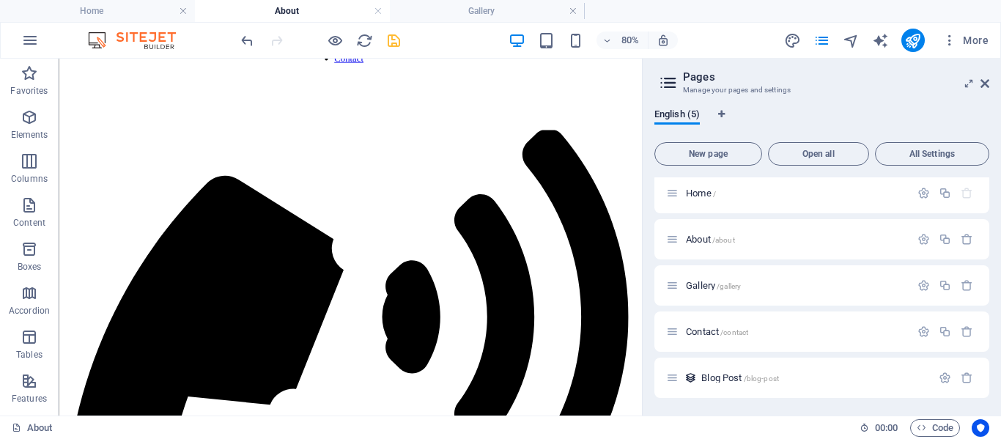
scroll to position [4, 0]
click at [961, 372] on icon "button" at bounding box center [966, 377] width 12 height 12
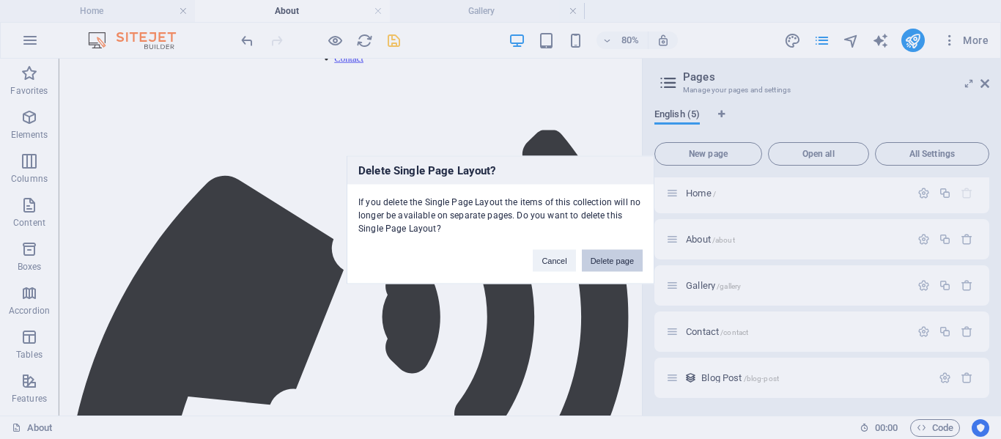
click at [625, 256] on button "Delete page" at bounding box center [612, 260] width 61 height 22
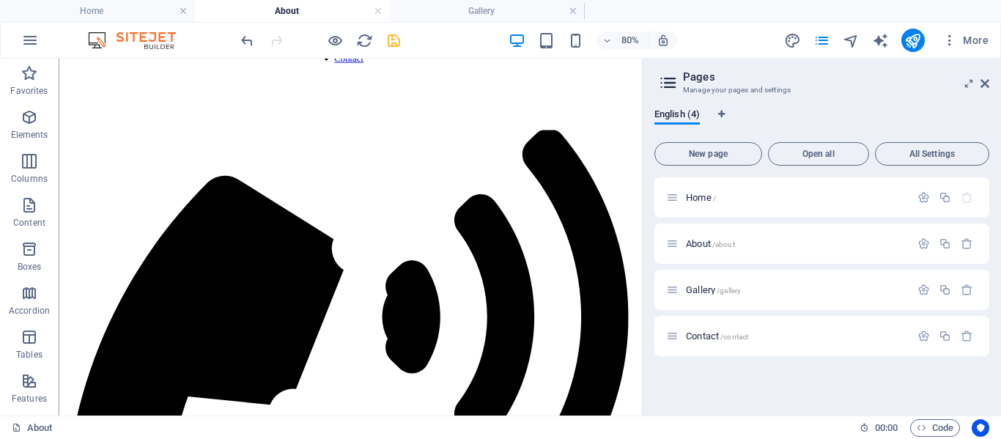
scroll to position [0, 0]
click at [388, 45] on icon "save" at bounding box center [393, 40] width 17 height 17
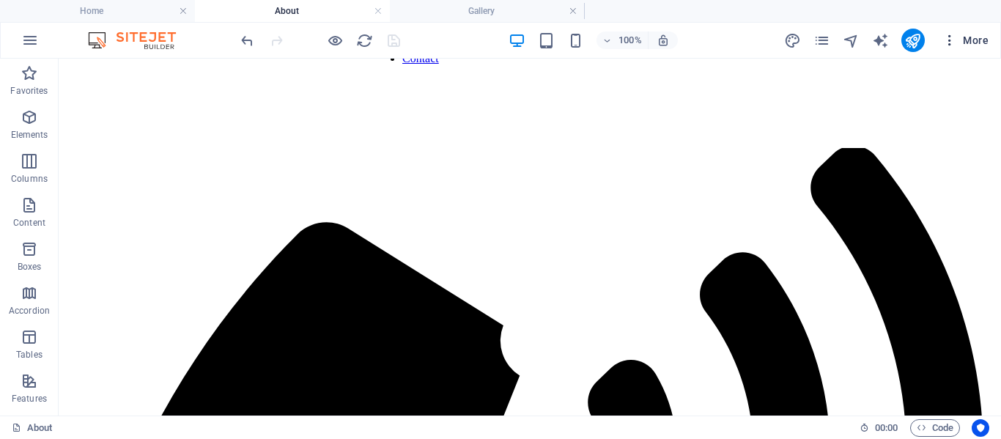
click at [941, 46] on button "More" at bounding box center [965, 40] width 58 height 23
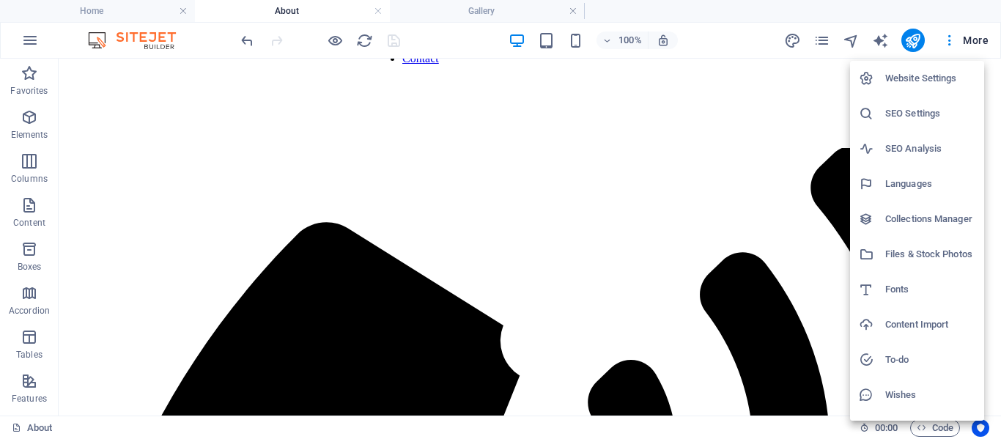
click at [934, 73] on h6 "Website Settings" at bounding box center [930, 79] width 90 height 18
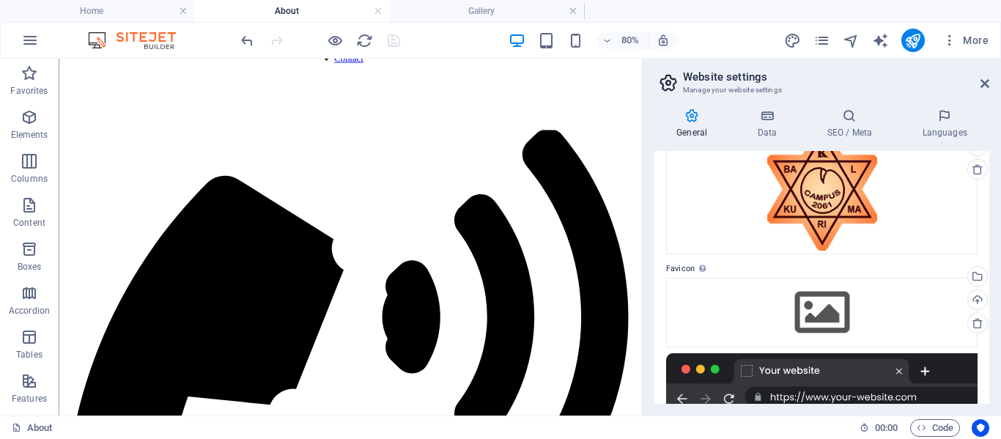
scroll to position [73, 0]
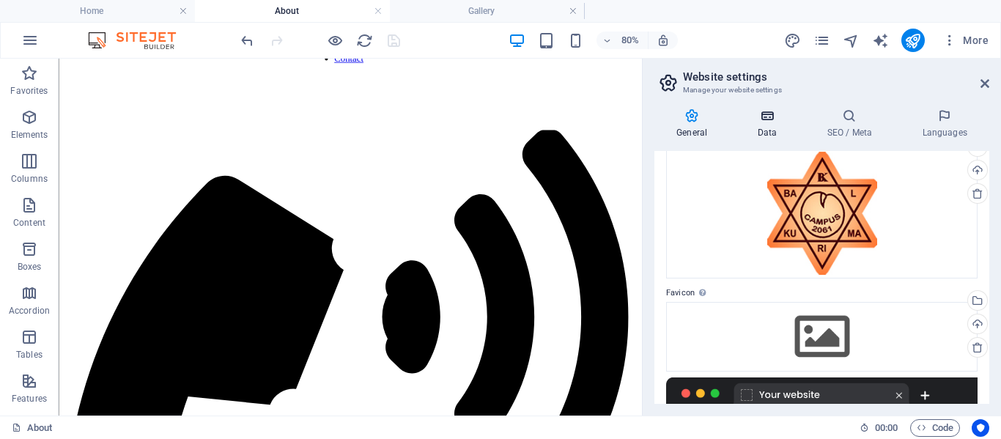
click at [774, 127] on h4 "Data" at bounding box center [770, 123] width 70 height 31
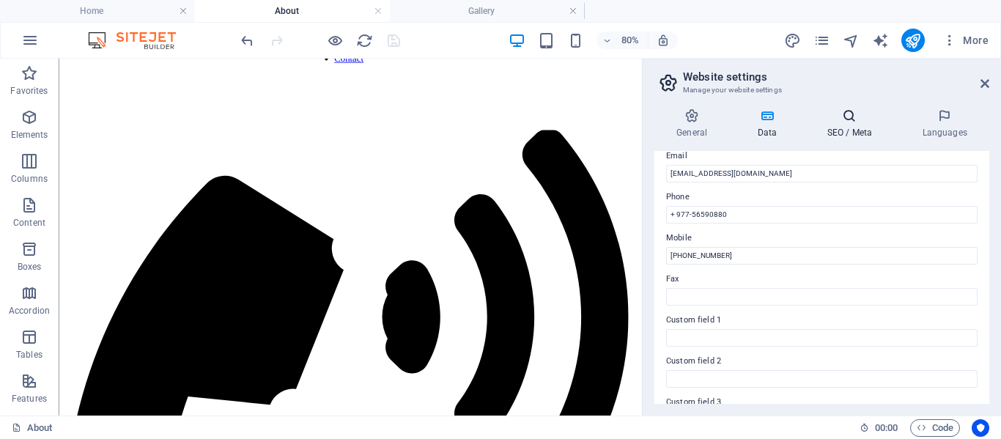
scroll to position [293, 0]
click at [837, 126] on h4 "SEO / Meta" at bounding box center [851, 123] width 95 height 31
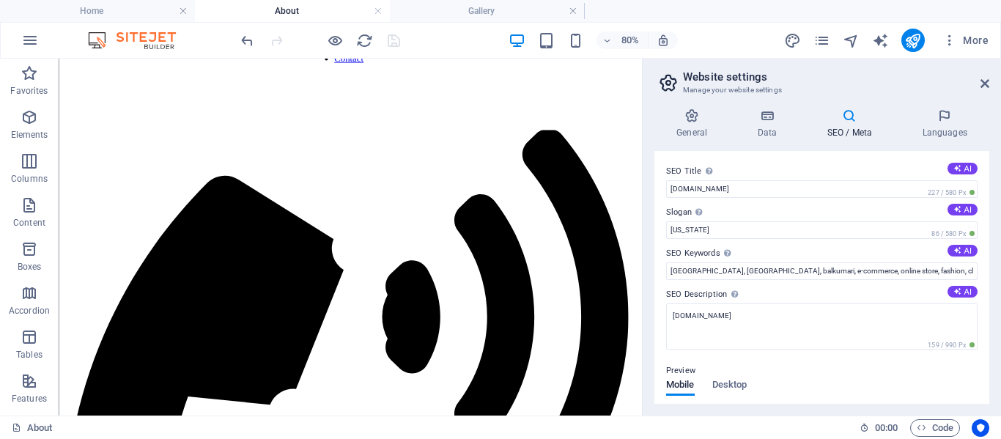
click at [943, 105] on div "General Data SEO / Meta Languages Website name balkumaricampus.edu.np Logo Drag…" at bounding box center [821, 256] width 358 height 319
click at [943, 116] on icon at bounding box center [944, 115] width 89 height 15
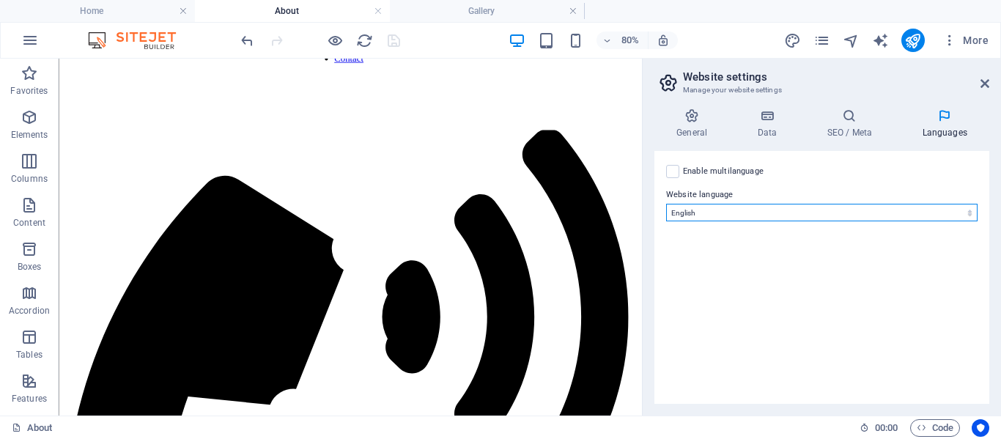
click at [762, 205] on select "Abkhazian Afar Afrikaans Akan Albanian Amharic Arabic Aragonese Armenian Assame…" at bounding box center [821, 213] width 311 height 18
click at [761, 204] on select "Abkhazian Afar Afrikaans Akan Albanian Amharic Arabic Aragonese Armenian Assame…" at bounding box center [821, 213] width 311 height 18
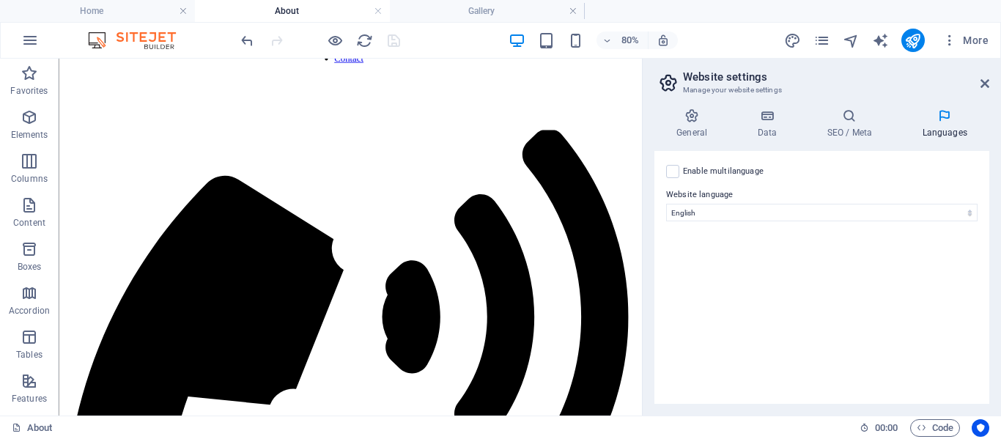
click at [741, 253] on div "Enable multilanguage To disable multilanguage delete all languages until only o…" at bounding box center [821, 277] width 335 height 253
click at [366, 34] on icon "reload" at bounding box center [364, 40] width 17 height 17
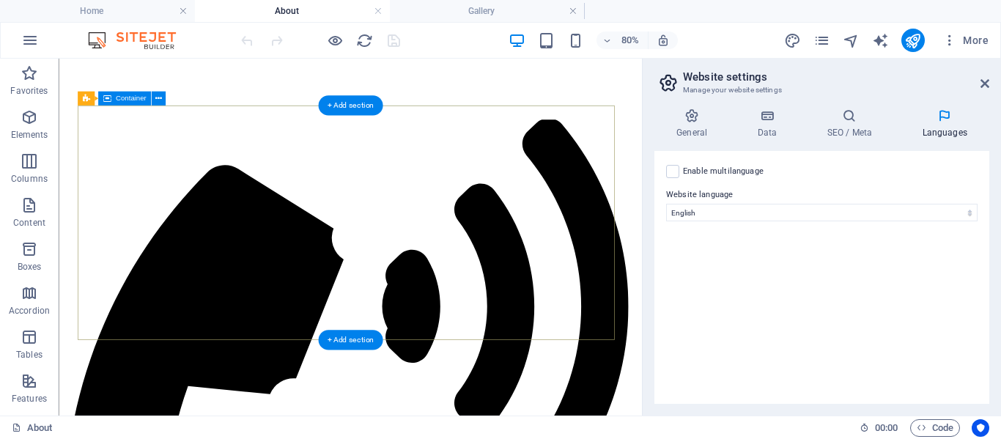
scroll to position [0, 0]
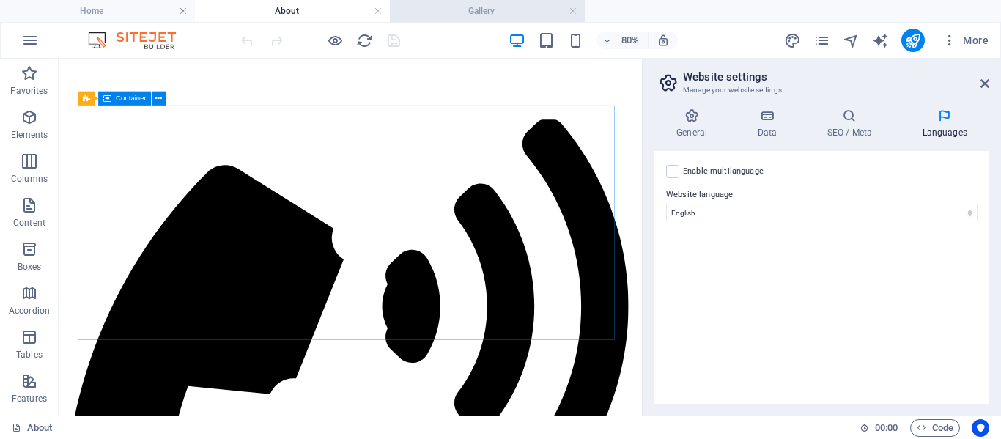
click at [461, 19] on li "Gallery" at bounding box center [487, 11] width 195 height 22
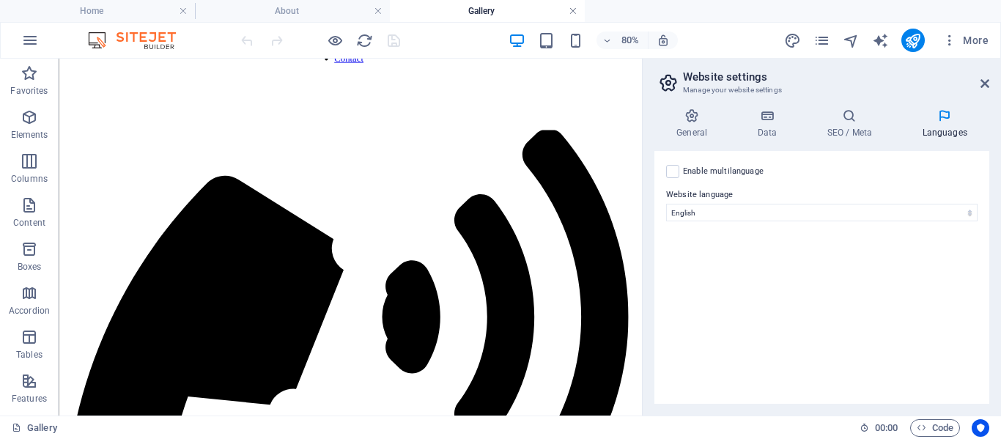
click at [574, 10] on link at bounding box center [572, 11] width 9 height 14
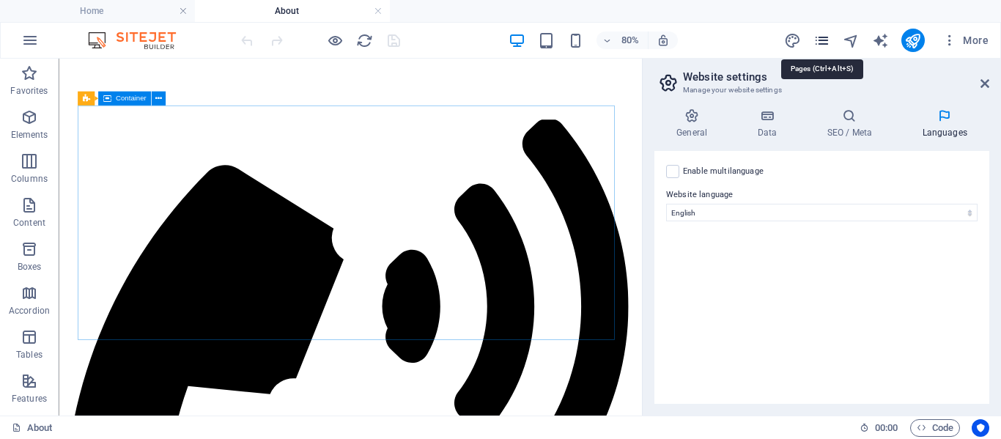
click at [826, 37] on icon "pages" at bounding box center [821, 40] width 17 height 17
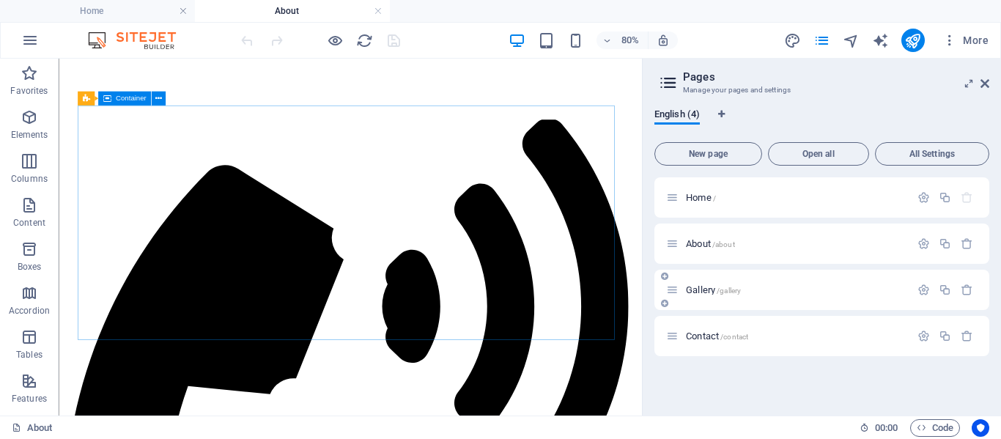
click at [744, 284] on div "Gallery /gallery" at bounding box center [788, 289] width 244 height 17
click at [713, 292] on span "Gallery /gallery" at bounding box center [713, 289] width 55 height 11
click at [910, 48] on icon "publish" at bounding box center [912, 40] width 17 height 17
